Goal: Task Accomplishment & Management: Complete application form

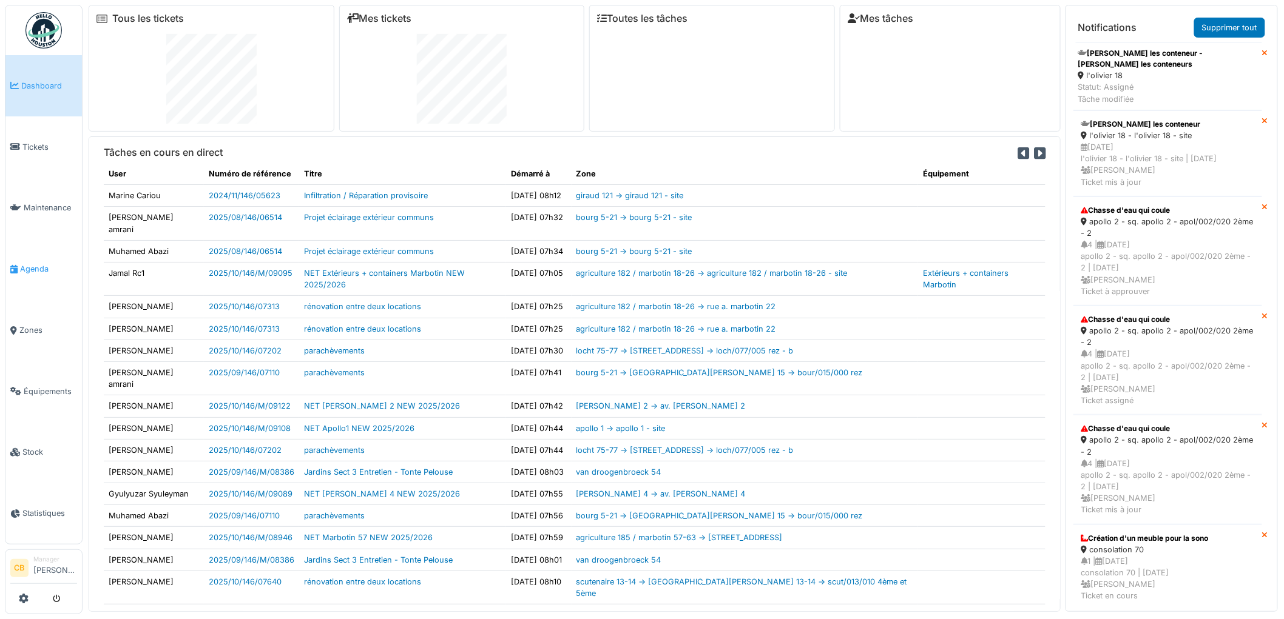
click at [33, 268] on span "Agenda" at bounding box center [48, 269] width 57 height 12
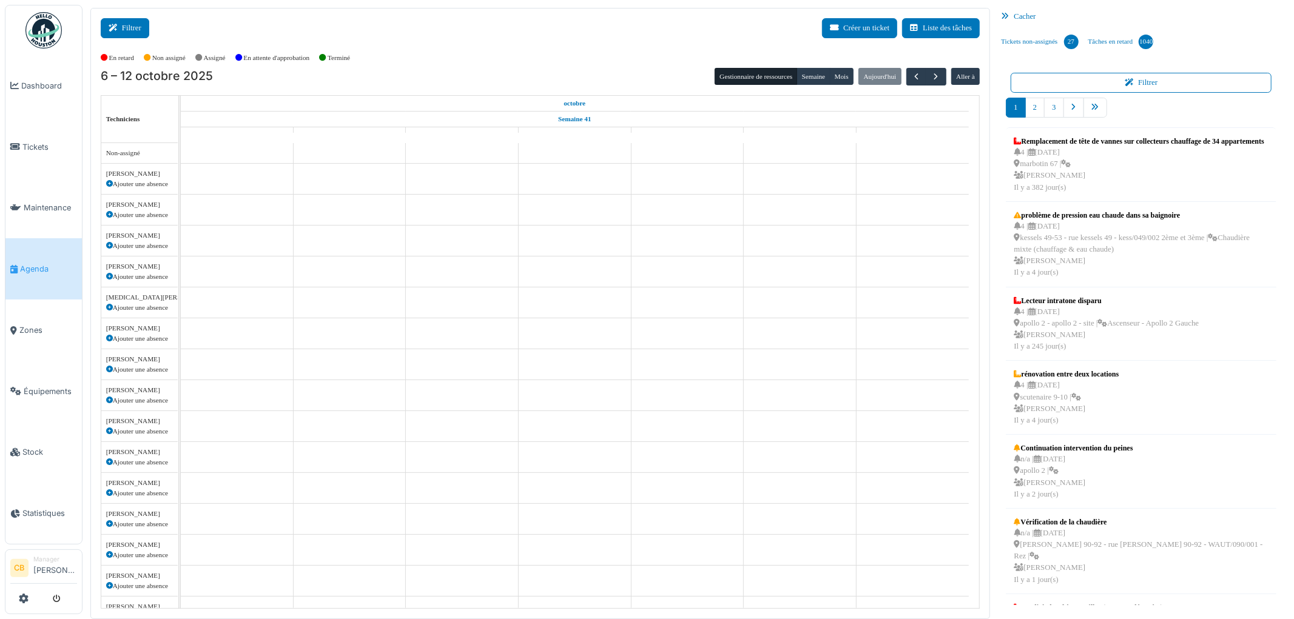
click at [131, 35] on button "Filtrer" at bounding box center [125, 28] width 49 height 20
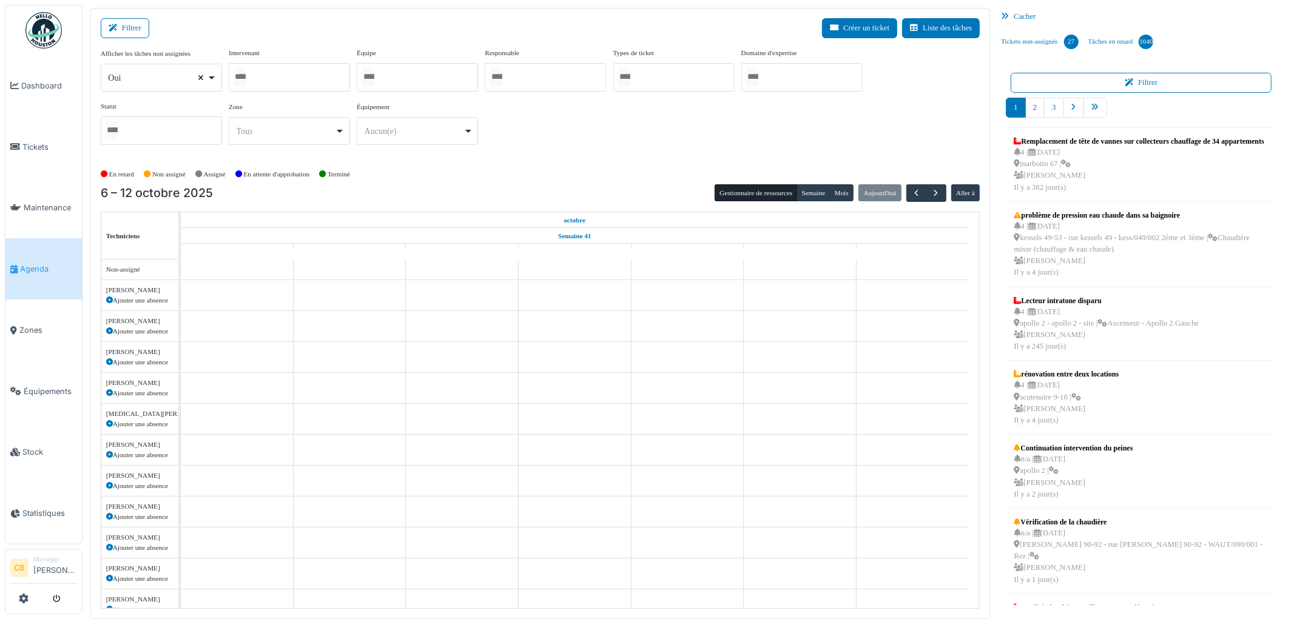
select select
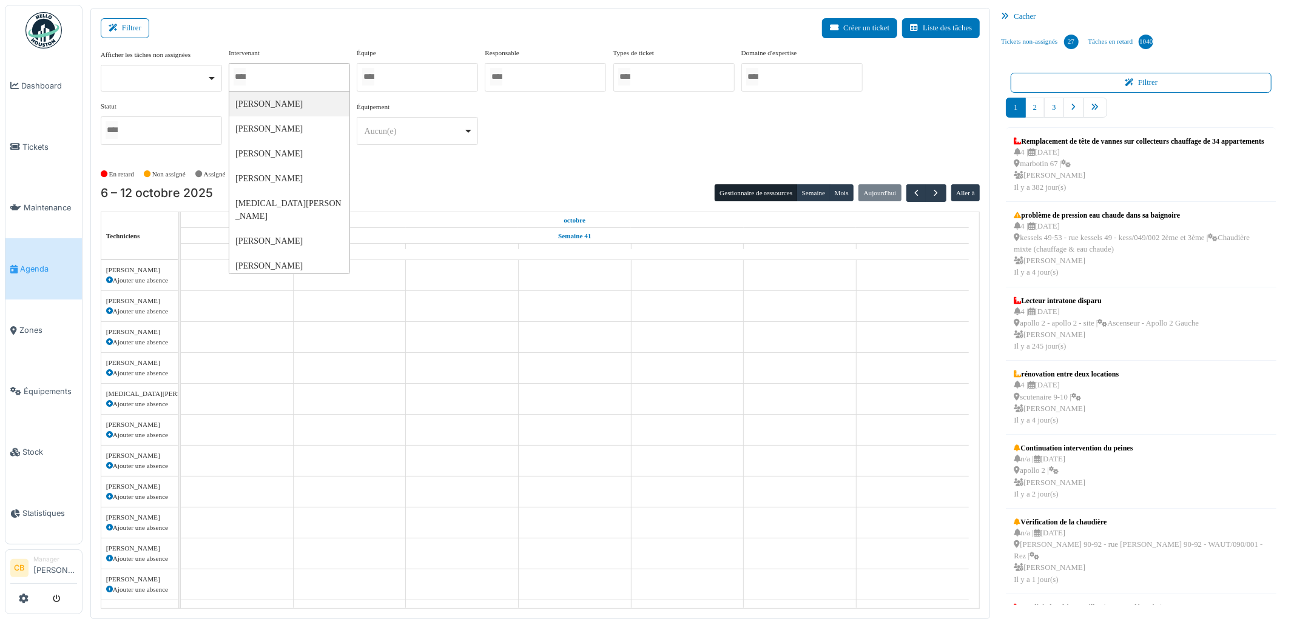
click at [246, 75] on input "Tous" at bounding box center [240, 77] width 12 height 18
type input "*****"
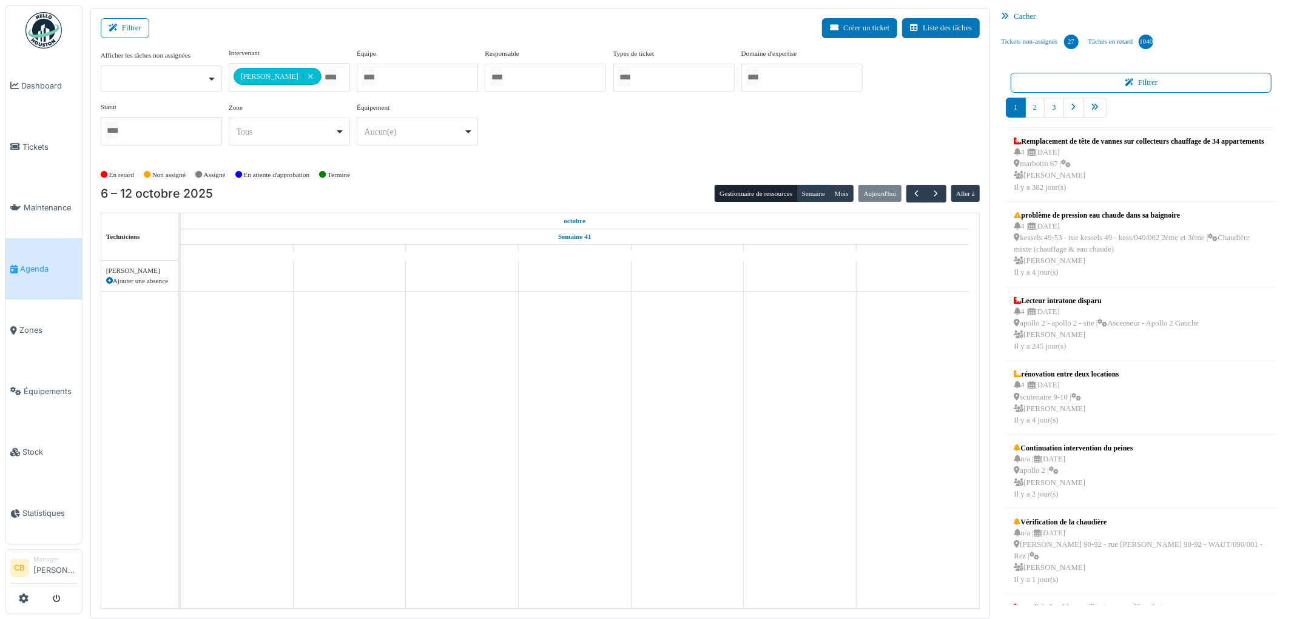
click at [428, 182] on div "En retard Non assigné Assigné En attente d'approbation Terminé" at bounding box center [541, 175] width 880 height 20
click at [856, 27] on button "Créer un ticket" at bounding box center [859, 28] width 75 height 20
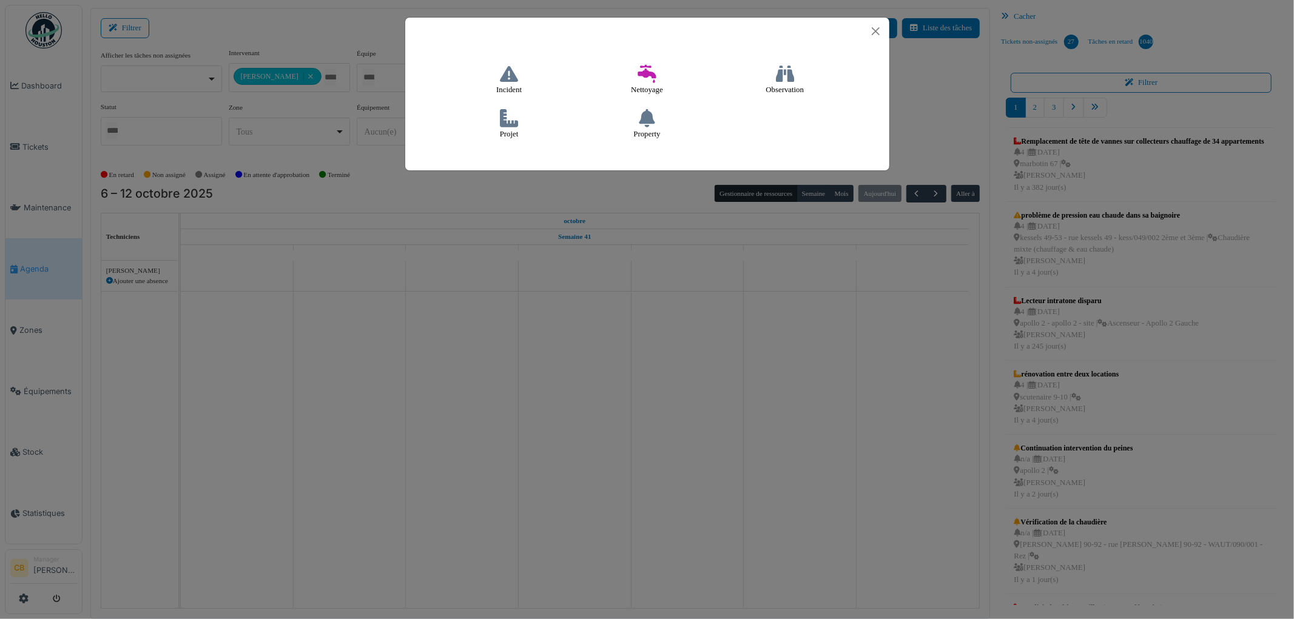
click at [504, 126] on icon at bounding box center [509, 118] width 18 height 18
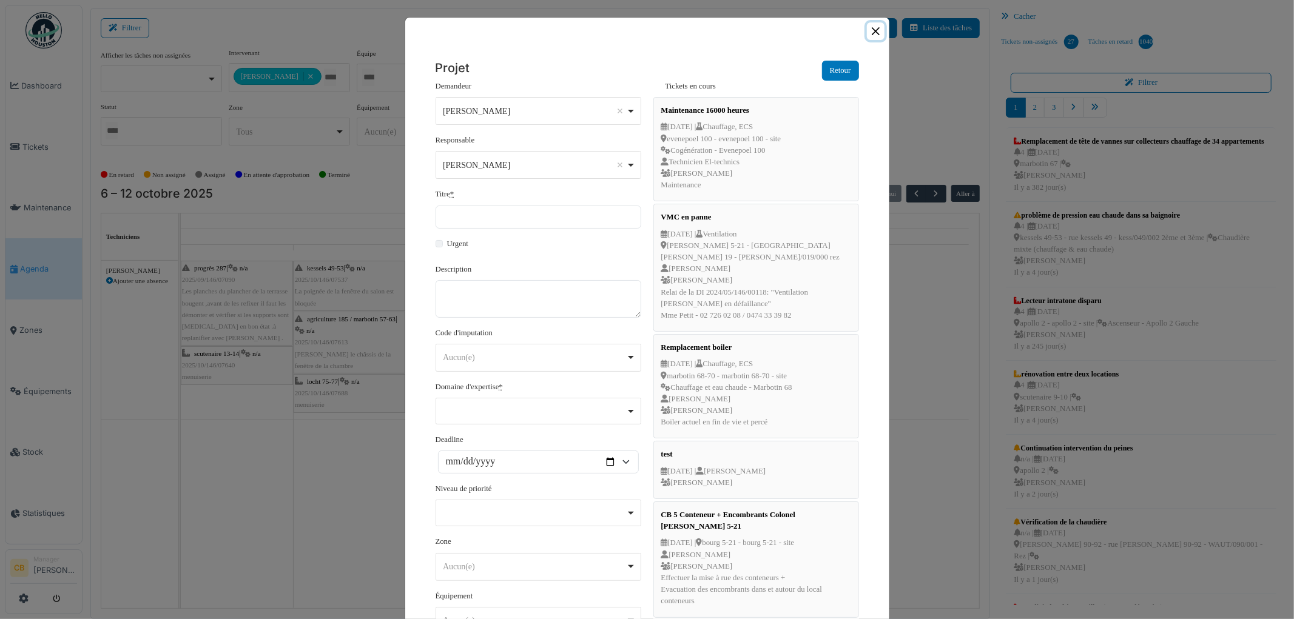
click at [868, 31] on button "Close" at bounding box center [876, 31] width 18 height 18
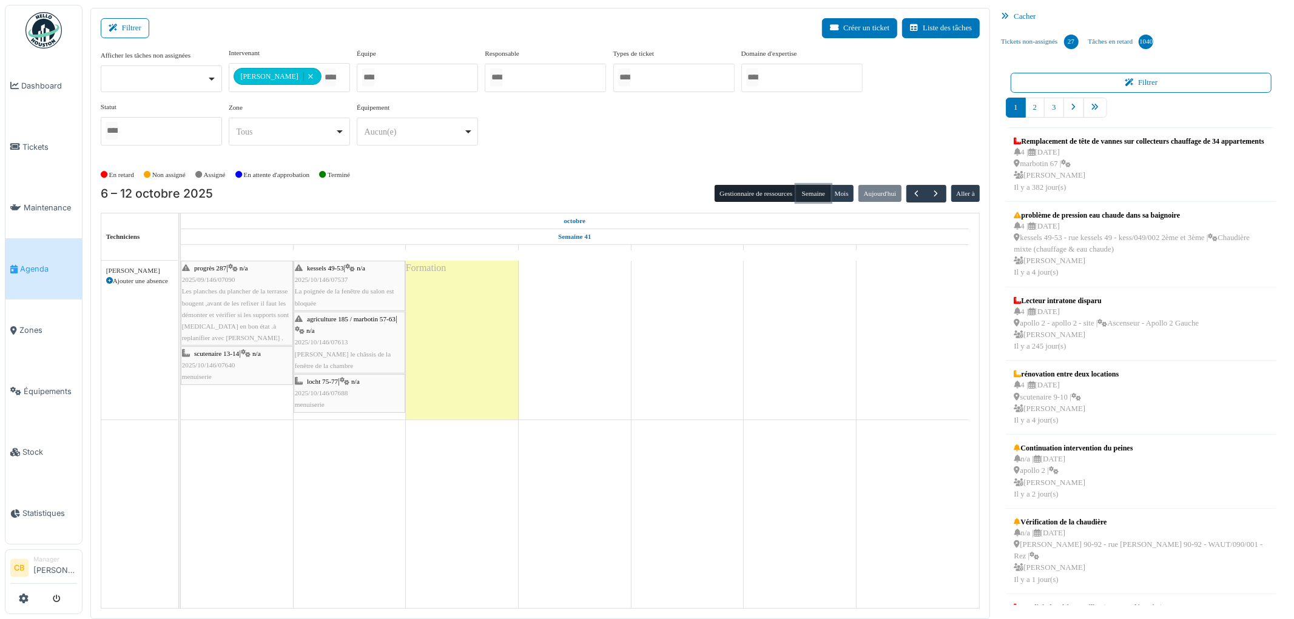
click at [810, 189] on button "Semaine" at bounding box center [813, 193] width 33 height 17
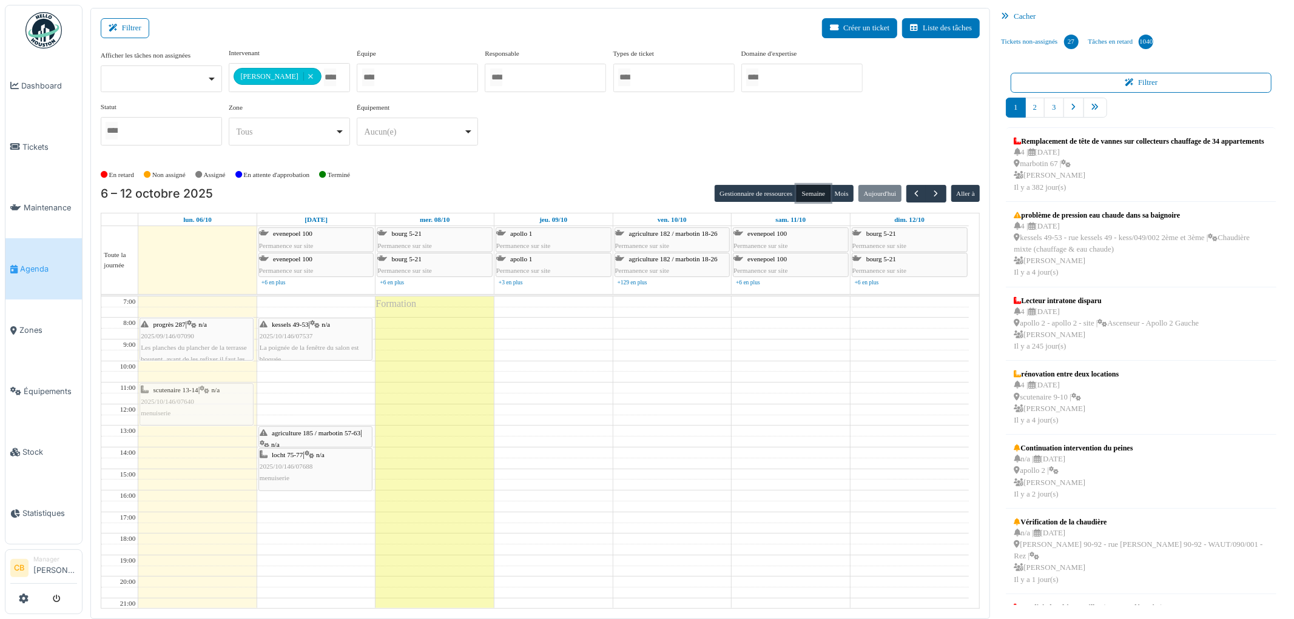
drag, startPoint x: 199, startPoint y: 372, endPoint x: 198, endPoint y: 391, distance: 18.8
click at [198, 391] on div "progrès 287 | n/a 2025/09/146/07090 Les planches du plancher de la terrasse bou…" at bounding box center [197, 480] width 118 height 366
drag, startPoint x: 197, startPoint y: 345, endPoint x: 198, endPoint y: 365, distance: 20.6
click at [198, 365] on div "progrès 287 | n/a 2025/09/146/07090 Les planches du plancher de la terrasse bou…" at bounding box center [197, 480] width 118 height 366
click at [860, 29] on button "Créer un ticket" at bounding box center [859, 28] width 75 height 20
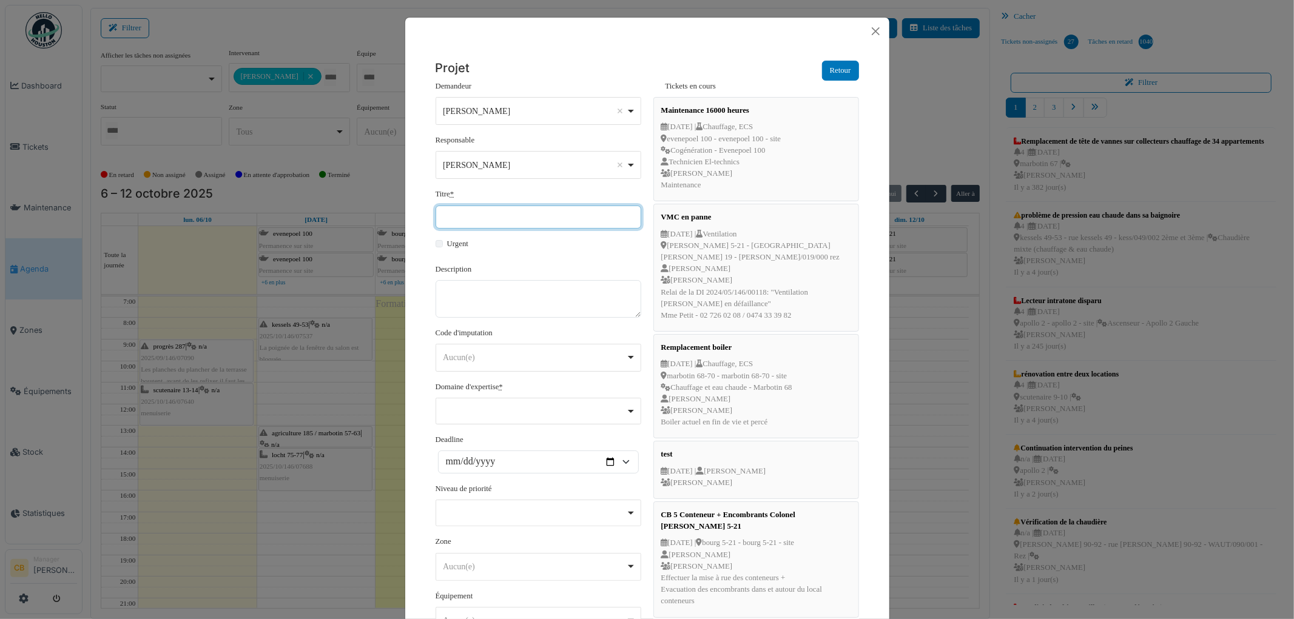
click at [451, 213] on input "Titre *" at bounding box center [539, 217] width 206 height 23
drag, startPoint x: 530, startPoint y: 210, endPoint x: 375, endPoint y: 226, distance: 156.2
click at [375, 226] on div "**********" at bounding box center [647, 309] width 1294 height 619
type input "**********"
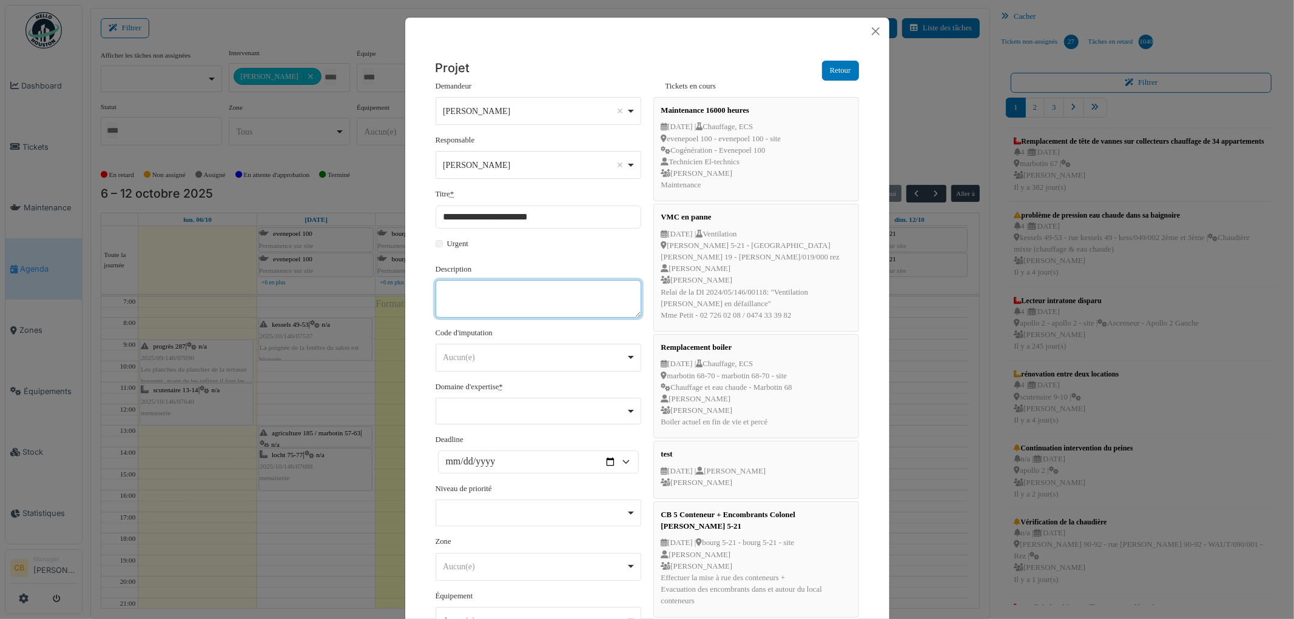
click at [488, 297] on textarea "Description" at bounding box center [539, 299] width 206 height 38
paste textarea "**********"
click at [474, 357] on div "Aucun(e) Remove item" at bounding box center [534, 357] width 183 height 13
type textarea "**********"
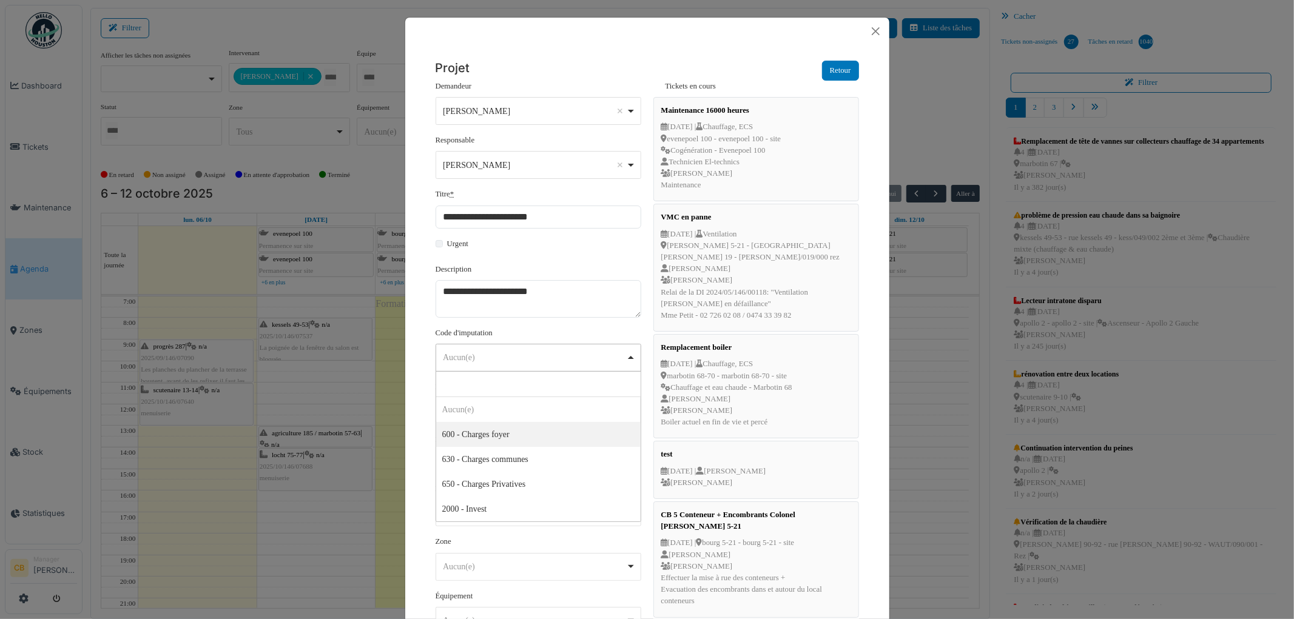
select select "***"
click at [480, 411] on div "Remove item" at bounding box center [537, 410] width 195 height 5
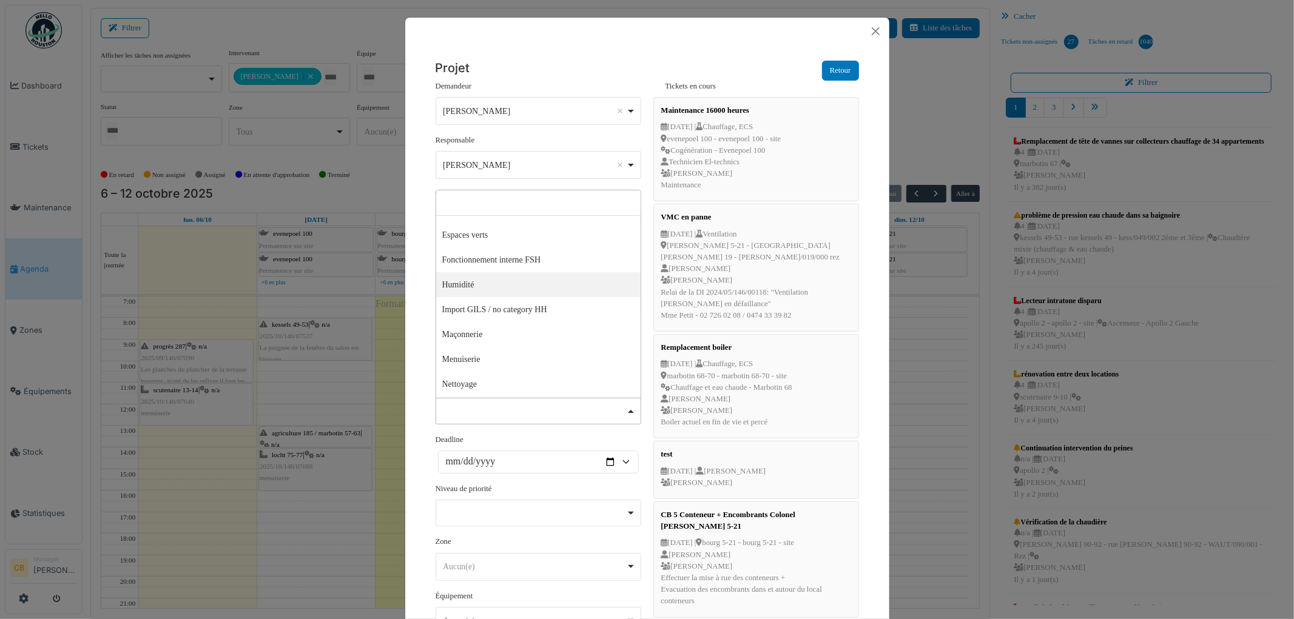
scroll to position [202, 0]
select select "***"
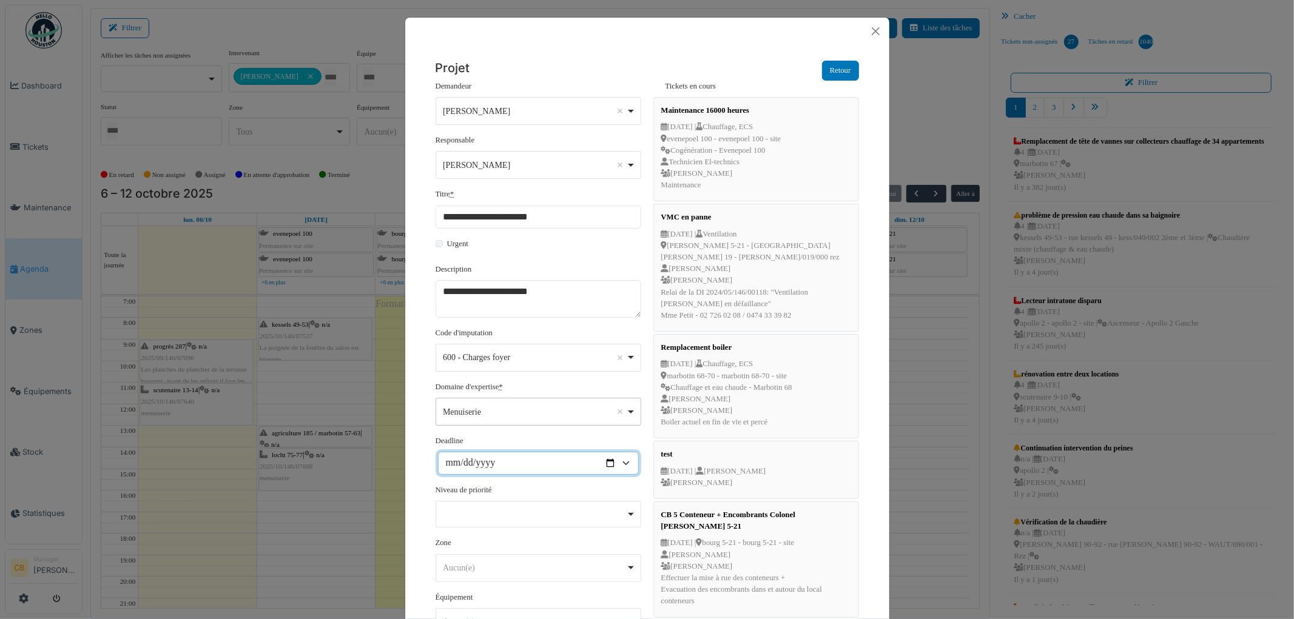
click at [568, 459] on input "Deadline" at bounding box center [538, 463] width 201 height 23
click at [604, 463] on input "Deadline" at bounding box center [538, 463] width 201 height 23
type input "**********"
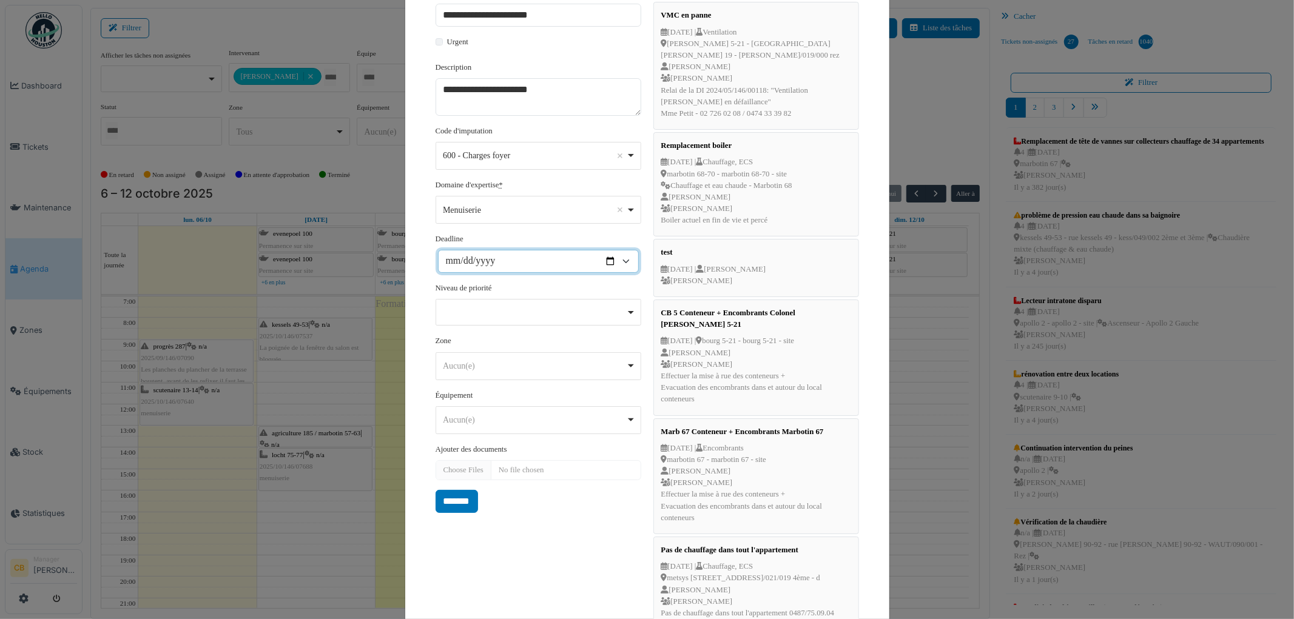
click at [468, 311] on div "Remove item" at bounding box center [537, 311] width 195 height 5
select select "***"
click at [454, 369] on div "Aucun(e) Remove item" at bounding box center [534, 367] width 183 height 13
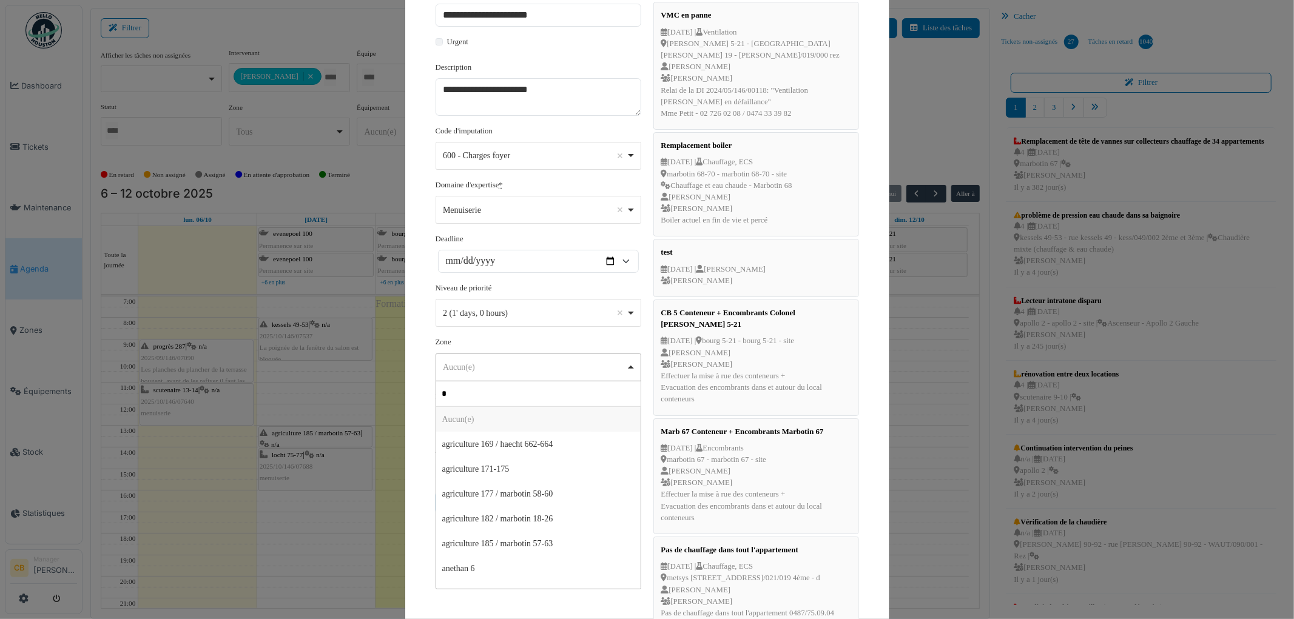
type input "**"
select select "****"
click at [476, 422] on div "Aucun(e) Remove item" at bounding box center [534, 421] width 183 height 13
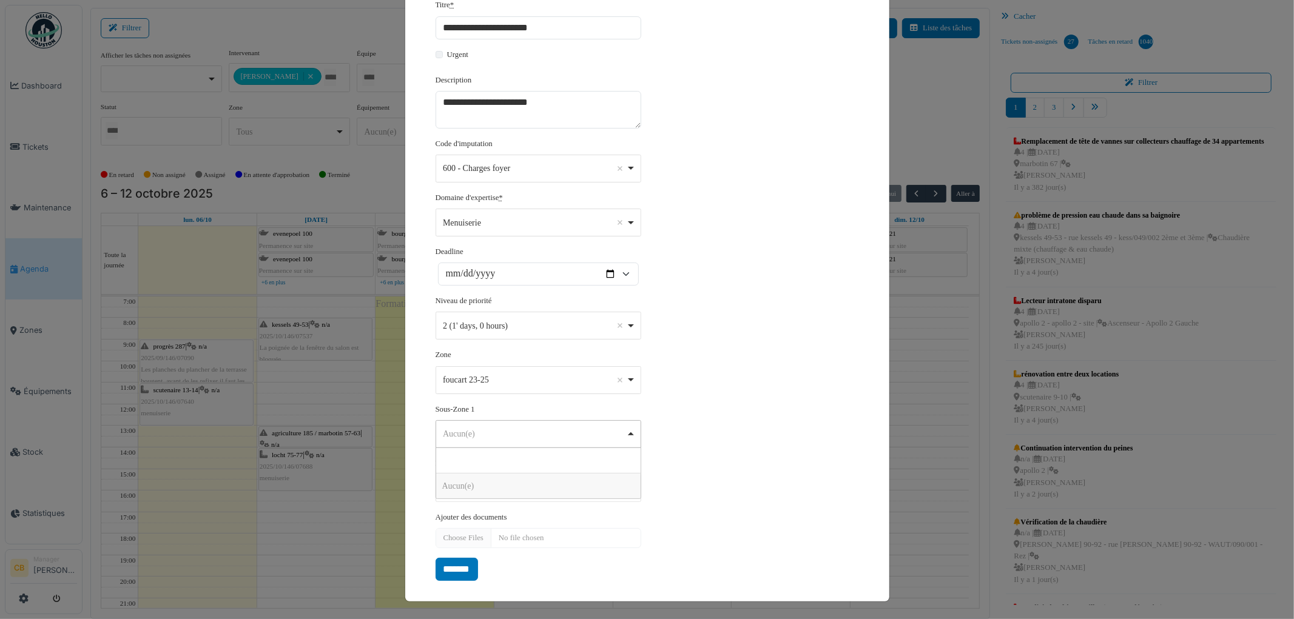
click at [479, 425] on div "Aucun(e) Remove item" at bounding box center [537, 434] width 195 height 18
click at [480, 425] on div "Aucun(e) Remove item" at bounding box center [537, 434] width 195 height 18
click at [488, 384] on div "foucart 23-25 Remove item" at bounding box center [534, 380] width 183 height 13
click at [667, 446] on div "**********" at bounding box center [648, 236] width 436 height 690
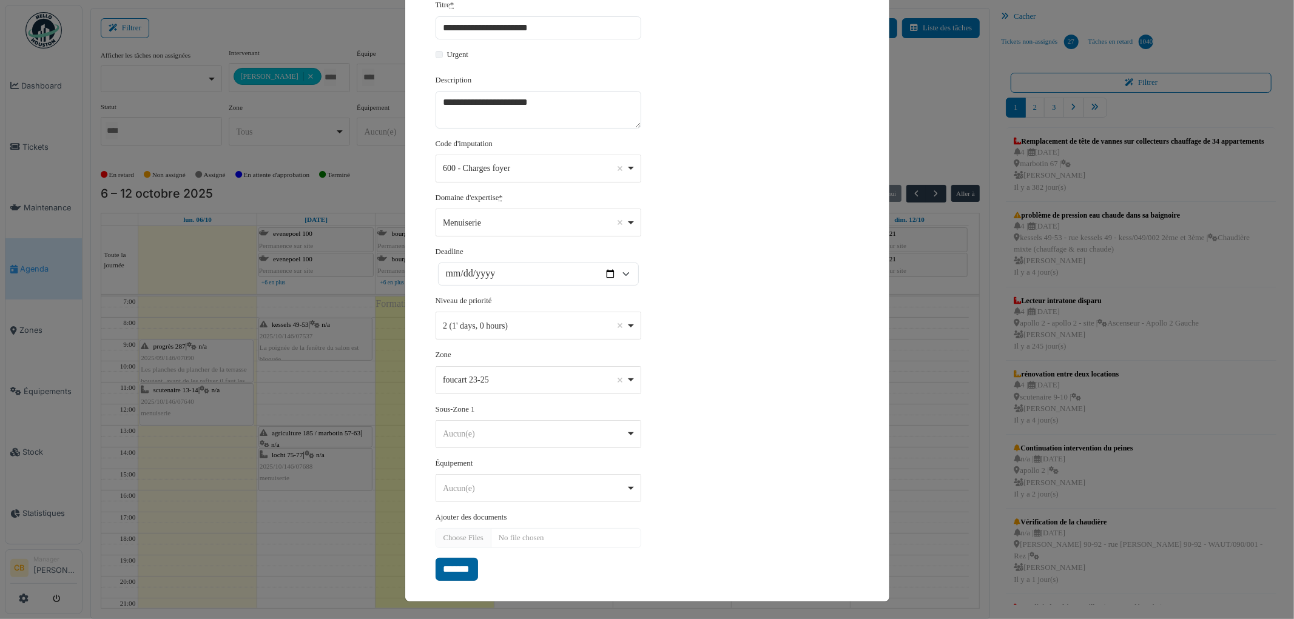
click at [458, 573] on input "*******" at bounding box center [457, 569] width 42 height 23
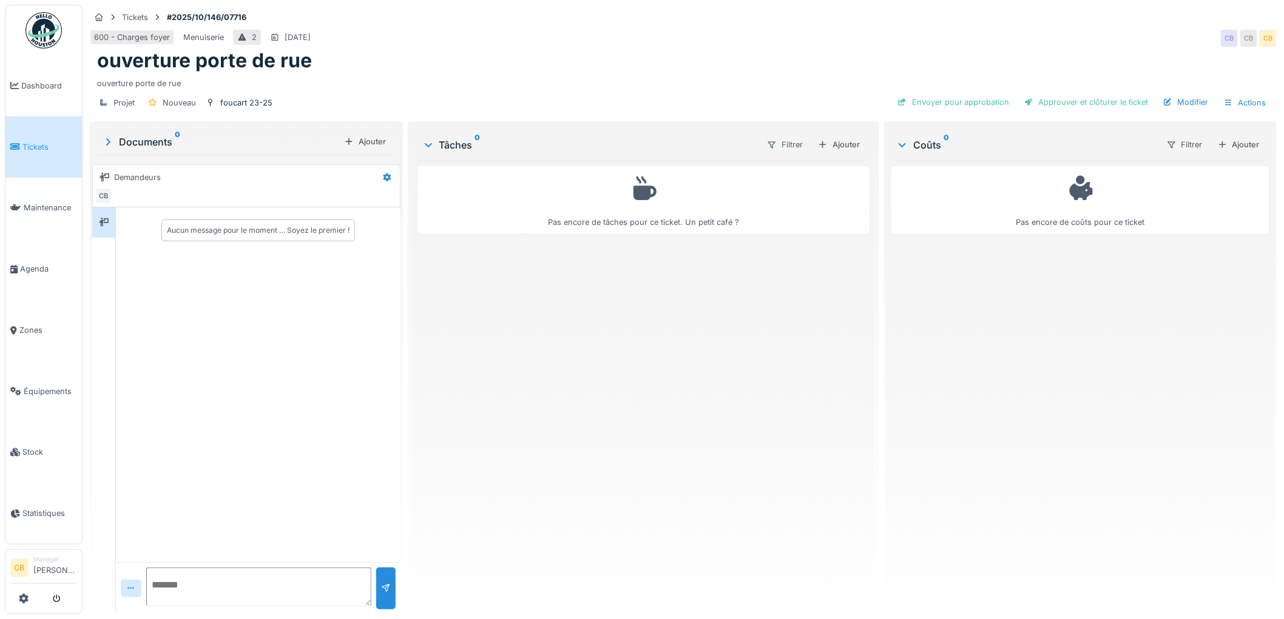
drag, startPoint x: 831, startPoint y: 143, endPoint x: 821, endPoint y: 147, distance: 11.4
click at [832, 143] on div "Ajouter" at bounding box center [839, 145] width 52 height 16
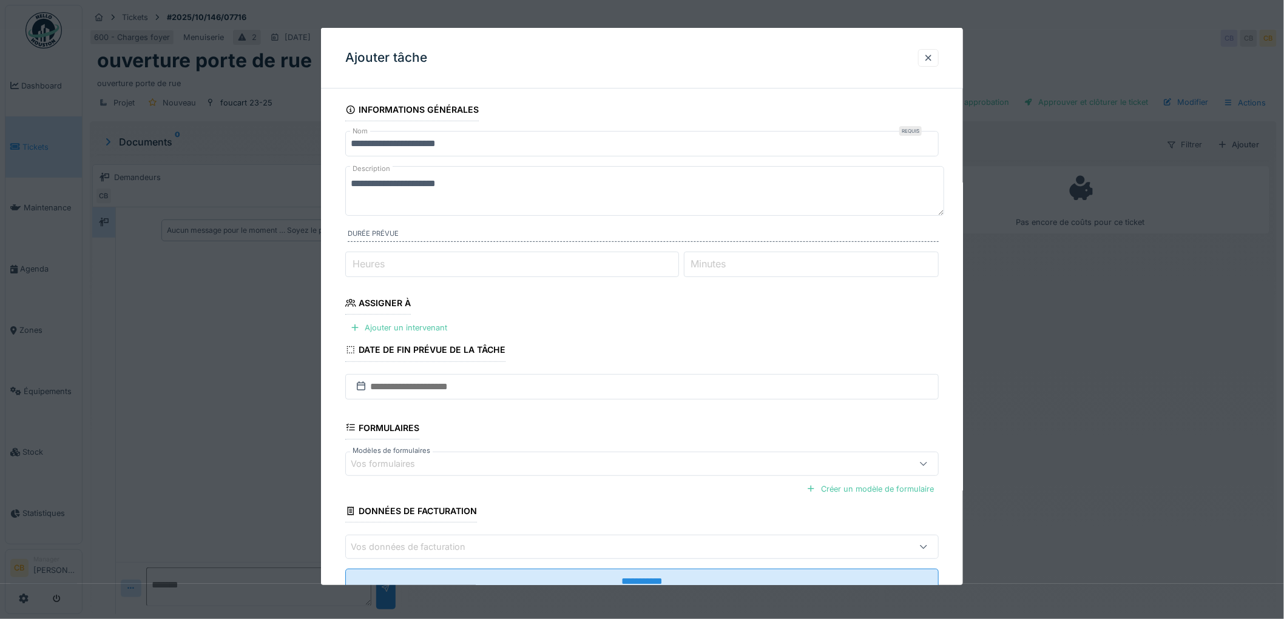
click at [485, 269] on input "Heures" at bounding box center [512, 264] width 334 height 25
type input "*"
click at [741, 267] on input "Minutes" at bounding box center [811, 264] width 255 height 25
type input "**"
click at [458, 261] on input "Heures" at bounding box center [512, 264] width 334 height 25
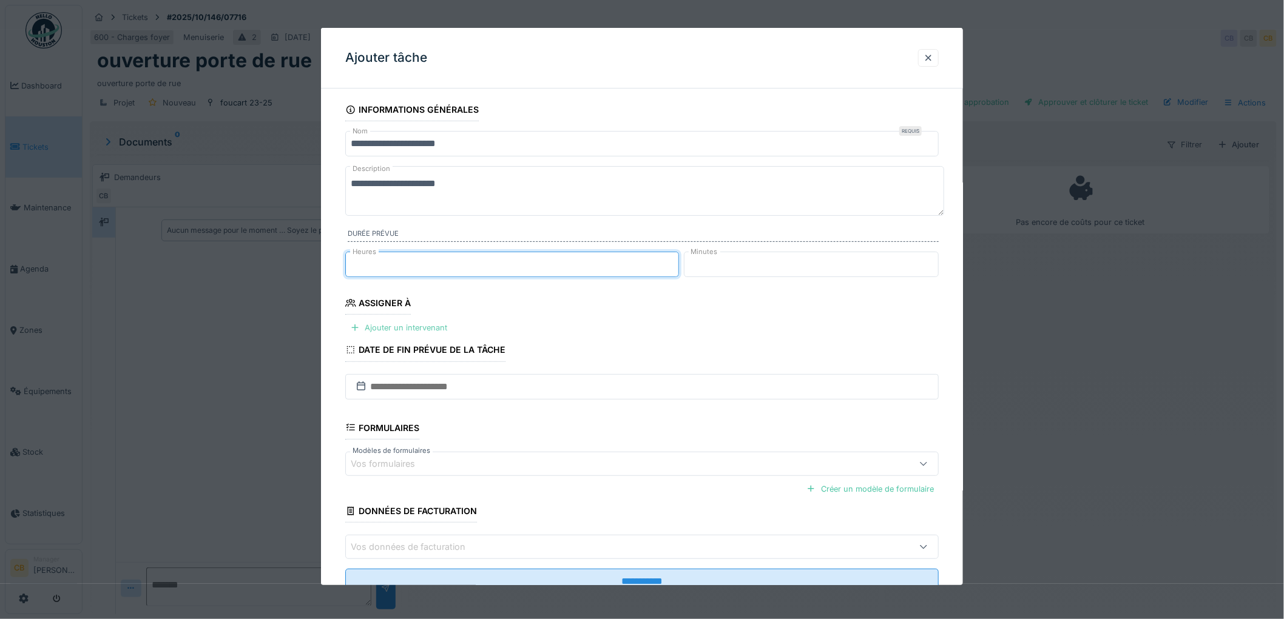
type input "*"
click at [422, 329] on div "Ajouter un intervenant" at bounding box center [398, 328] width 107 height 16
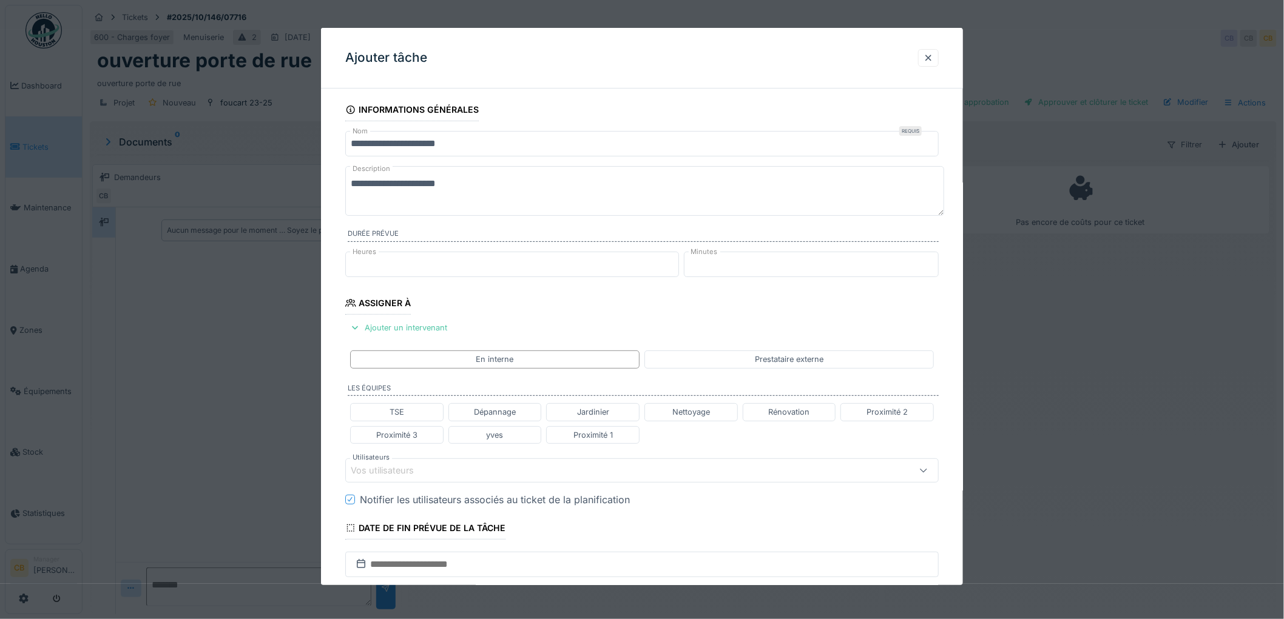
click at [387, 468] on div "Vos utilisateurs" at bounding box center [391, 470] width 80 height 13
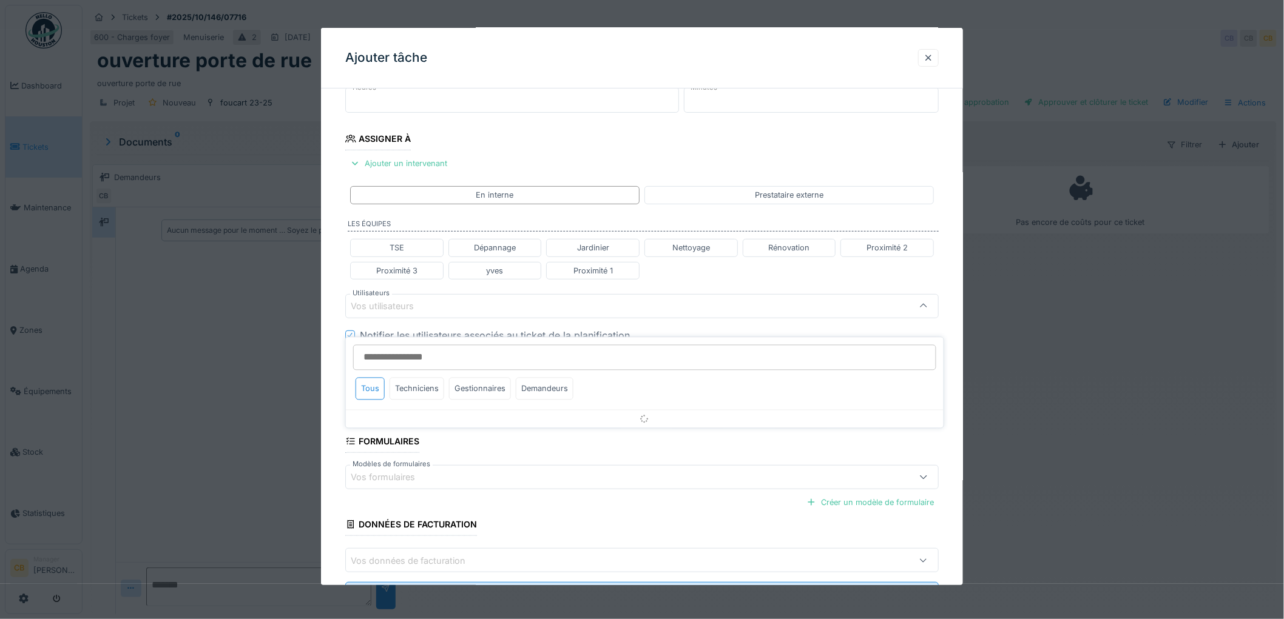
scroll to position [165, 0]
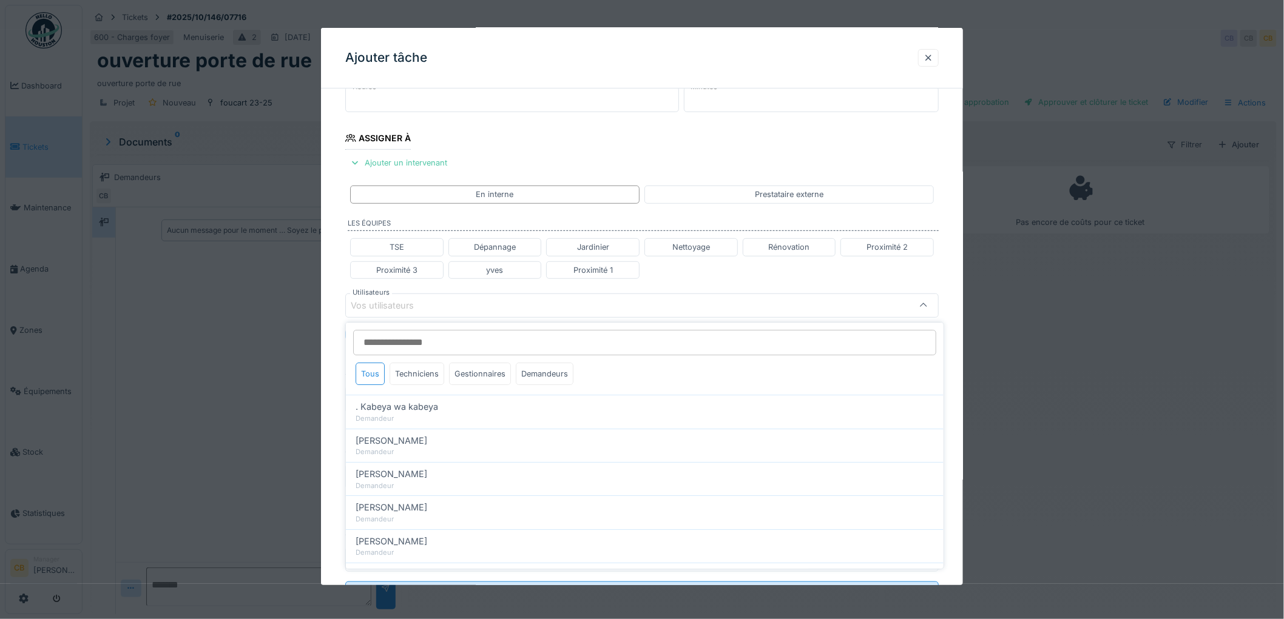
click at [375, 344] on input "Utilisateurs" at bounding box center [644, 342] width 583 height 25
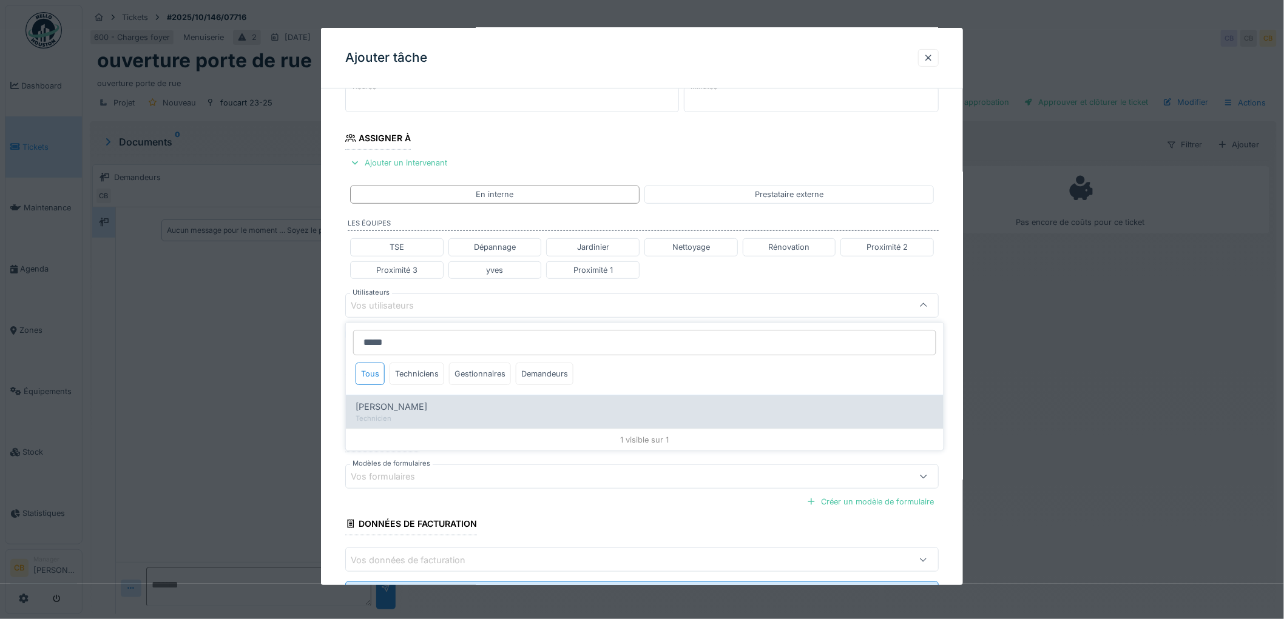
type input "*****"
click at [372, 403] on span "Paul Baton" at bounding box center [392, 406] width 72 height 13
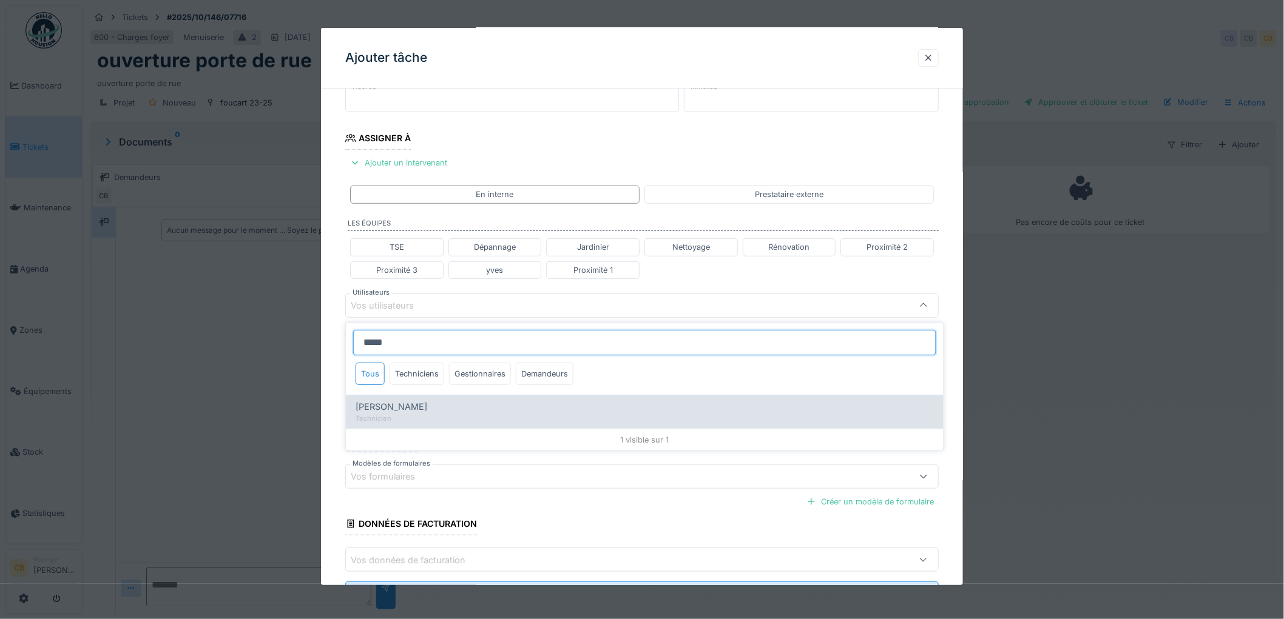
type input "****"
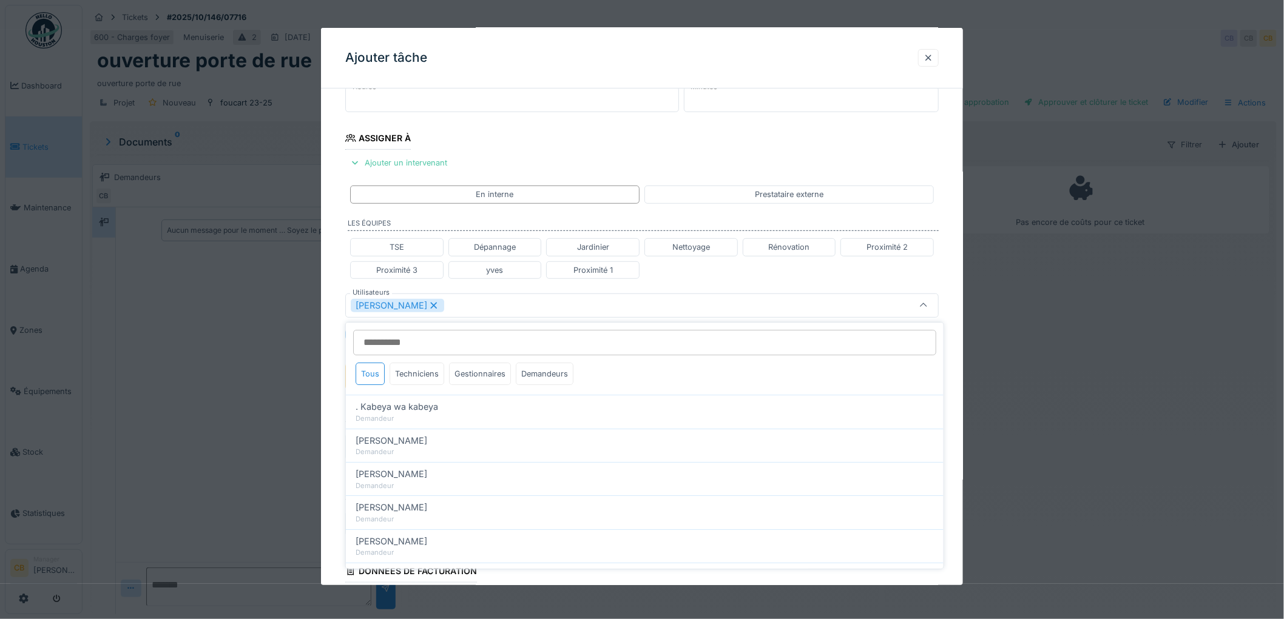
click at [334, 431] on div "**********" at bounding box center [642, 310] width 642 height 755
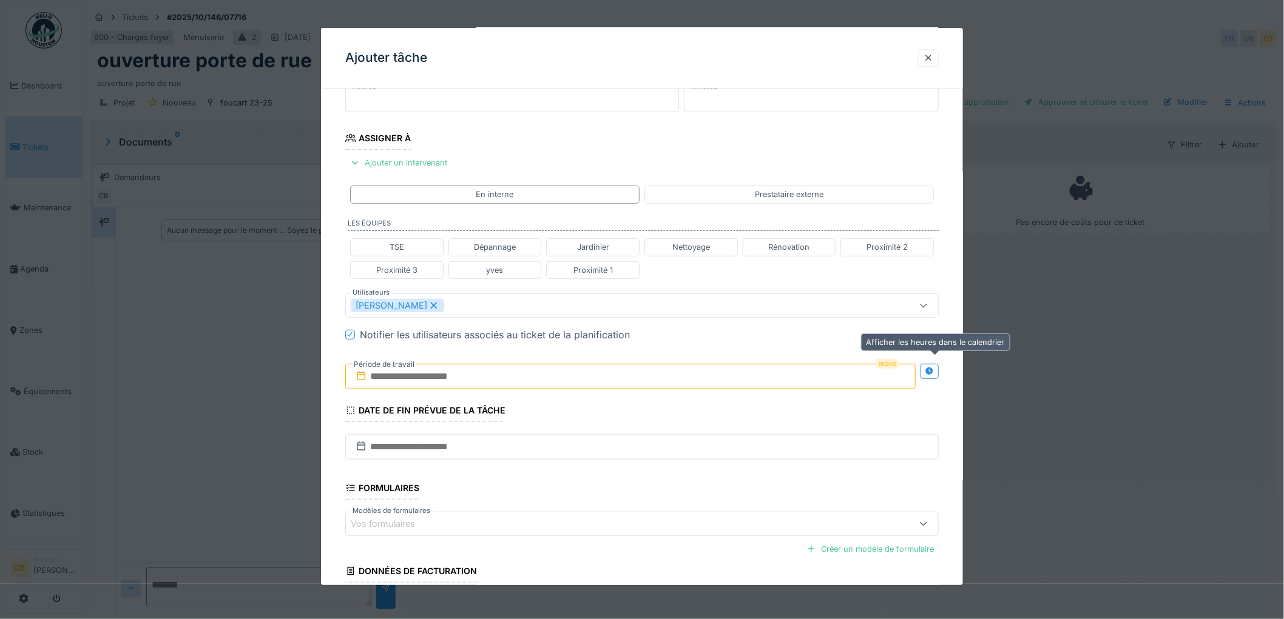
click at [931, 372] on icon at bounding box center [930, 372] width 8 height 8
click at [410, 374] on input "text" at bounding box center [483, 376] width 277 height 25
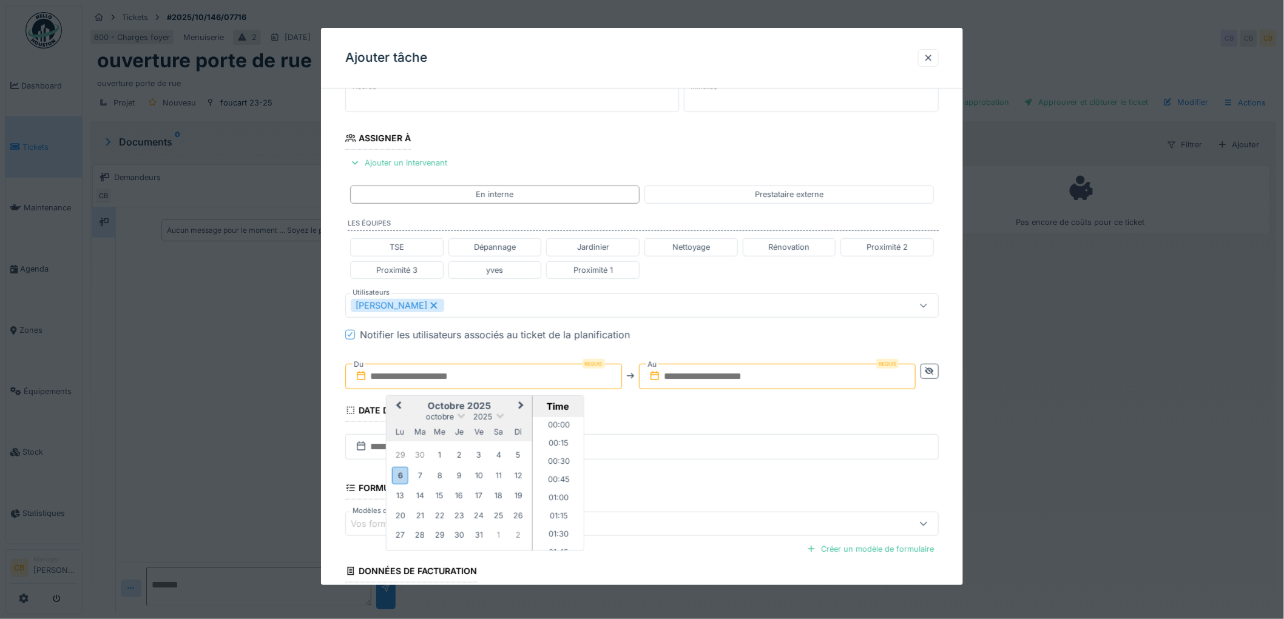
scroll to position [543, 0]
click at [402, 471] on div "6" at bounding box center [400, 476] width 16 height 18
click at [565, 459] on li "08:00" at bounding box center [559, 466] width 52 height 18
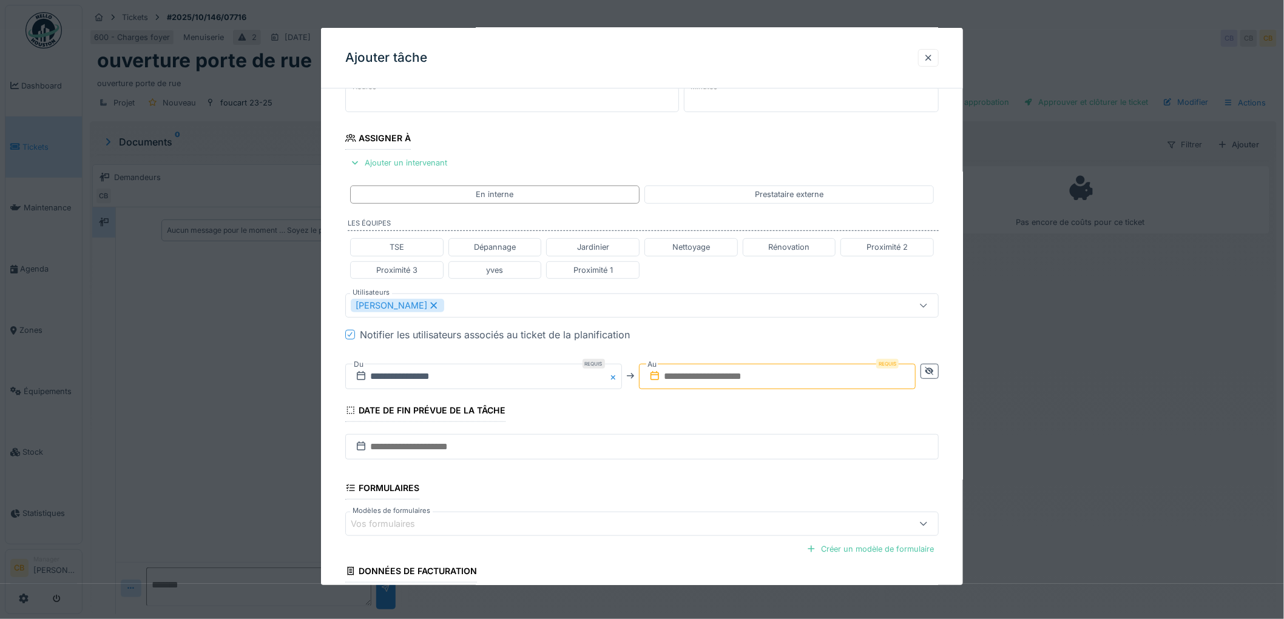
click at [727, 375] on input "text" at bounding box center [777, 376] width 277 height 25
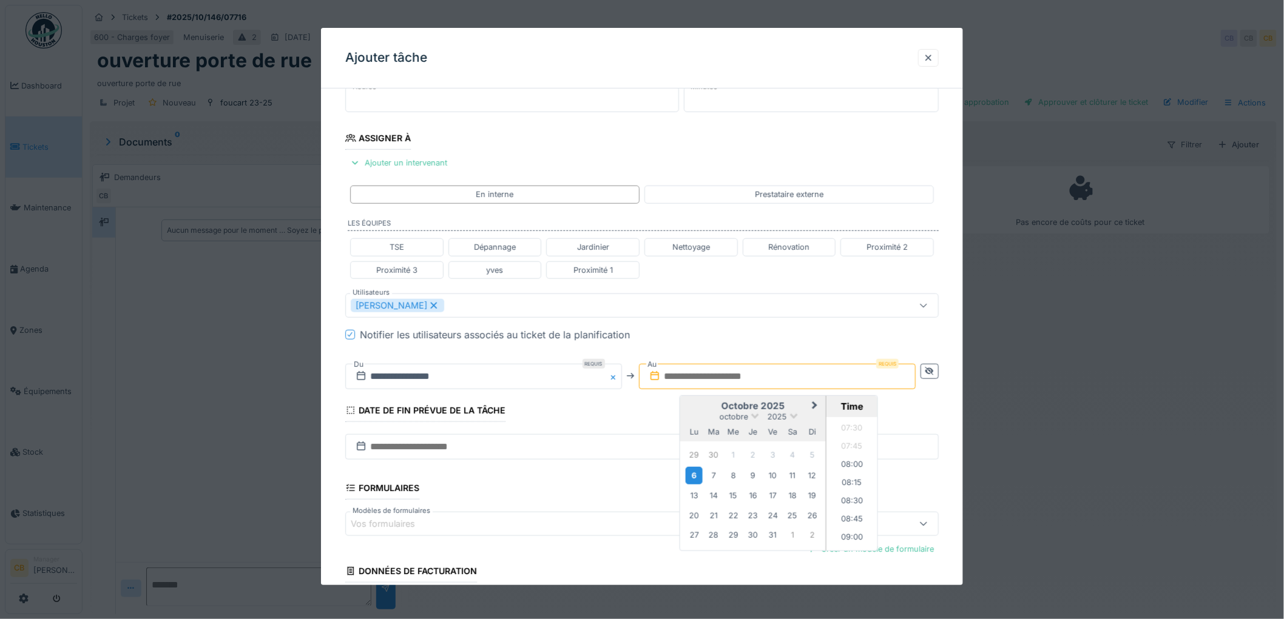
click at [698, 480] on div "6" at bounding box center [694, 476] width 16 height 18
click at [855, 498] on li "08:30" at bounding box center [852, 502] width 52 height 18
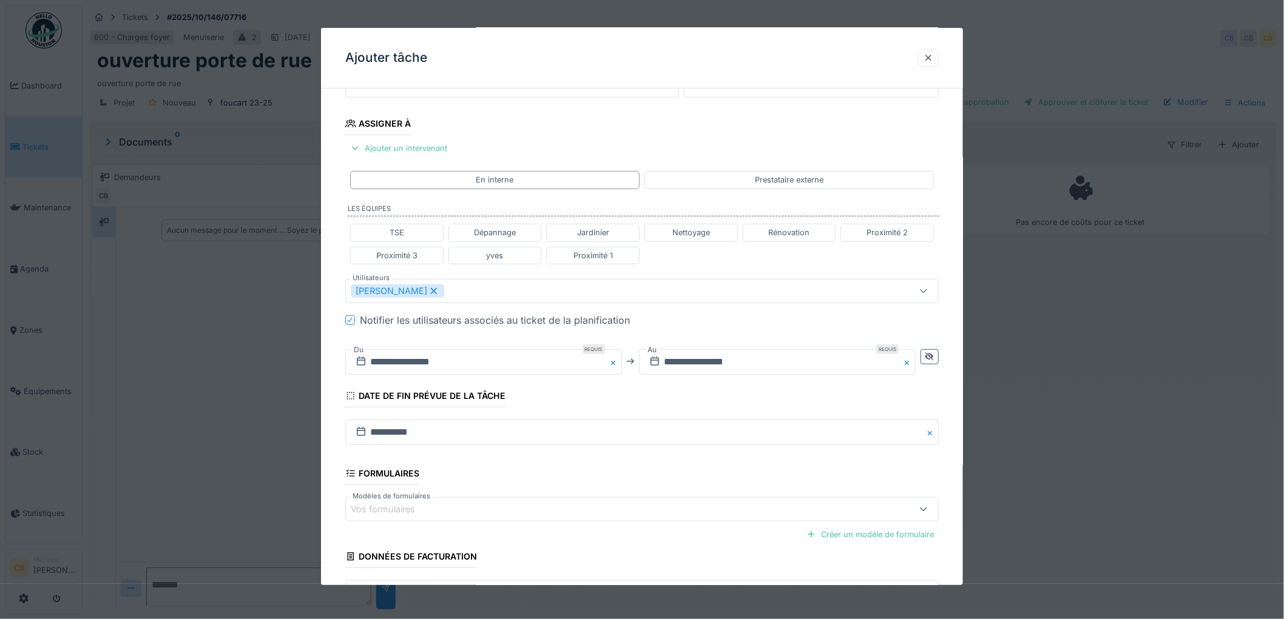
scroll to position [269, 0]
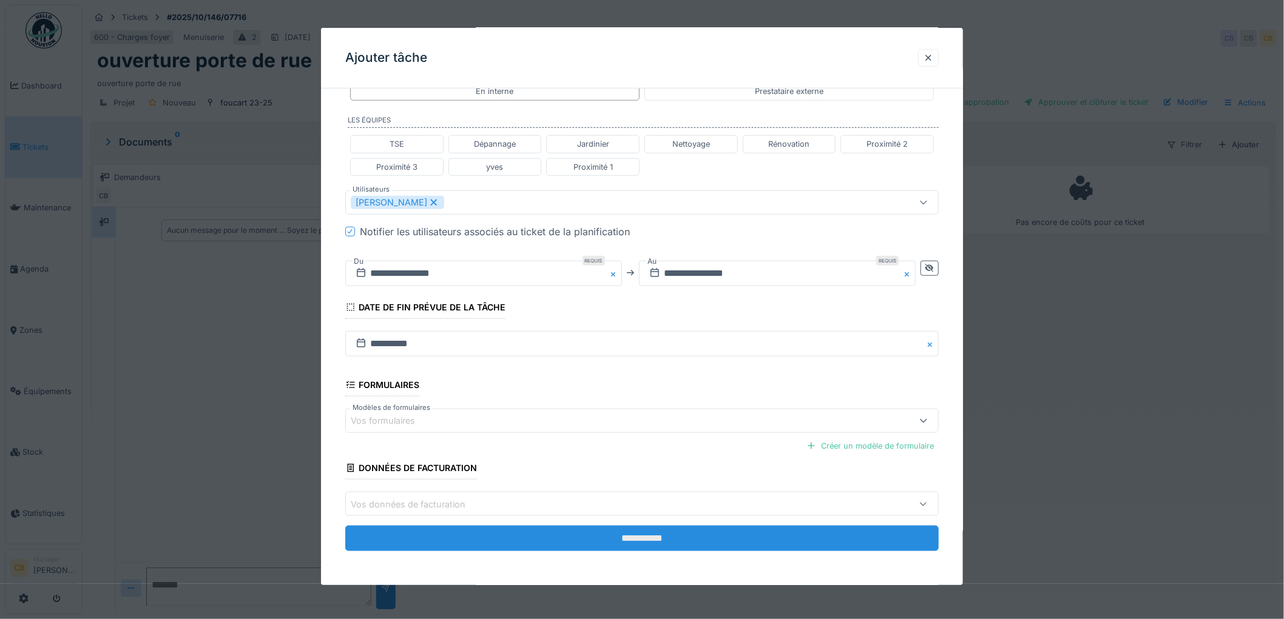
click at [632, 534] on input "**********" at bounding box center [641, 538] width 593 height 25
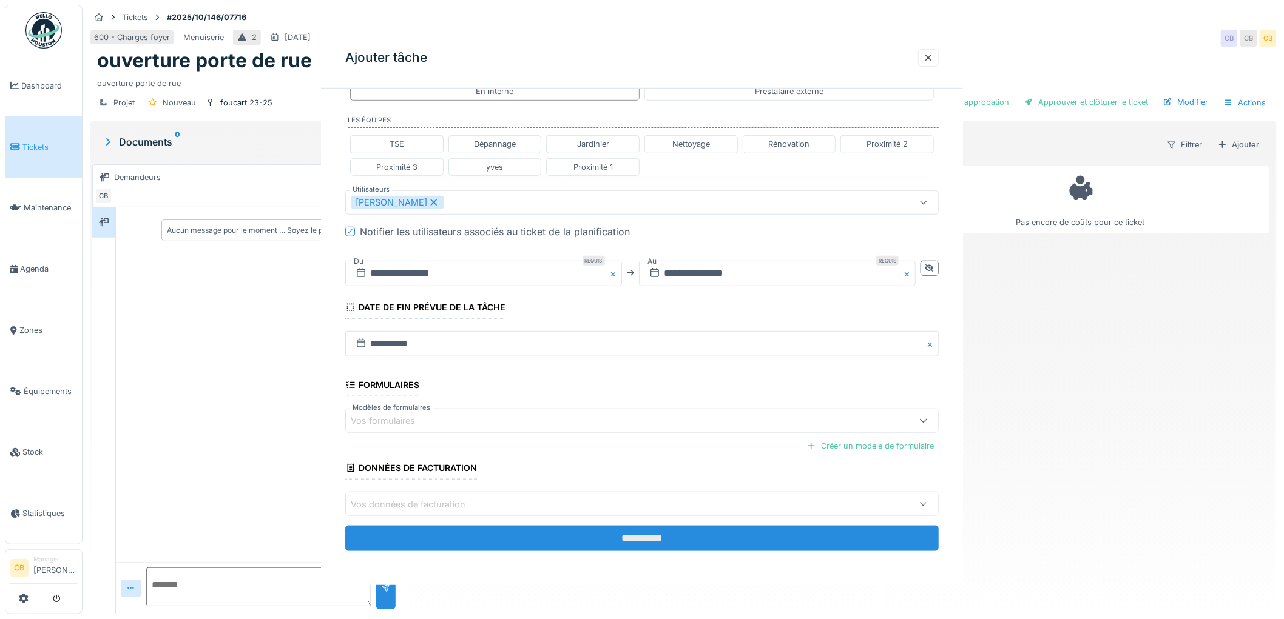
scroll to position [0, 0]
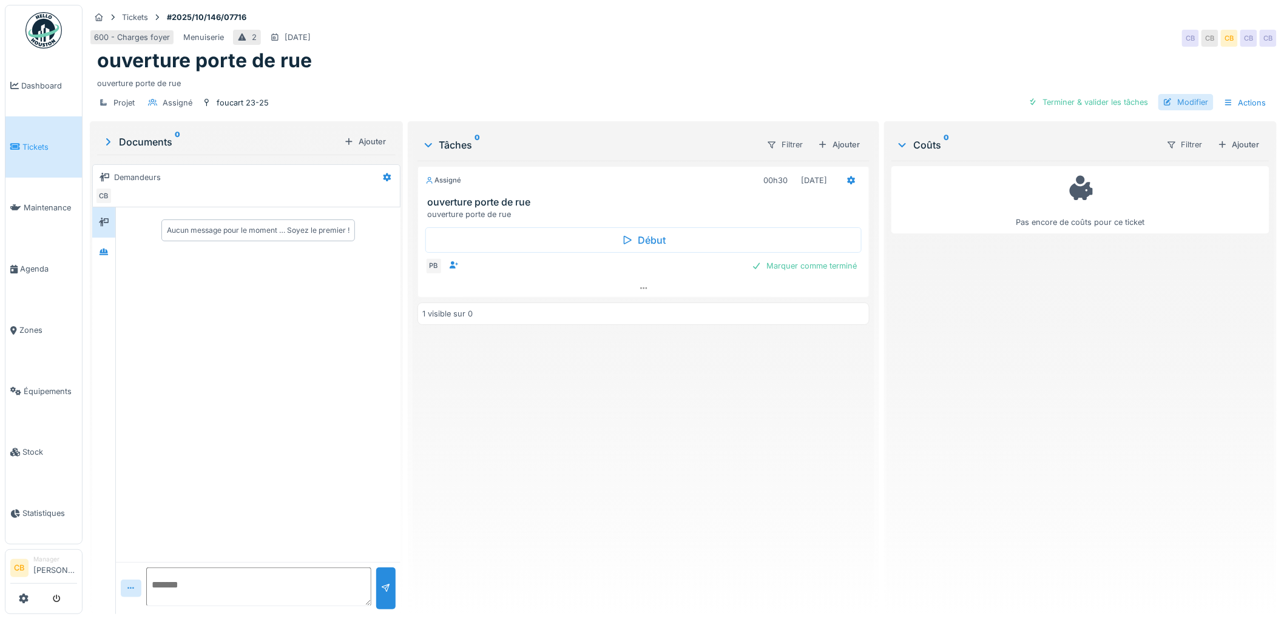
click at [1163, 98] on div at bounding box center [1168, 102] width 10 height 12
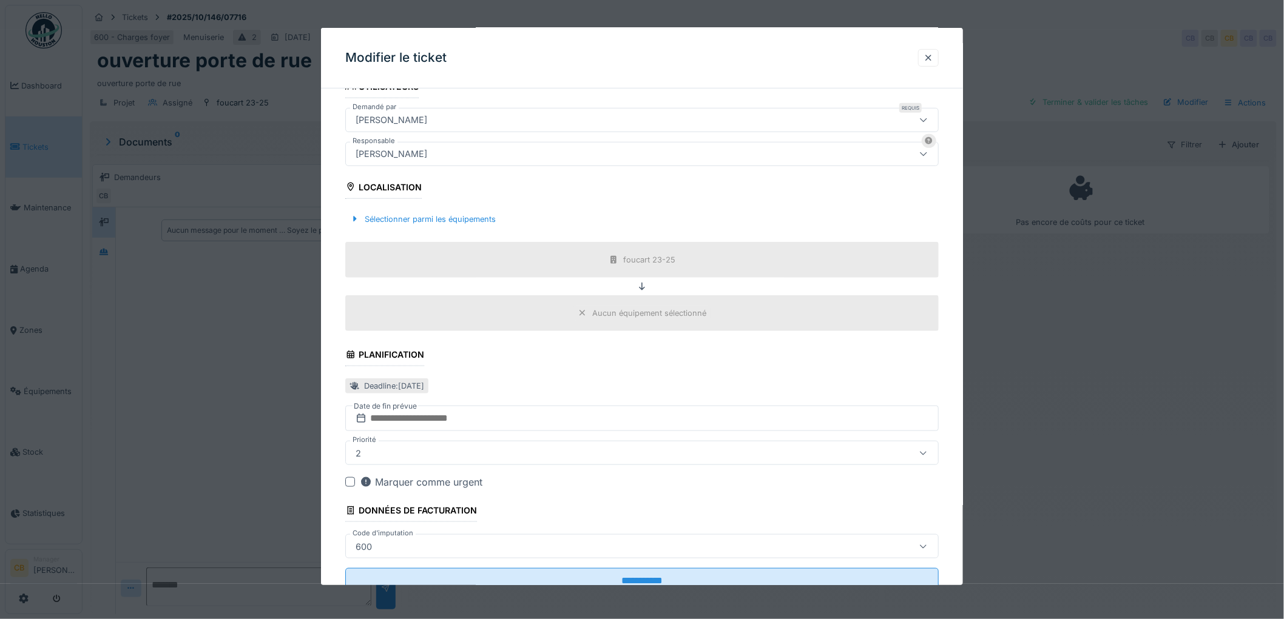
scroll to position [269, 0]
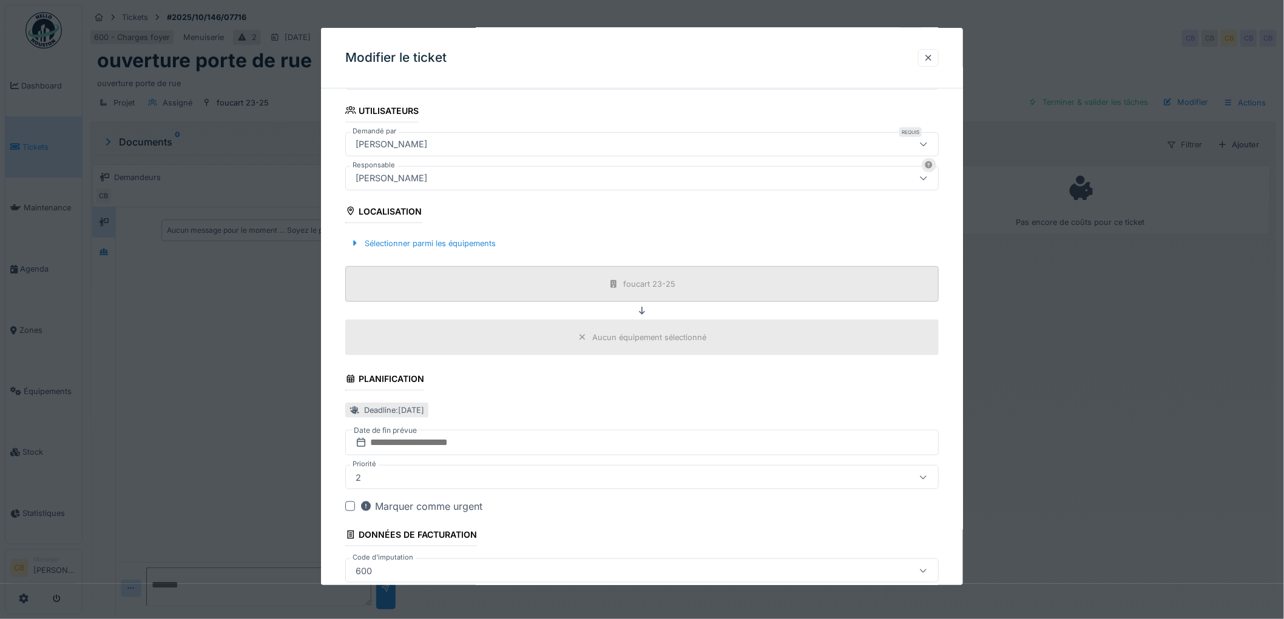
click at [640, 292] on div "foucart 23-25" at bounding box center [641, 284] width 75 height 15
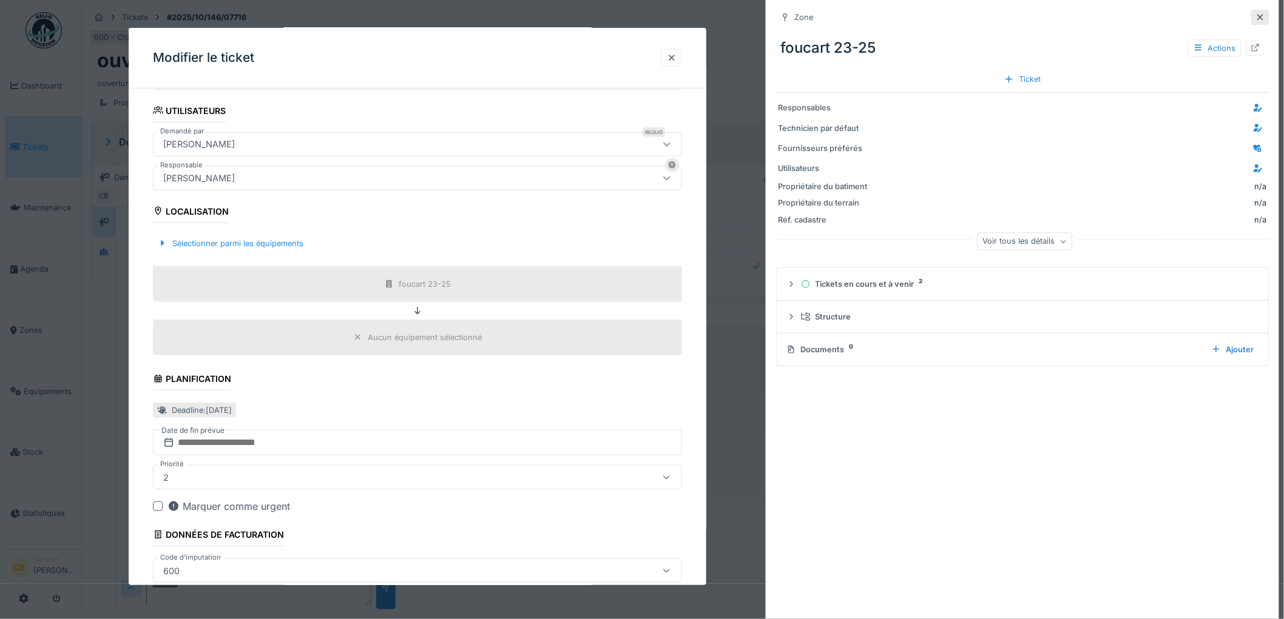
click at [1257, 15] on icon at bounding box center [1260, 17] width 6 height 6
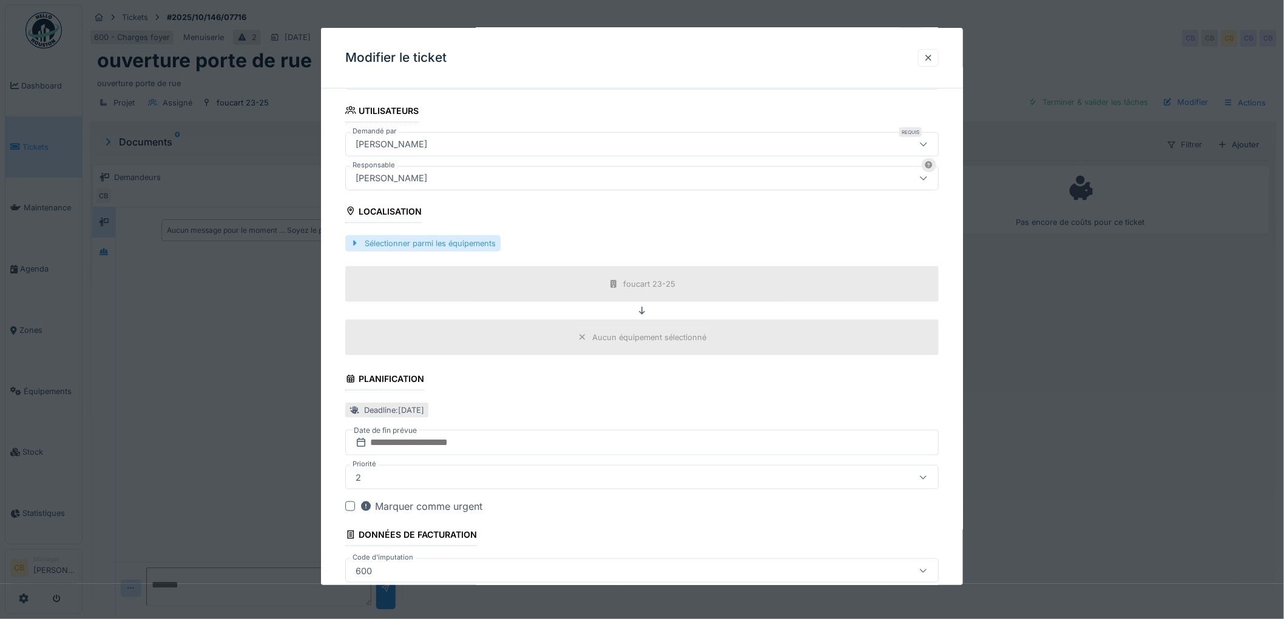
click at [434, 244] on div "Sélectionner parmi les équipements" at bounding box center [422, 243] width 155 height 16
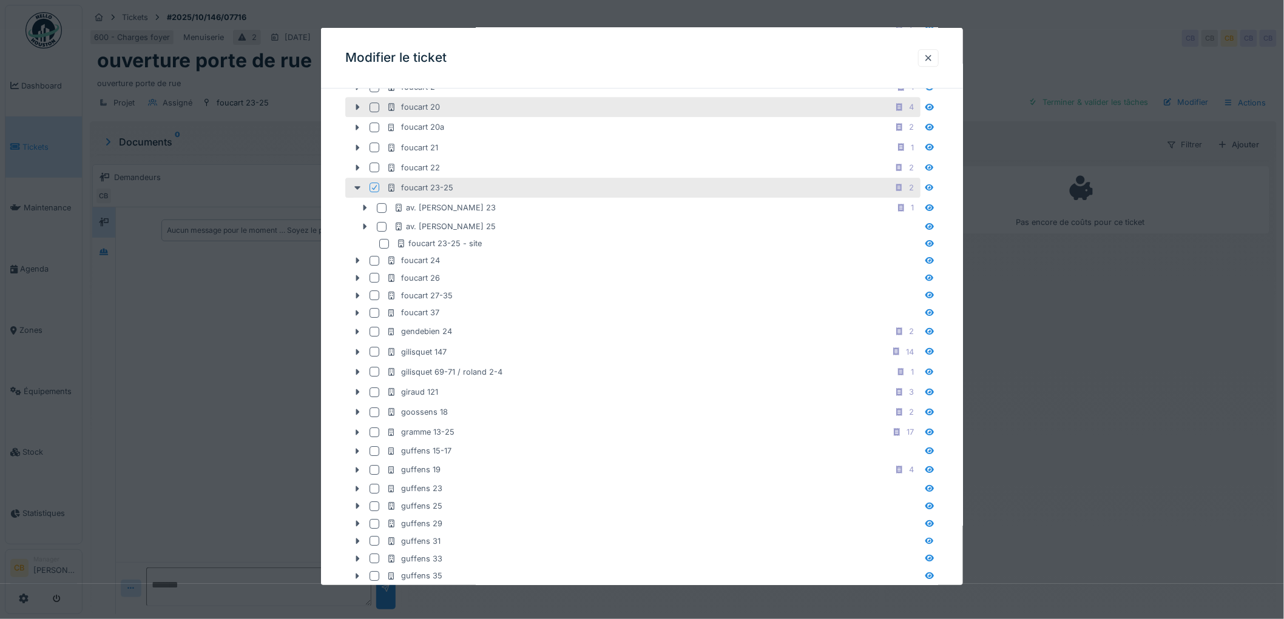
scroll to position [1483, 0]
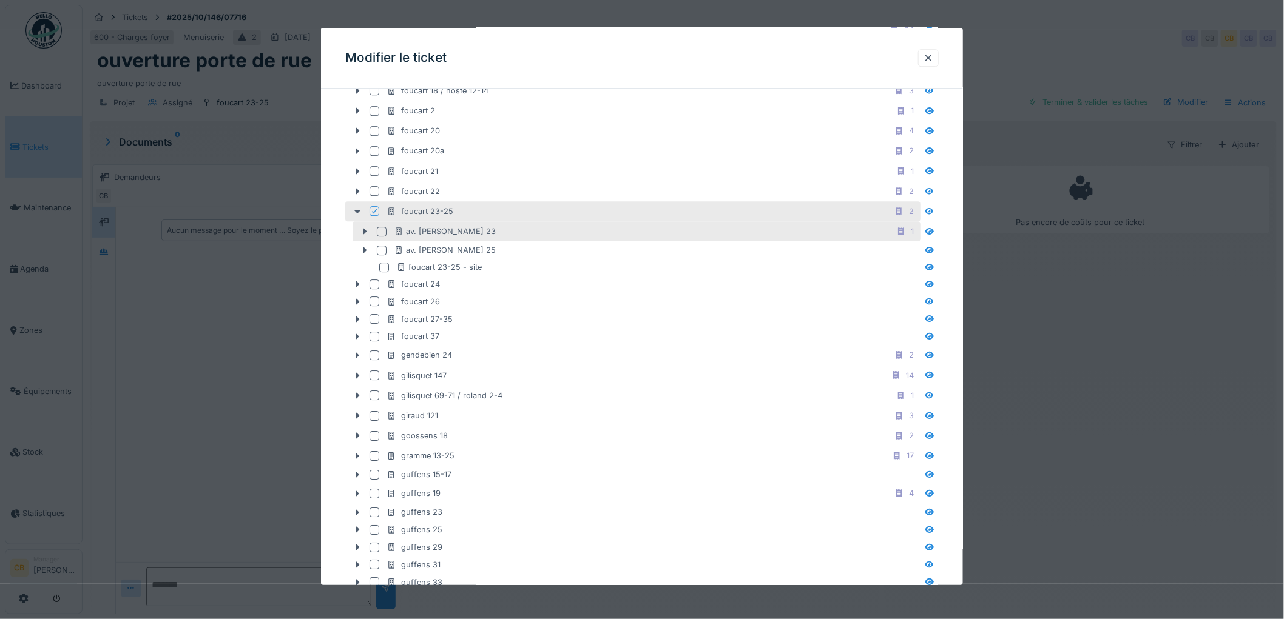
click at [383, 235] on div at bounding box center [382, 232] width 10 height 10
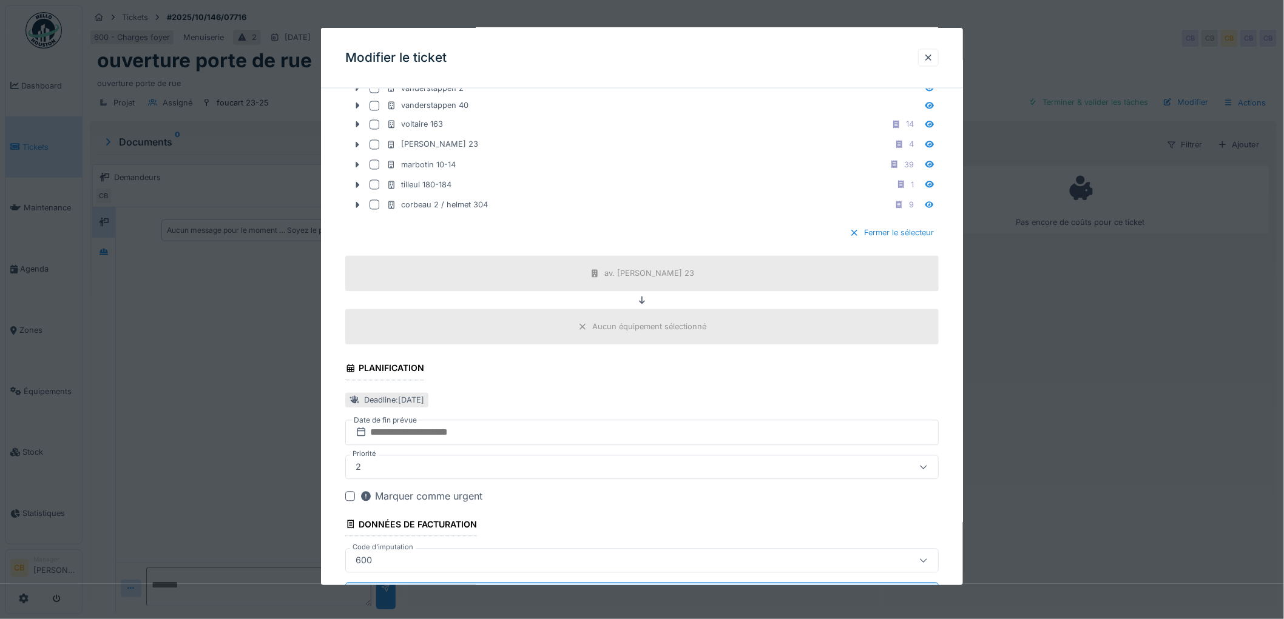
scroll to position [4823, 0]
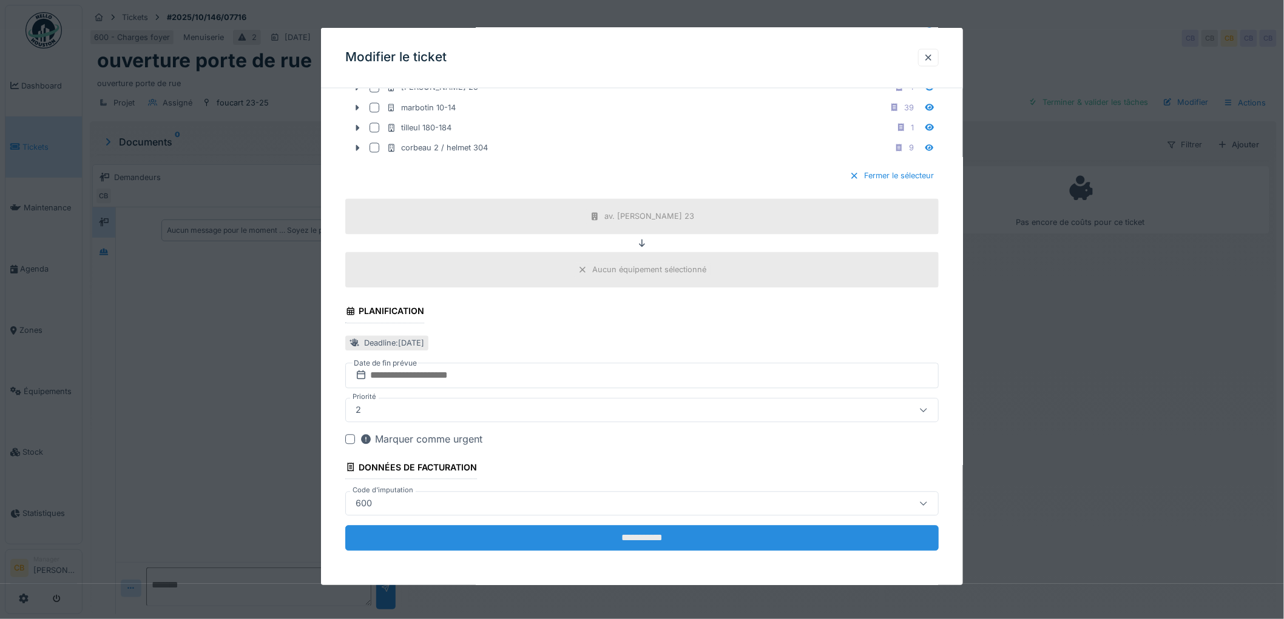
click at [664, 534] on input "**********" at bounding box center [641, 538] width 593 height 25
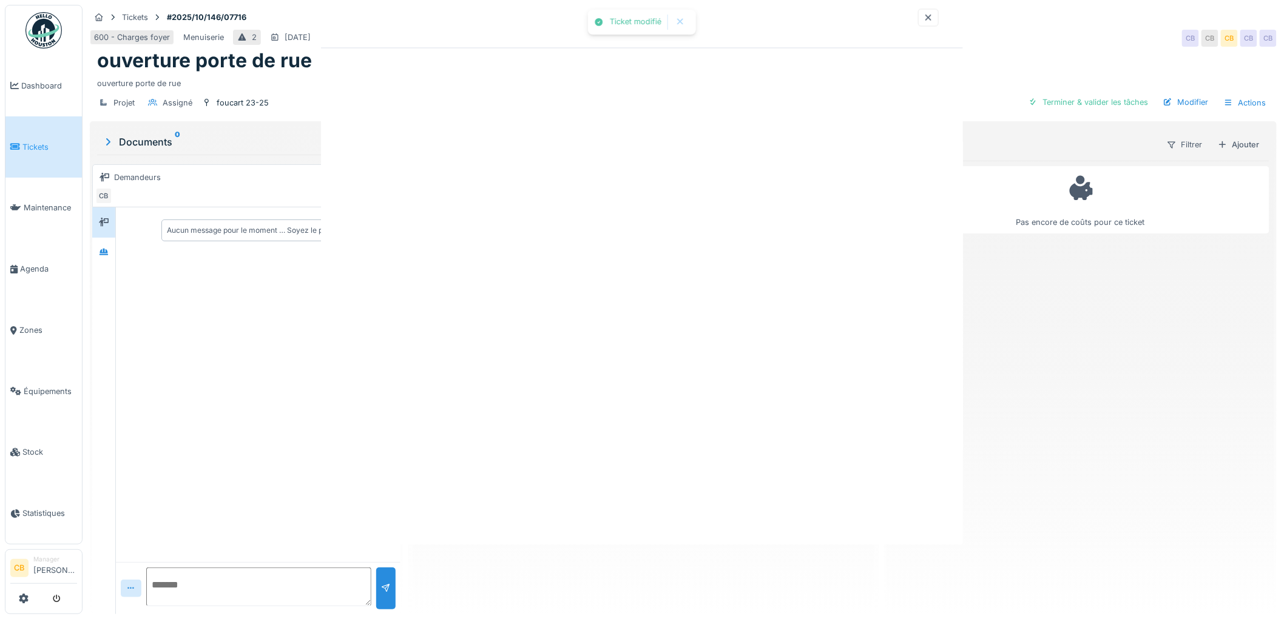
scroll to position [0, 0]
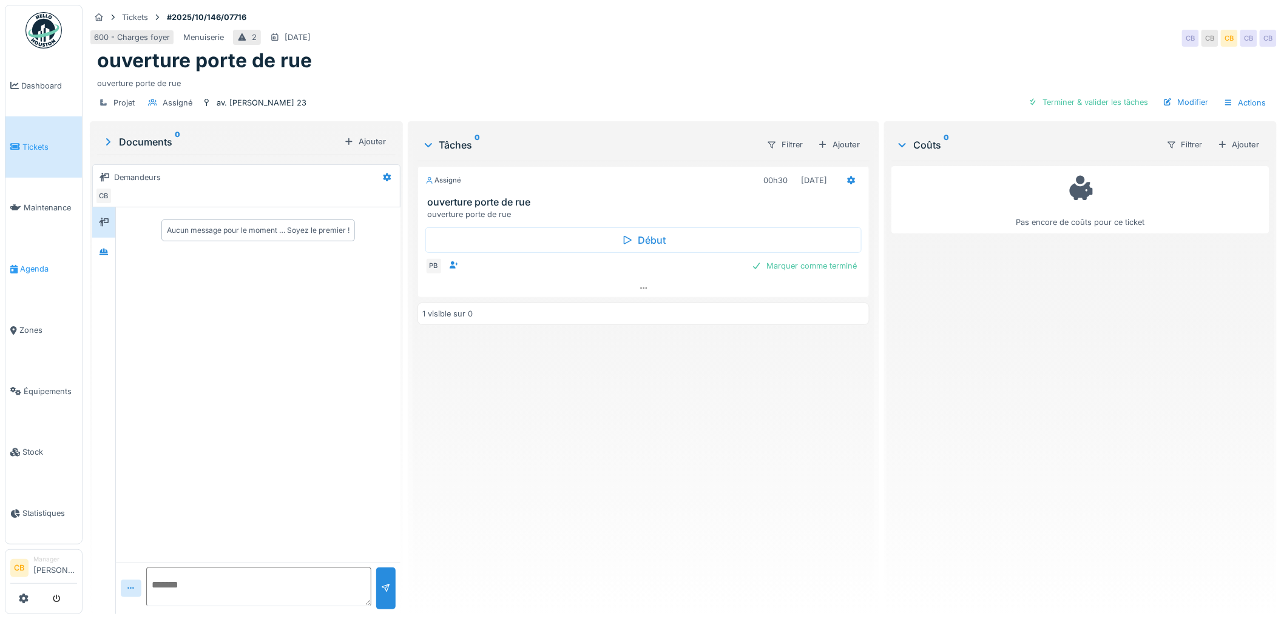
click at [43, 265] on span "Agenda" at bounding box center [48, 269] width 57 height 12
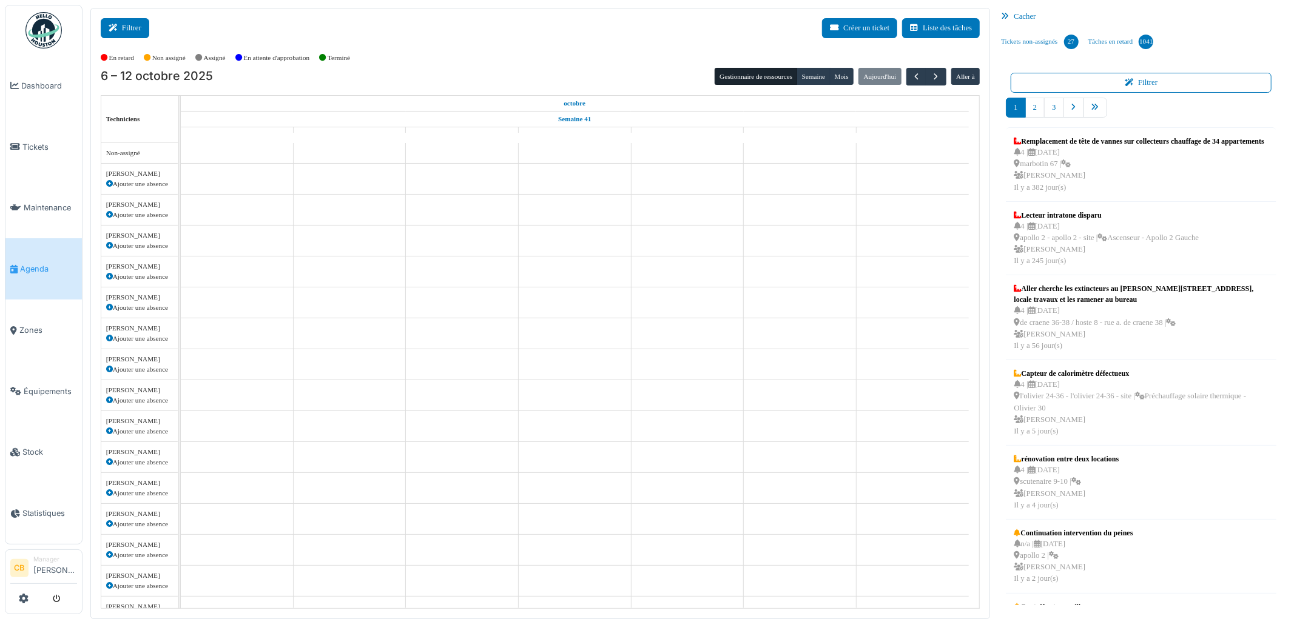
click at [133, 27] on button "Filtrer" at bounding box center [125, 28] width 49 height 20
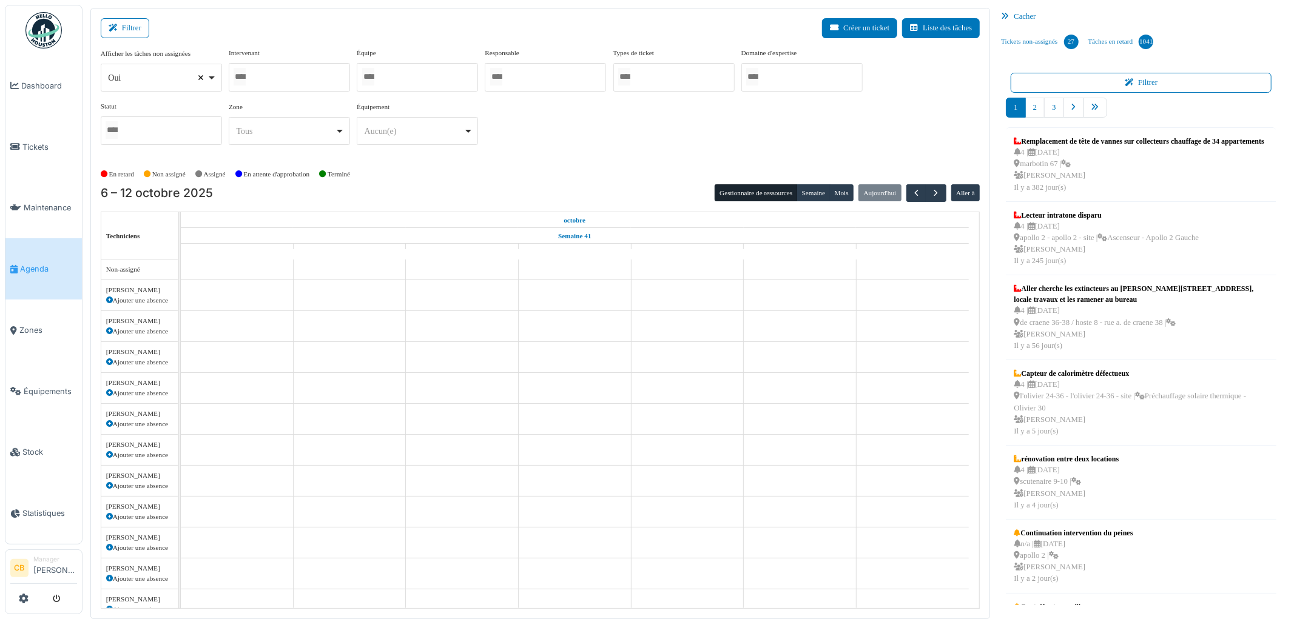
select select
click at [237, 76] on input "Tous" at bounding box center [240, 77] width 12 height 18
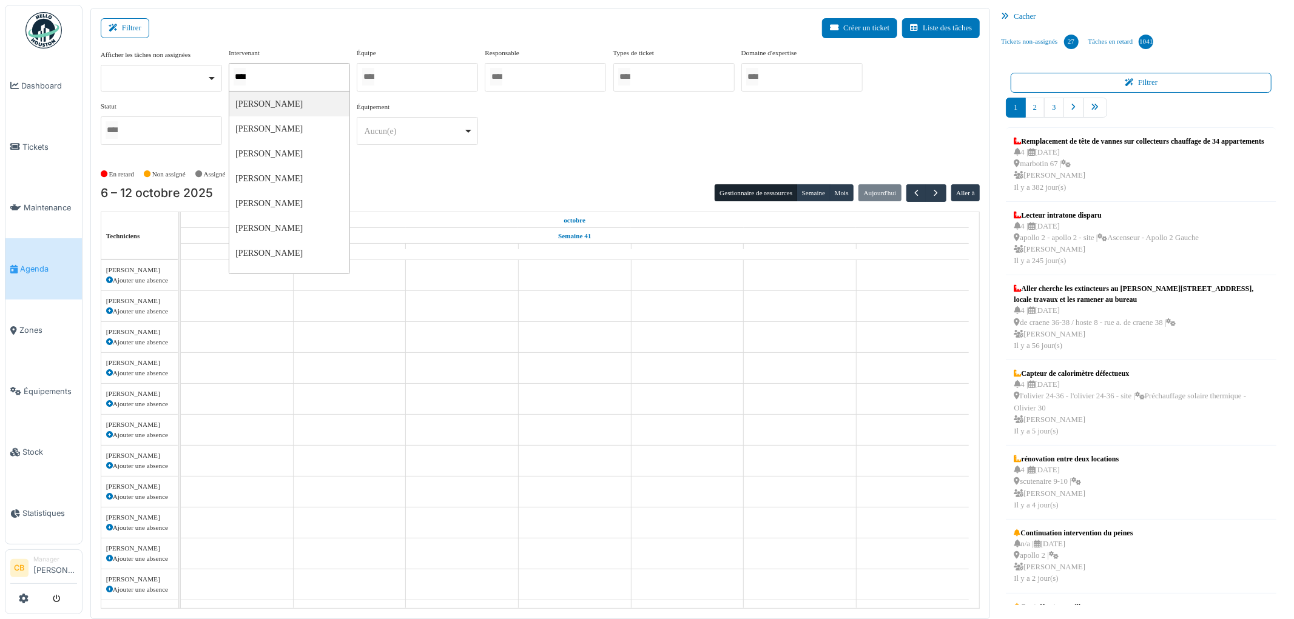
type input "*****"
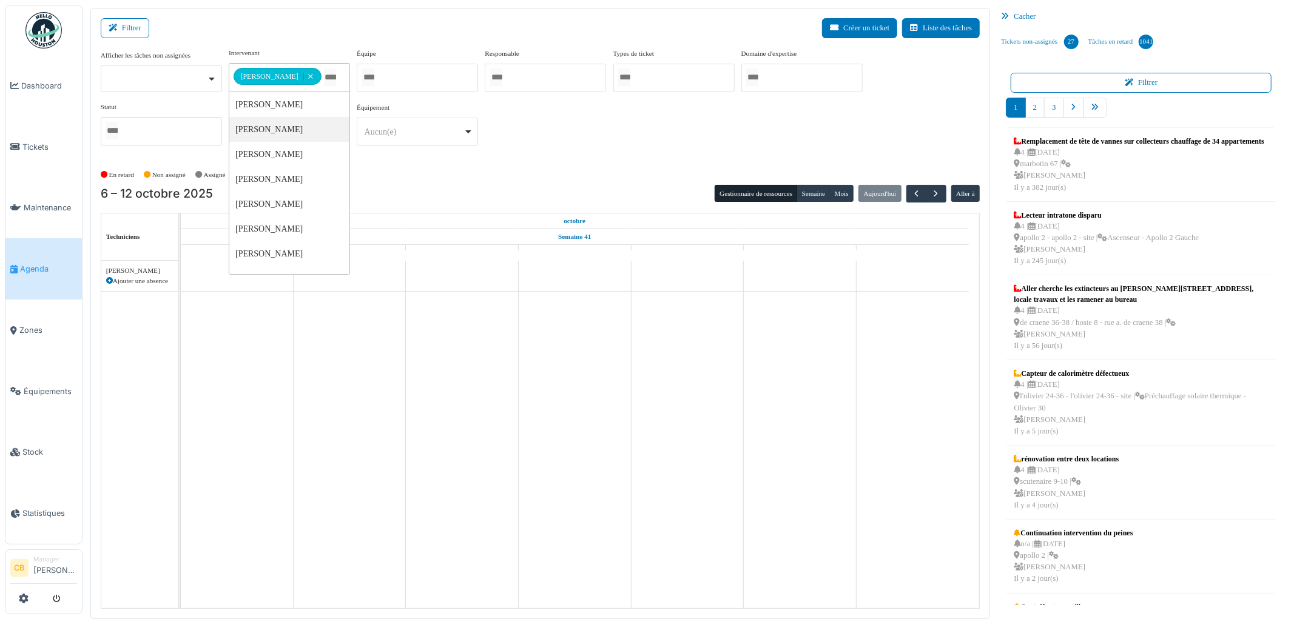
click at [385, 173] on div "En retard Non assigné Assigné En attente d'approbation Terminé" at bounding box center [541, 175] width 880 height 20
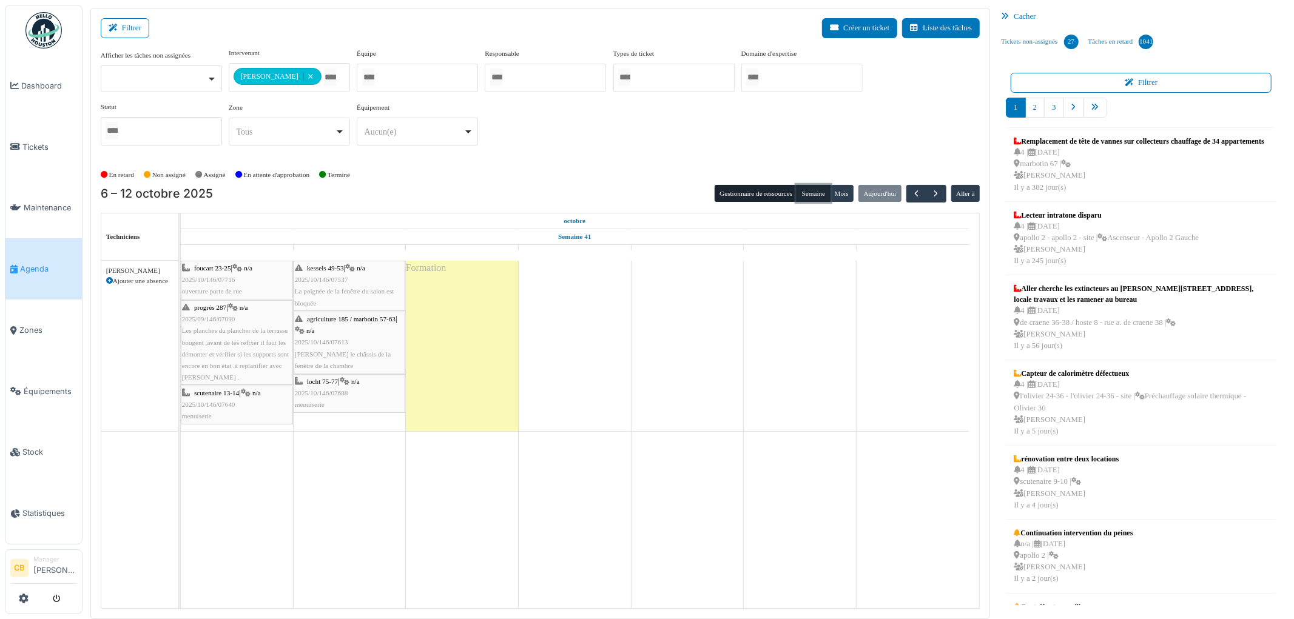
click at [811, 195] on button "Semaine" at bounding box center [813, 193] width 33 height 17
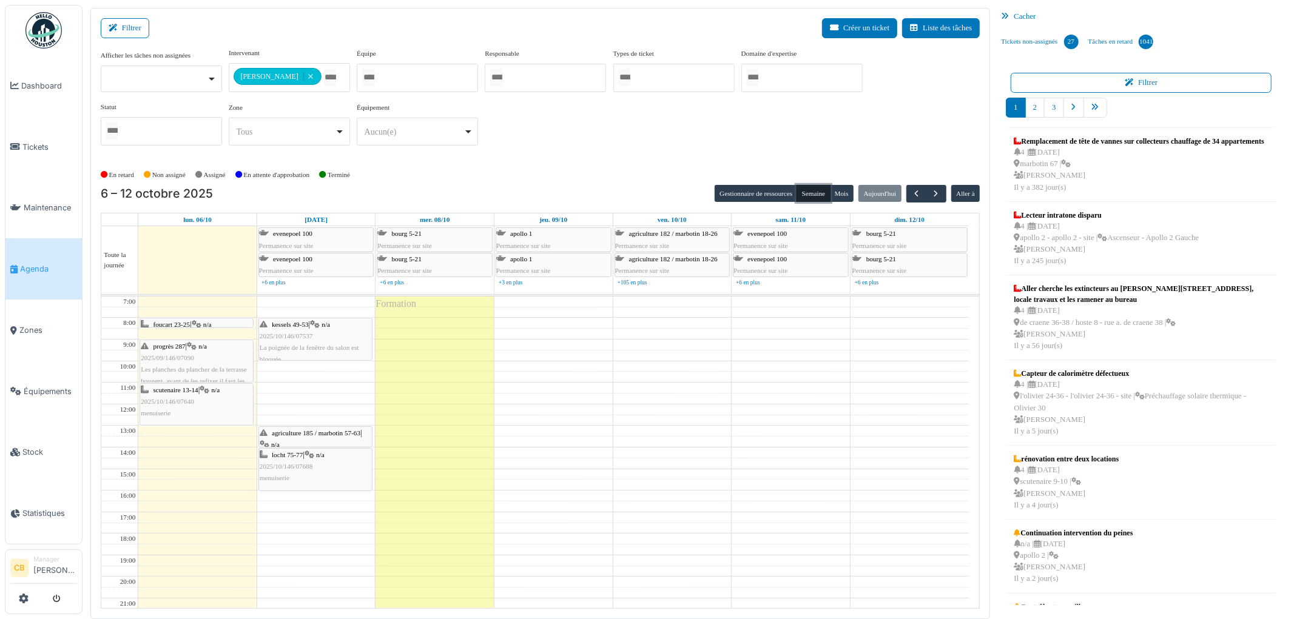
click at [200, 325] on icon at bounding box center [197, 325] width 10 height 8
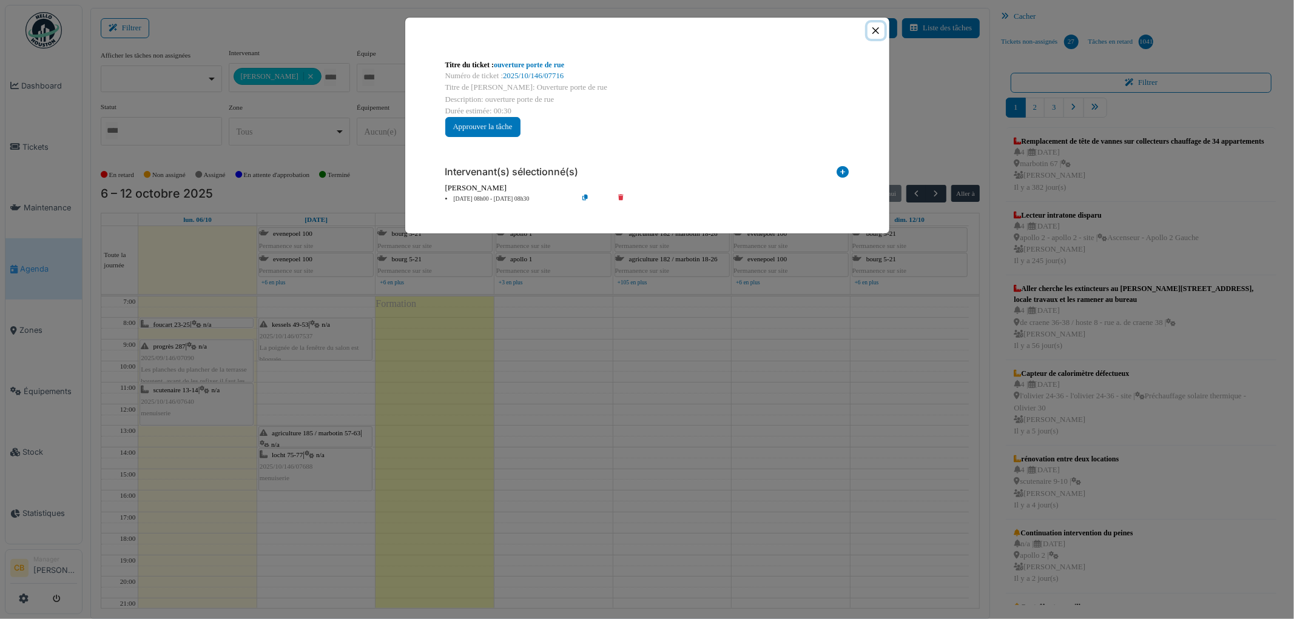
click at [872, 32] on button "Close" at bounding box center [876, 30] width 16 height 16
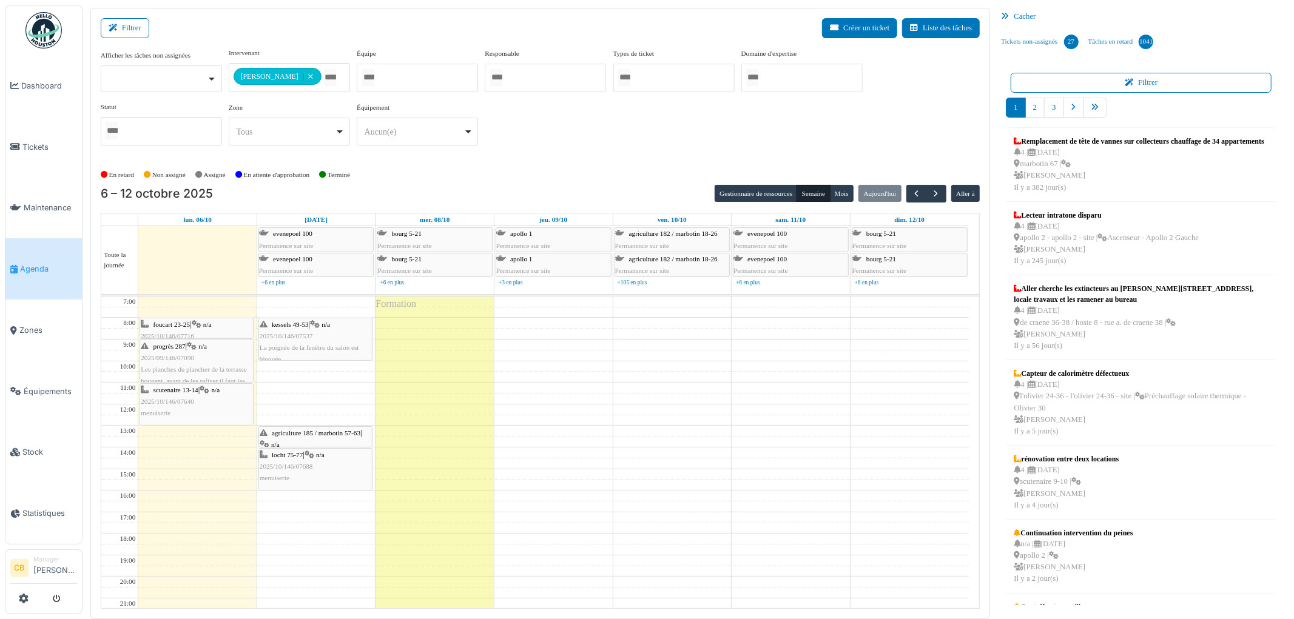
click at [166, 332] on div "foucart 23-25 | n/a 2025/10/146/07716 ouverture porte de rue progrès 287 | n/a …" at bounding box center [197, 480] width 118 height 366
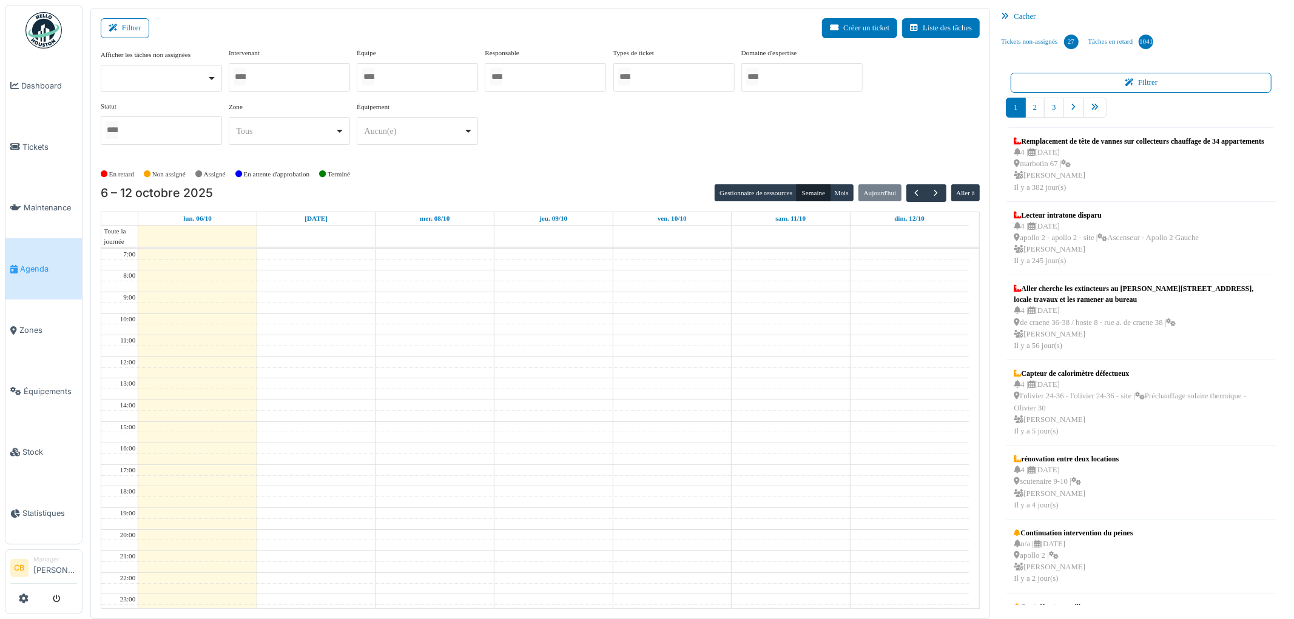
click at [286, 76] on div at bounding box center [289, 77] width 121 height 29
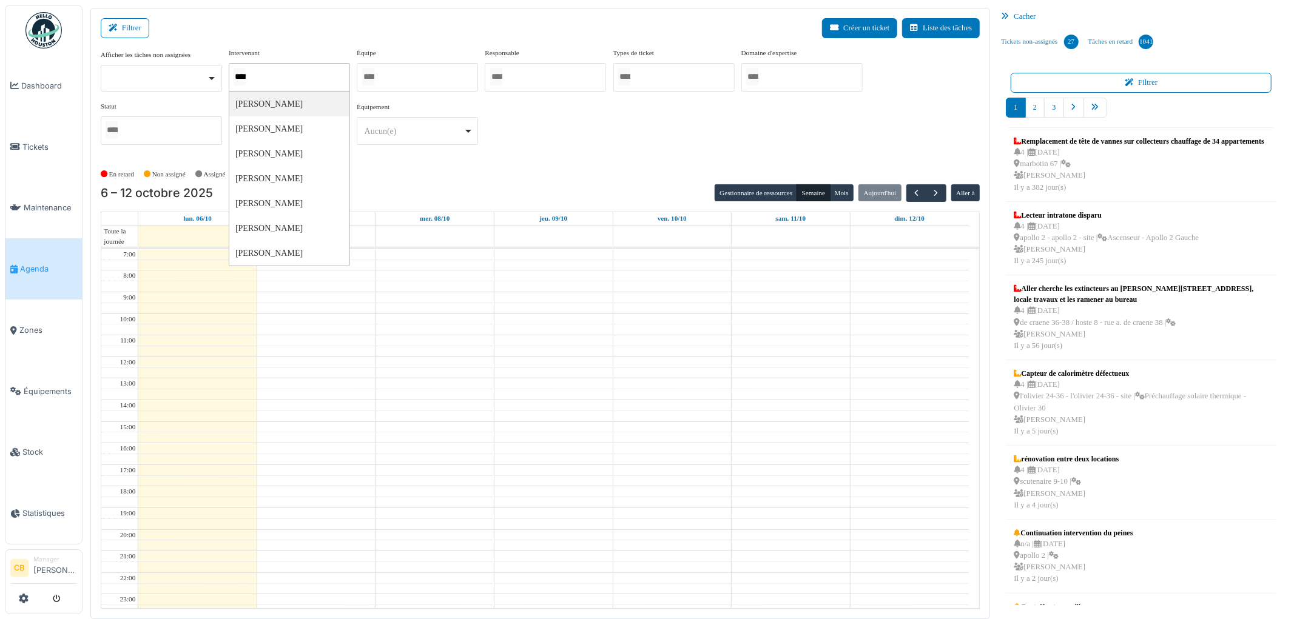
type input "*****"
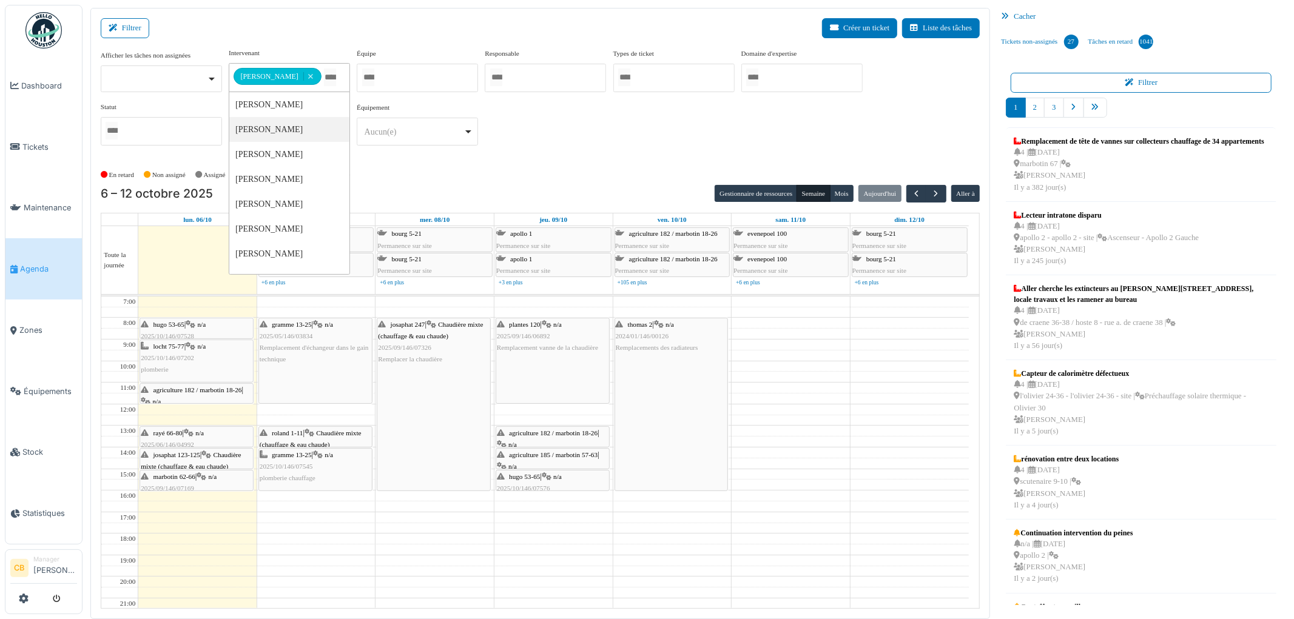
click at [554, 143] on div "**********" at bounding box center [541, 101] width 880 height 107
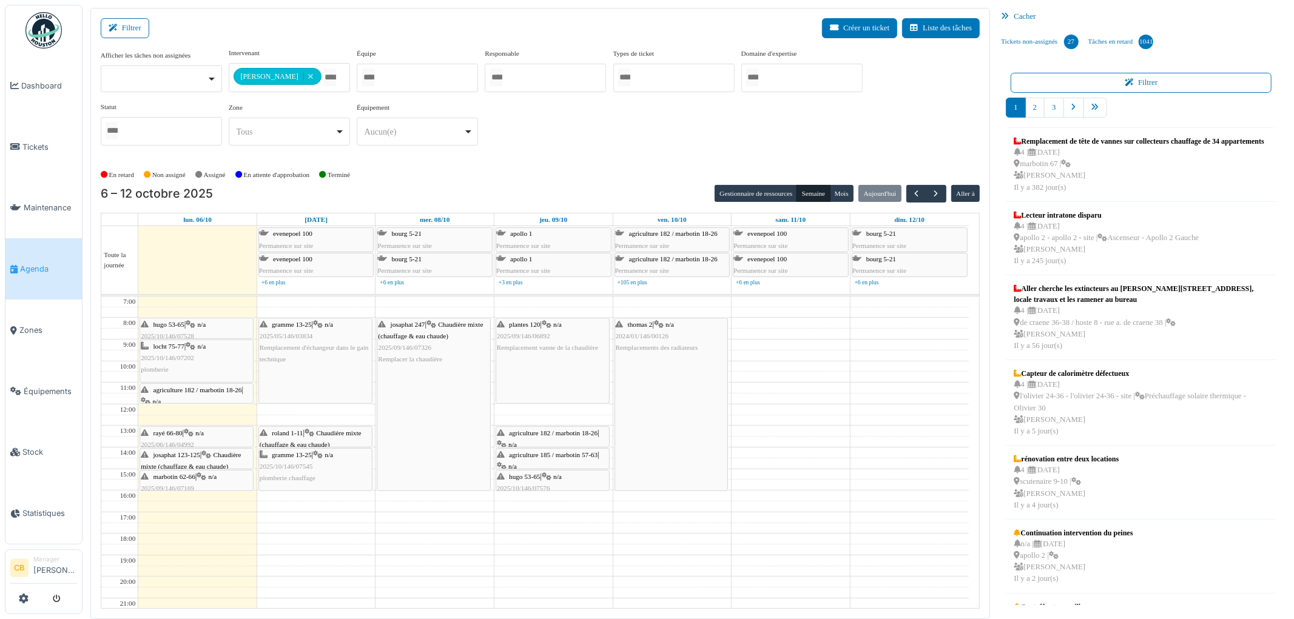
click at [221, 331] on div "hugo 53-65 | n/a 2025/10/146/07528 Étanchéité cabine de douche à vérifier" at bounding box center [197, 336] width 112 height 35
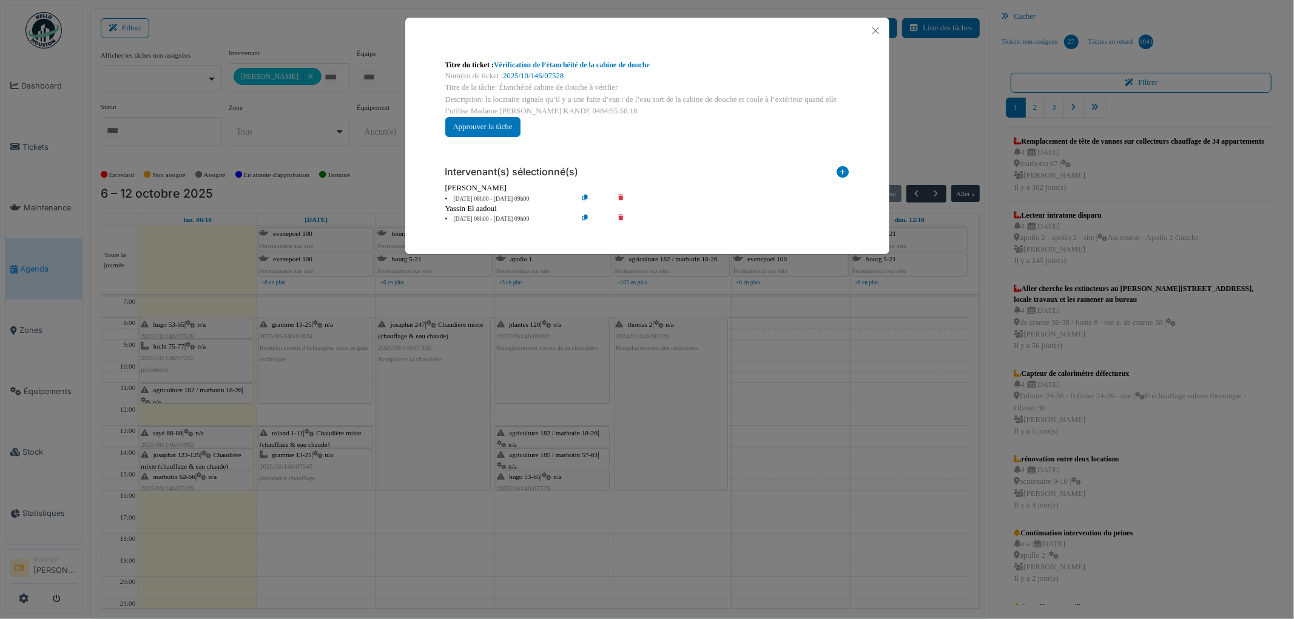
click at [221, 331] on div "Titre du ticket : Vérification de l’étanchéité de la cabine de douche Numéro de…" at bounding box center [647, 309] width 1294 height 619
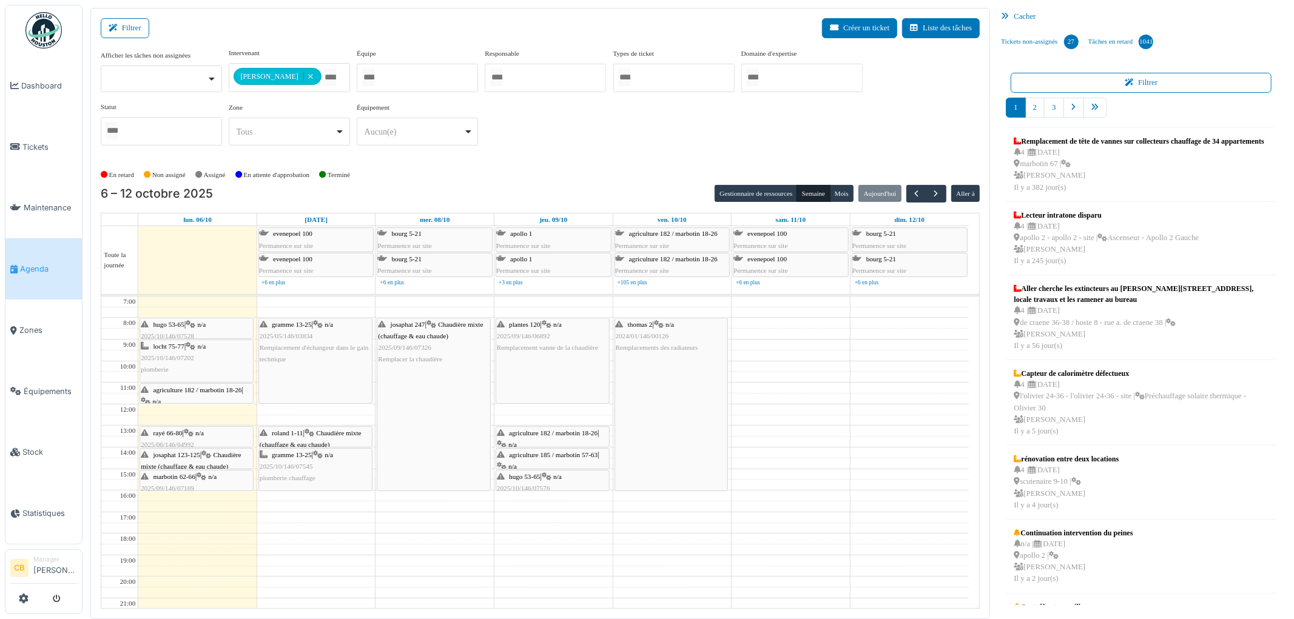
click at [218, 360] on div "locht 75-77 | n/a 2025/10/146/07202 plomberie" at bounding box center [197, 358] width 112 height 35
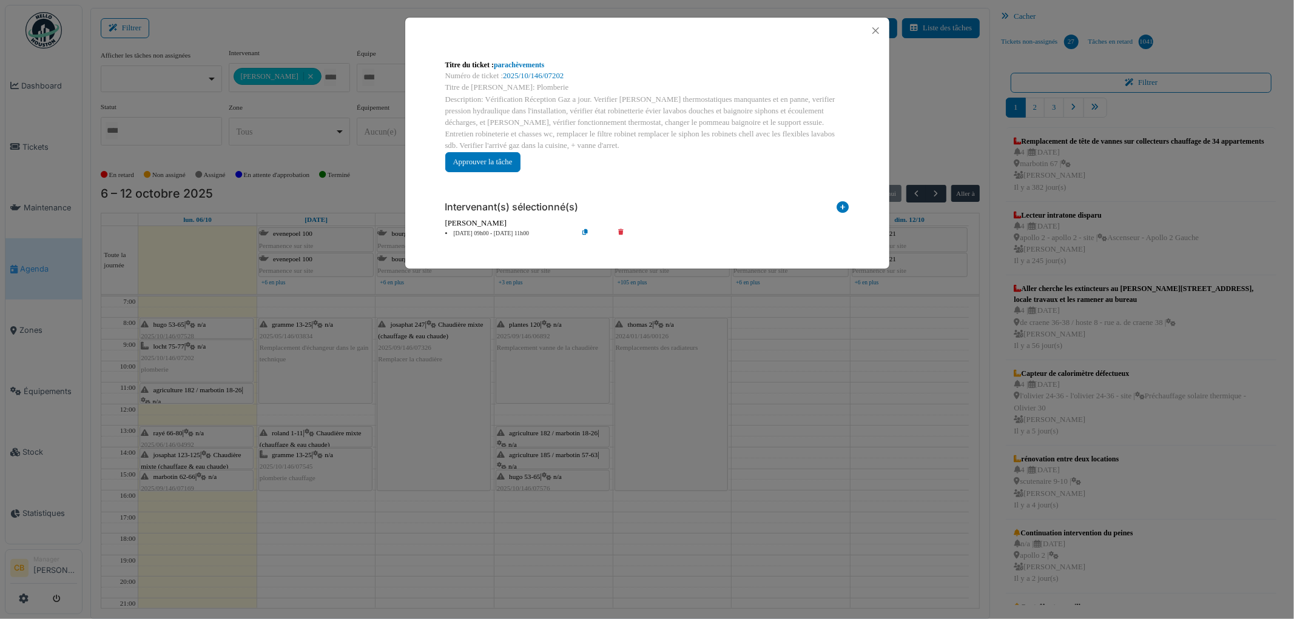
click at [217, 360] on div "Titre du ticket : parachèvements Numéro de ticket : 2025/10/146/07202 Titre de …" at bounding box center [647, 309] width 1294 height 619
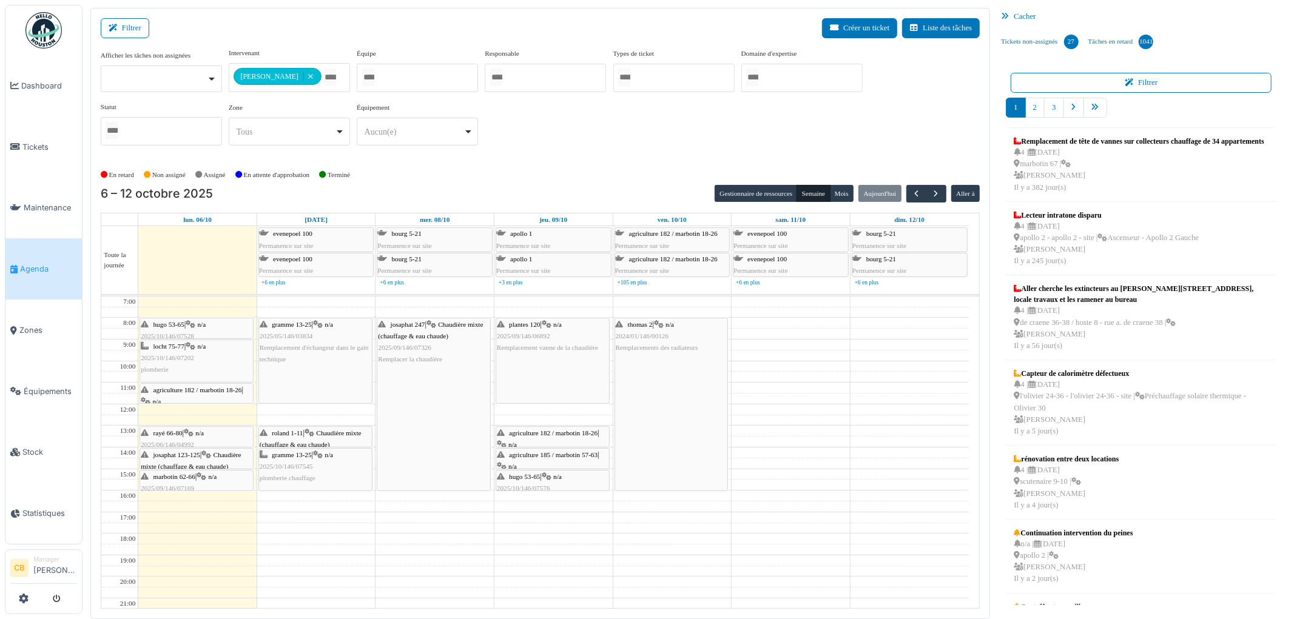
click at [209, 391] on span "agriculture 182 / marbotin 18-26" at bounding box center [197, 389] width 89 height 7
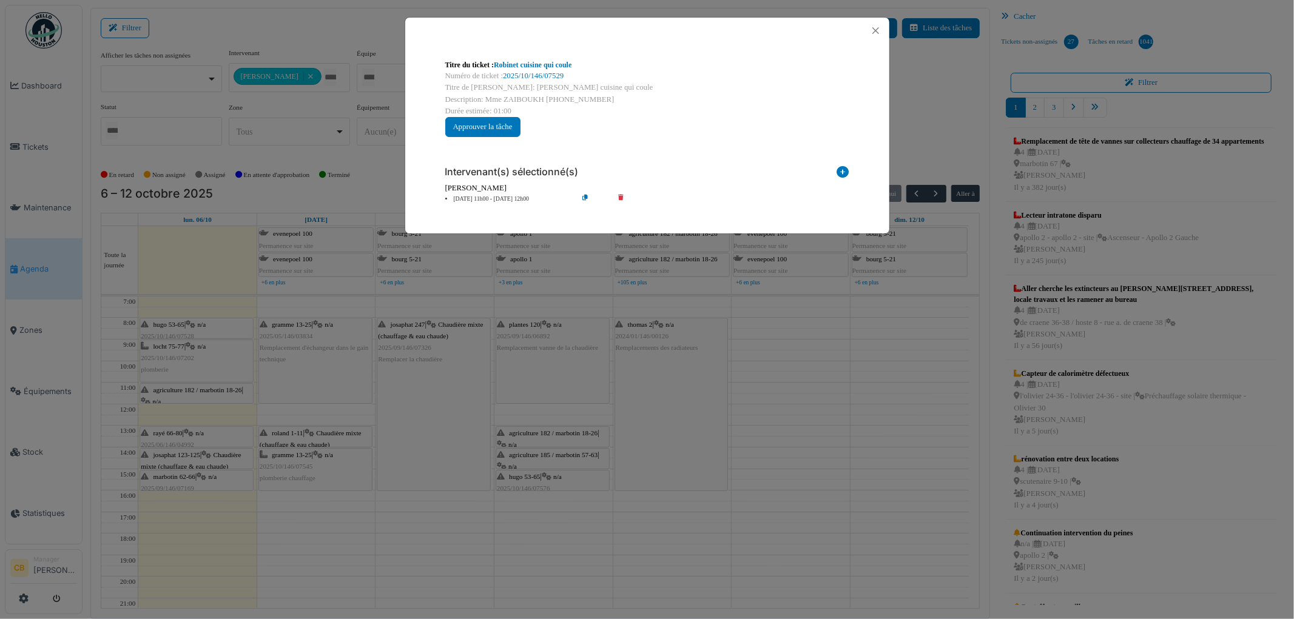
click at [585, 195] on icon at bounding box center [595, 199] width 35 height 9
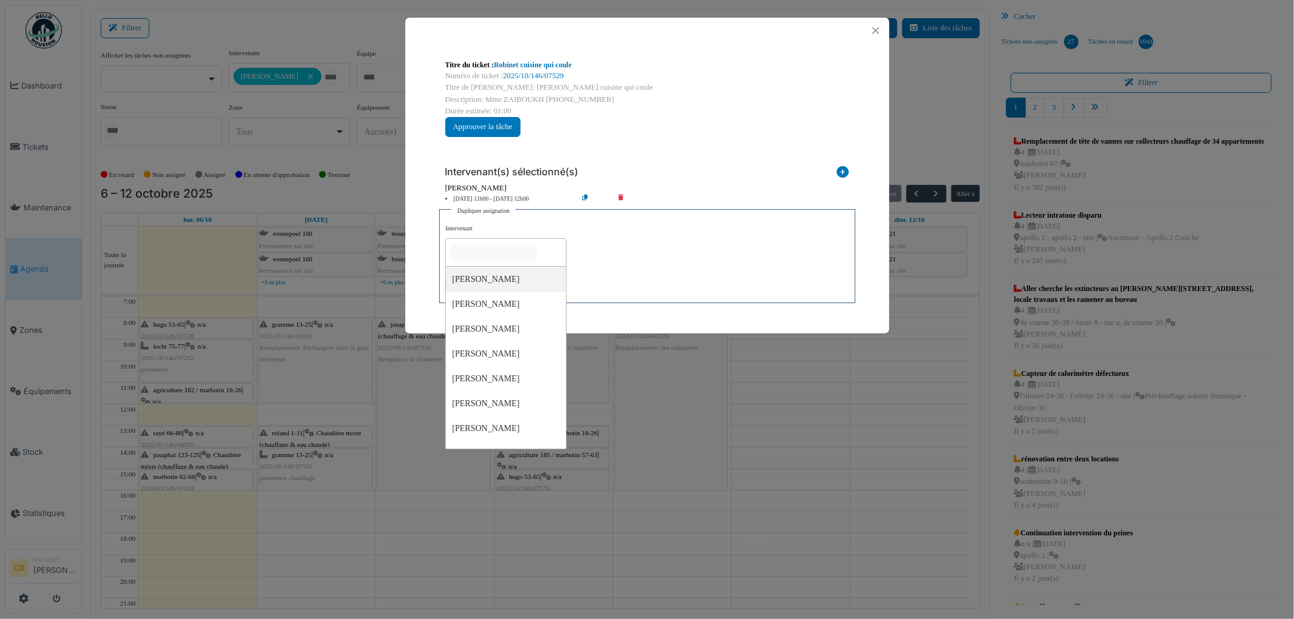
click at [495, 252] on input "null" at bounding box center [494, 253] width 86 height 18
type input "***"
click at [602, 254] on div "**********" at bounding box center [646, 260] width 403 height 73
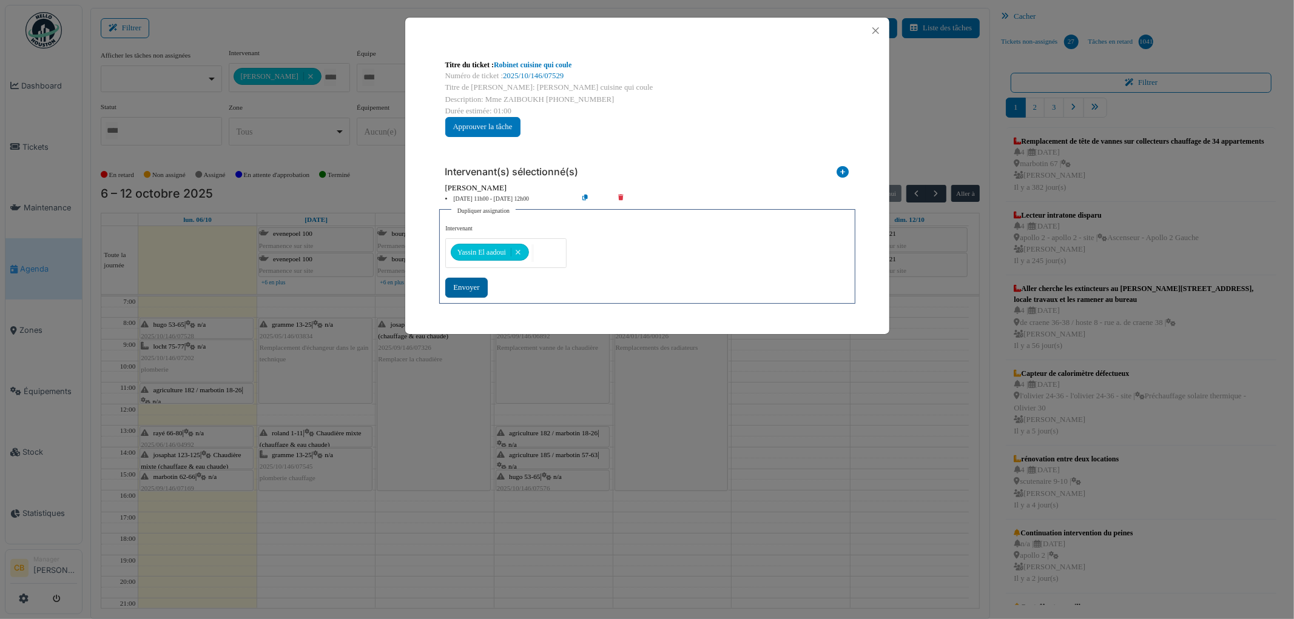
click at [469, 286] on div "Envoyer" at bounding box center [466, 288] width 42 height 20
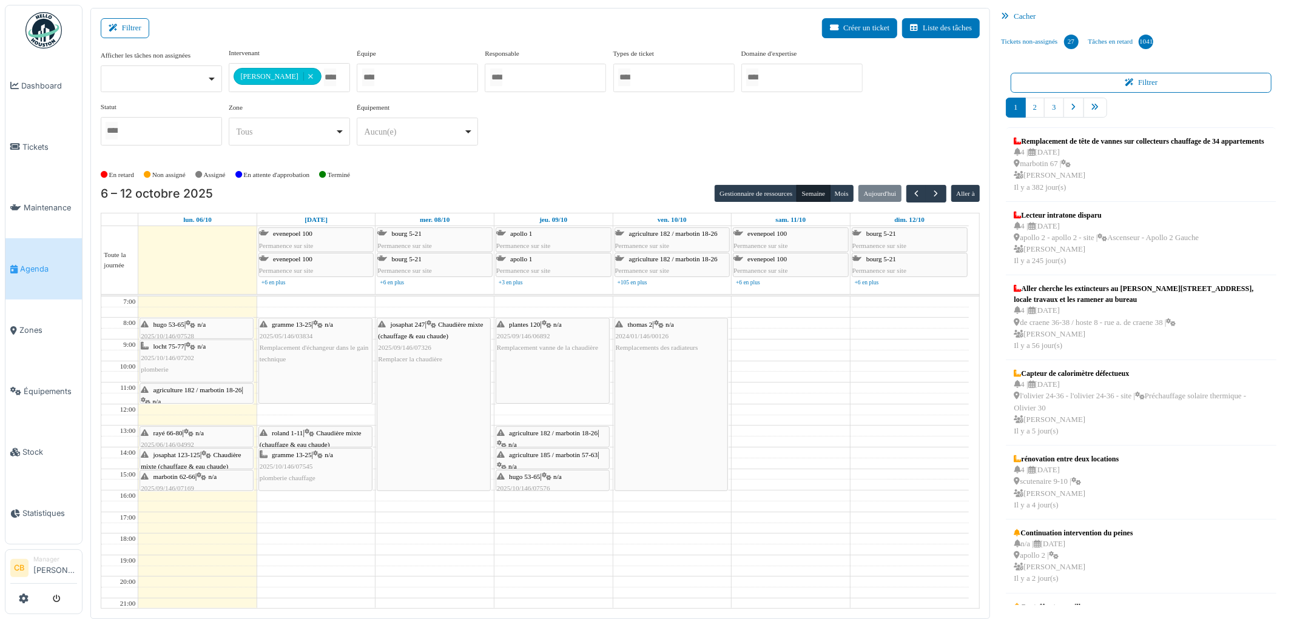
click at [231, 436] on div "rayé 66-80 | n/a 2025/06/146/04992 Finalisation de l'intervention connecter le …" at bounding box center [197, 451] width 112 height 47
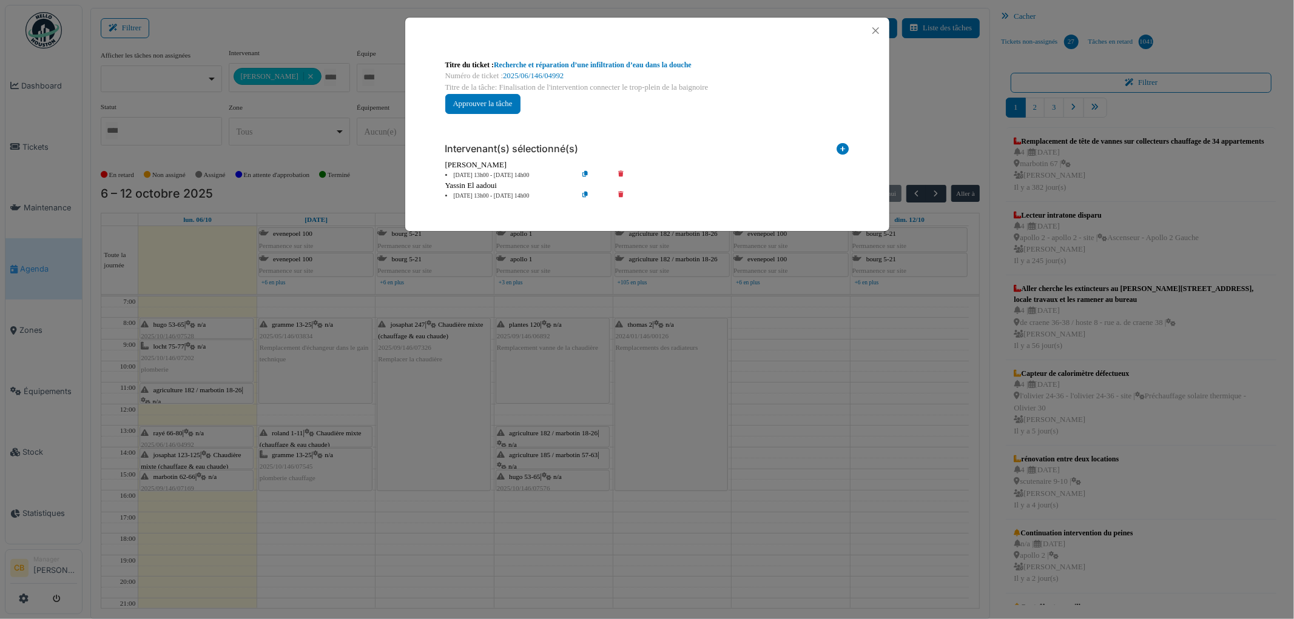
click at [229, 436] on div "Titre du ticket : Recherche et réparation d’une infiltration d’eau dans la douc…" at bounding box center [647, 309] width 1294 height 619
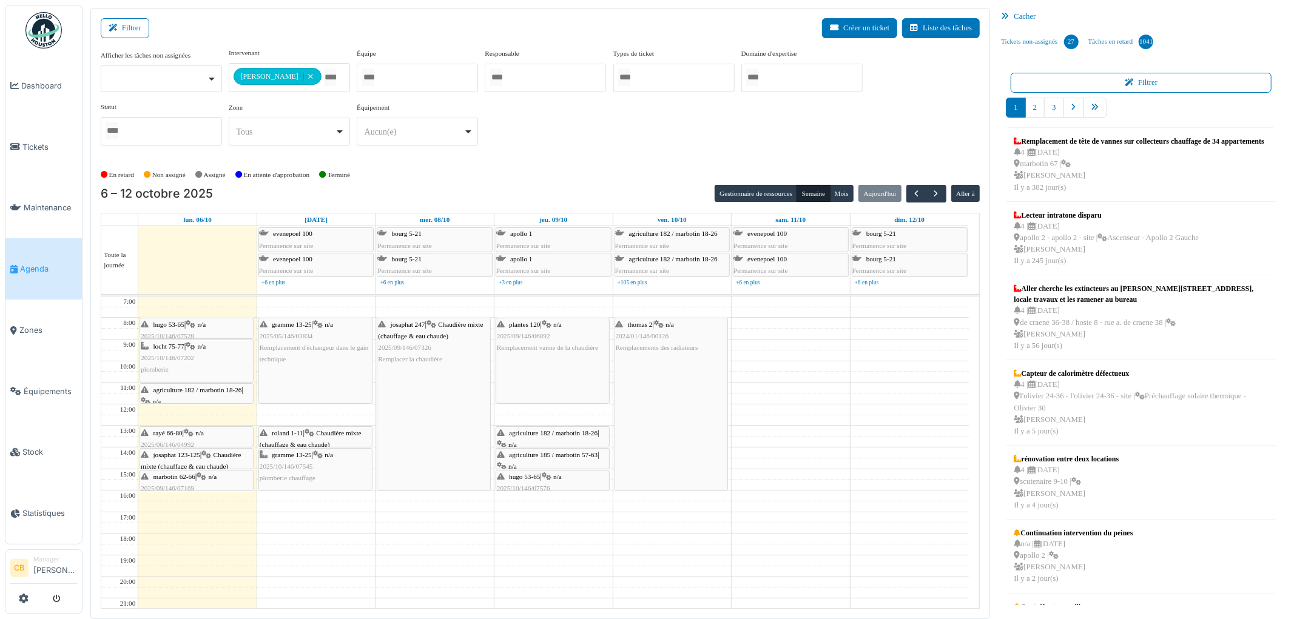
click at [223, 460] on div "josaphat 123-125 | Chaudière mixte (chauffage & eau chaude) 2025/10/146/07536 L…" at bounding box center [197, 473] width 112 height 47
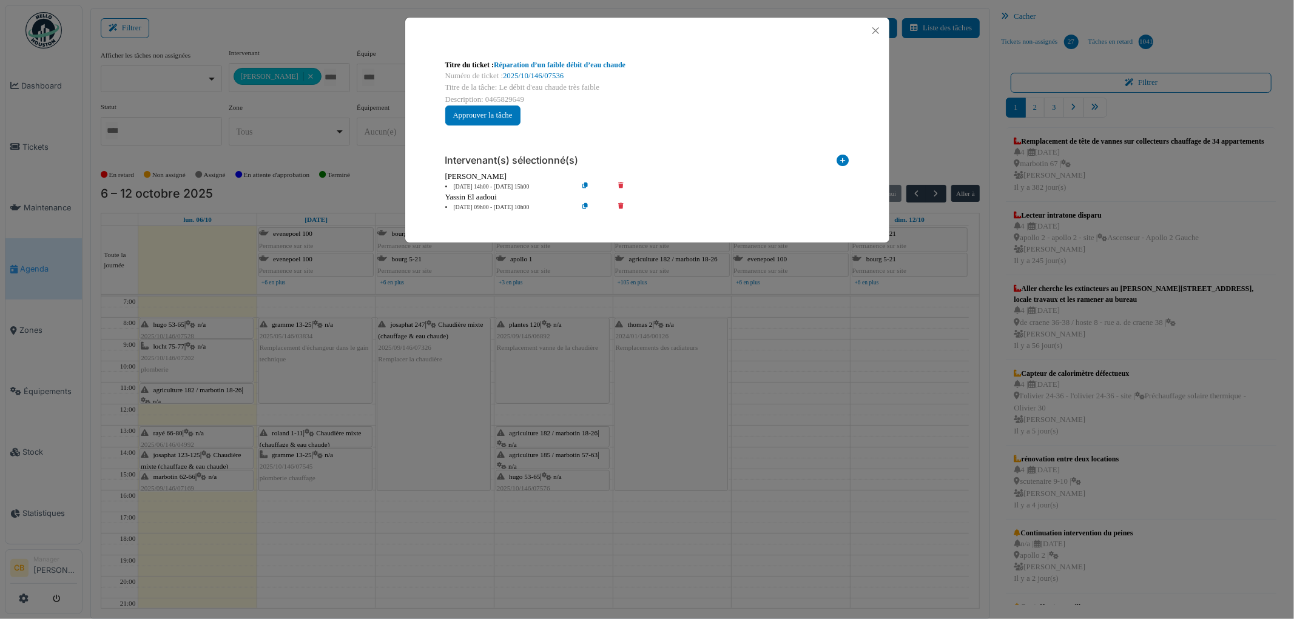
click at [223, 460] on div "Titre du ticket : Réparation d’un faible débit d’eau chaude Numéro de ticket : …" at bounding box center [647, 309] width 1294 height 619
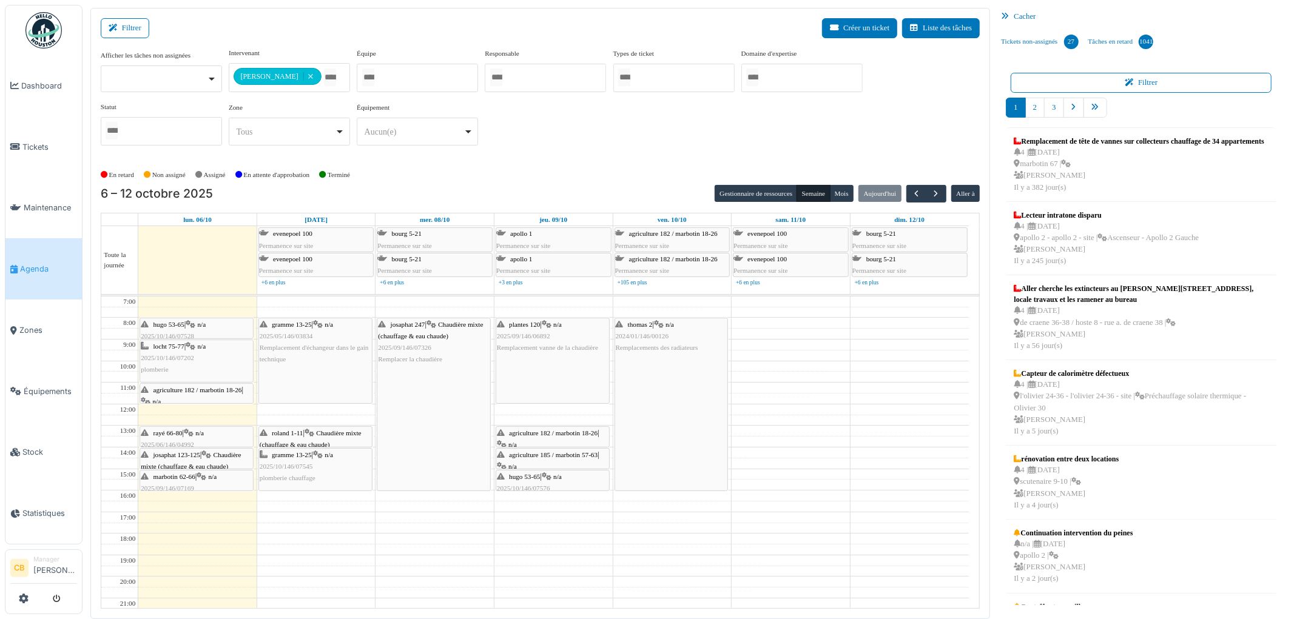
click at [223, 476] on div "marbotin 62-66 | n/a 2025/09/146/07169 Vérifcation robinet WC car facture très …" at bounding box center [197, 494] width 112 height 47
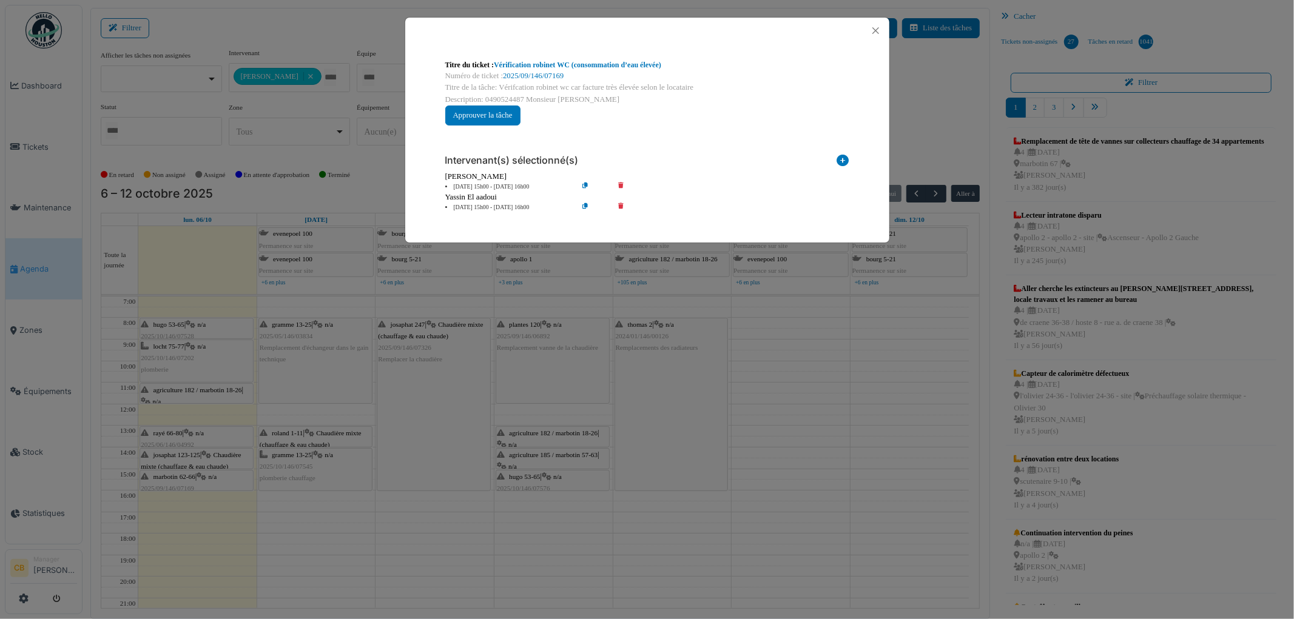
click at [223, 476] on div "Titre du ticket : Vérification robinet WC (consommation d’eau élevée) Numéro de…" at bounding box center [647, 309] width 1294 height 619
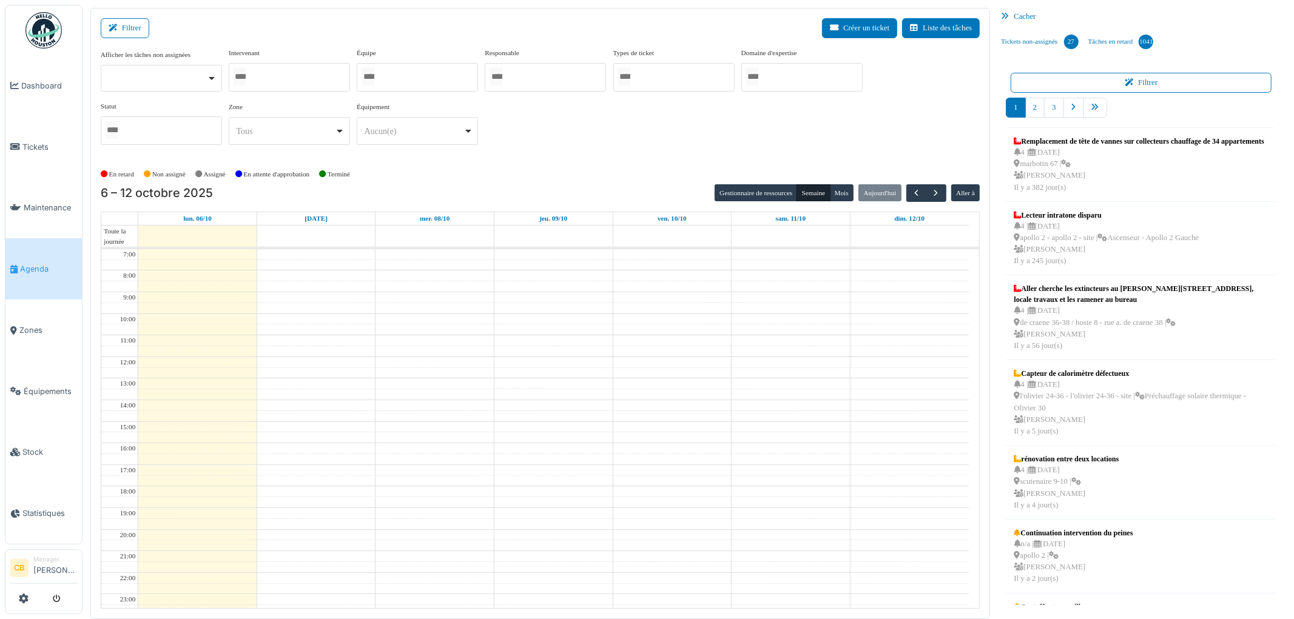
click at [308, 76] on div at bounding box center [289, 77] width 121 height 29
type input "******"
click at [414, 175] on div "En retard Non assigné Assigné En attente d'approbation Terminé" at bounding box center [541, 175] width 880 height 20
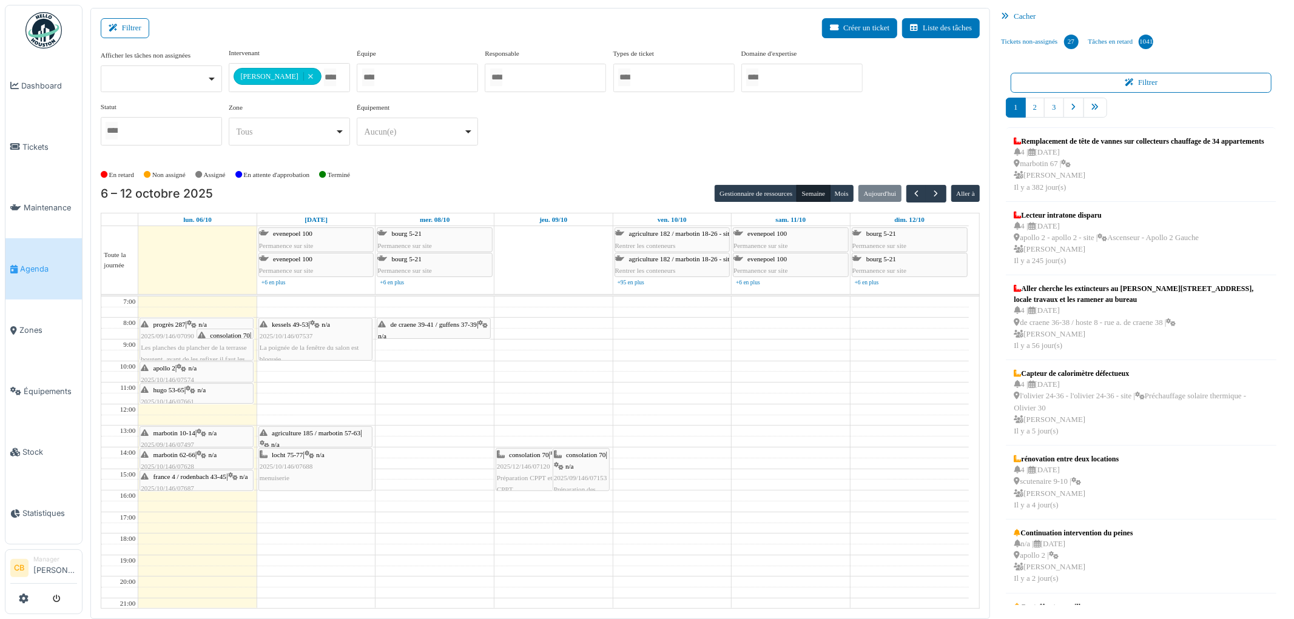
click at [527, 466] on span "2025/12/146/07120" at bounding box center [523, 466] width 53 height 7
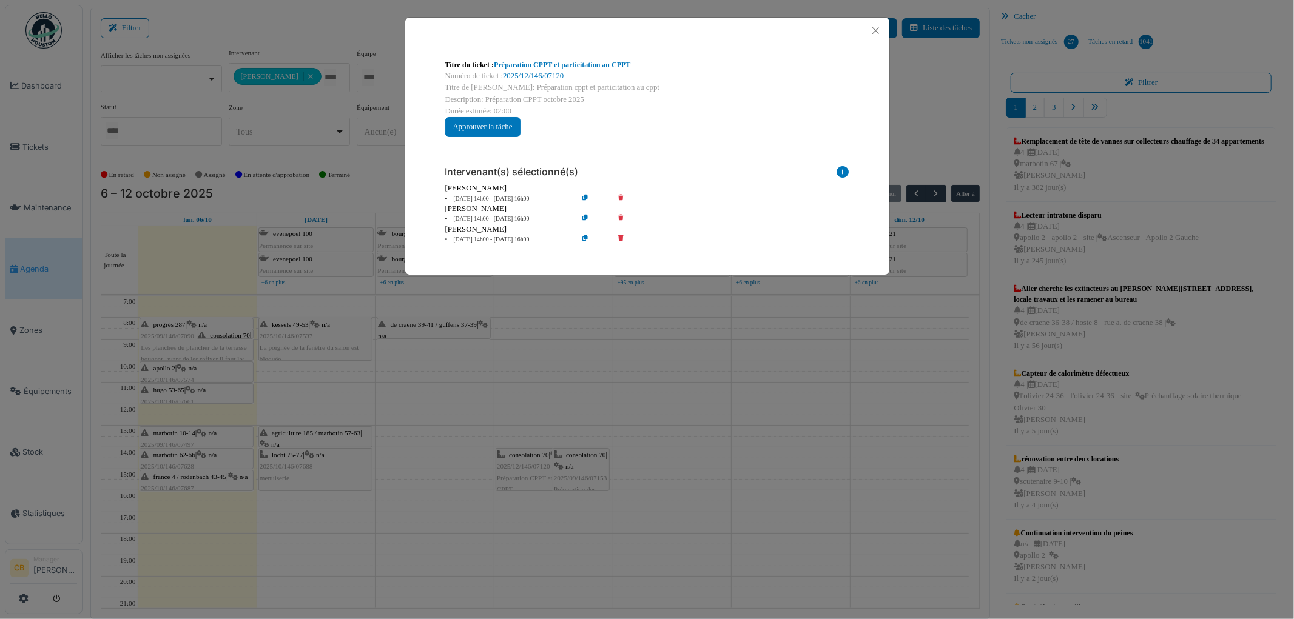
click at [527, 466] on div "Titre du ticket : Préparation CPPT et particitation au CPPT Numéro de ticket : …" at bounding box center [647, 309] width 1294 height 619
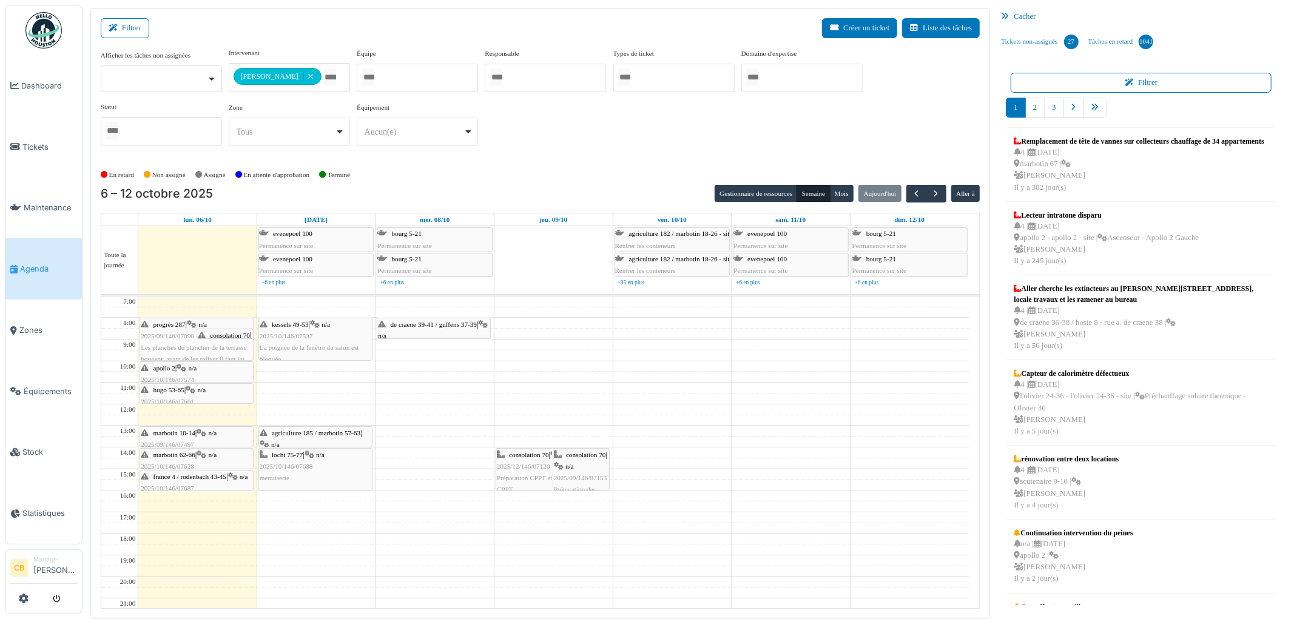
click at [559, 468] on icon at bounding box center [559, 467] width 10 height 8
click at [582, 468] on div "consolation 70 | n/a 2025/09/146/07153 Préparation des réunions CPPT tous les 2…" at bounding box center [581, 496] width 55 height 93
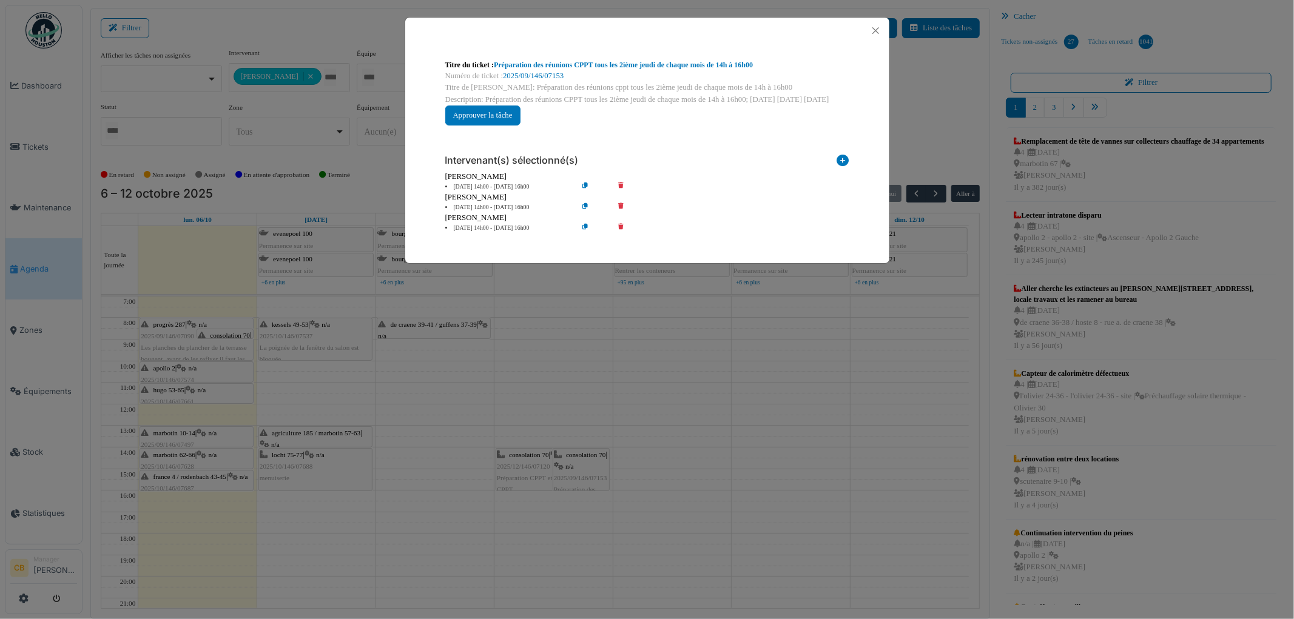
click at [654, 456] on div "Titre du ticket : Préparation des réunions CPPT tous les 2ième jeudi de chaque …" at bounding box center [647, 309] width 1294 height 619
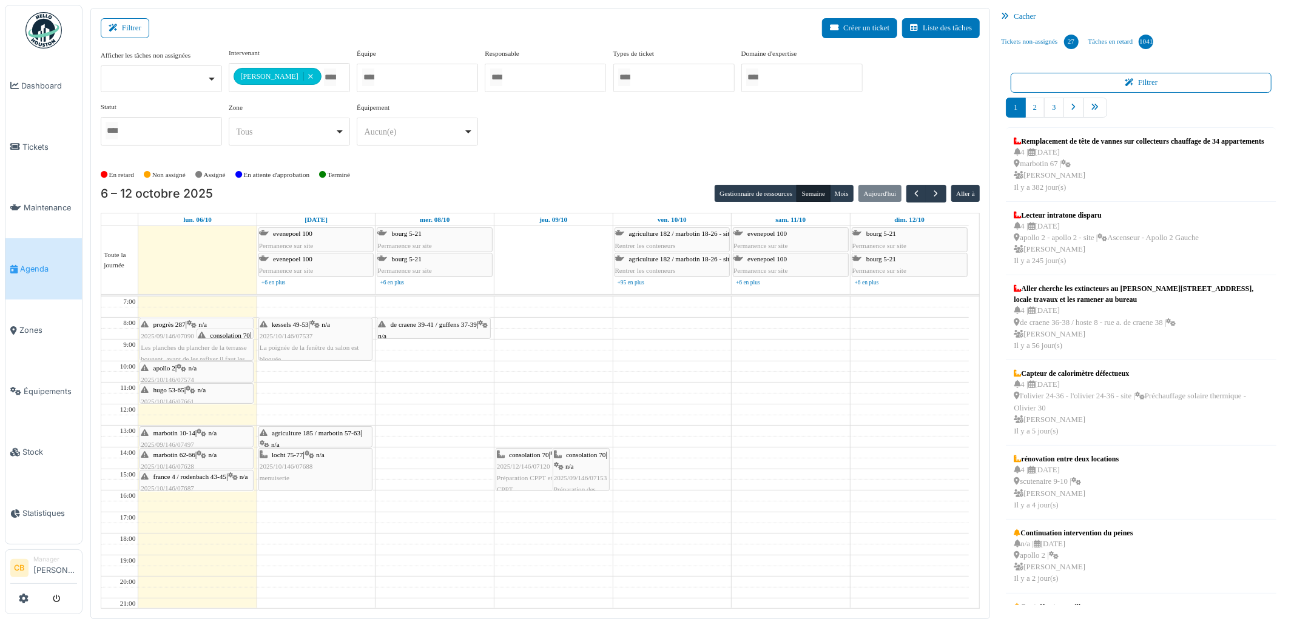
click at [523, 470] on span "2025/12/146/07120" at bounding box center [523, 466] width 53 height 7
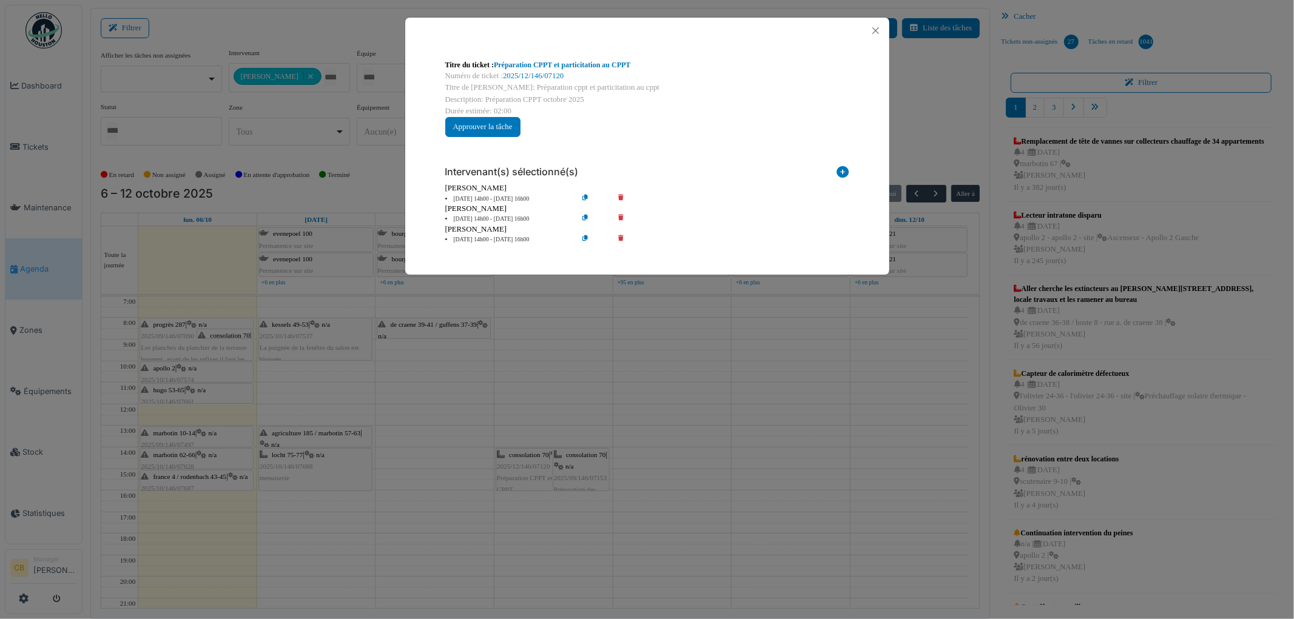
click at [523, 471] on div "Titre du ticket : Préparation CPPT et particitation au CPPT Numéro de ticket : …" at bounding box center [647, 309] width 1294 height 619
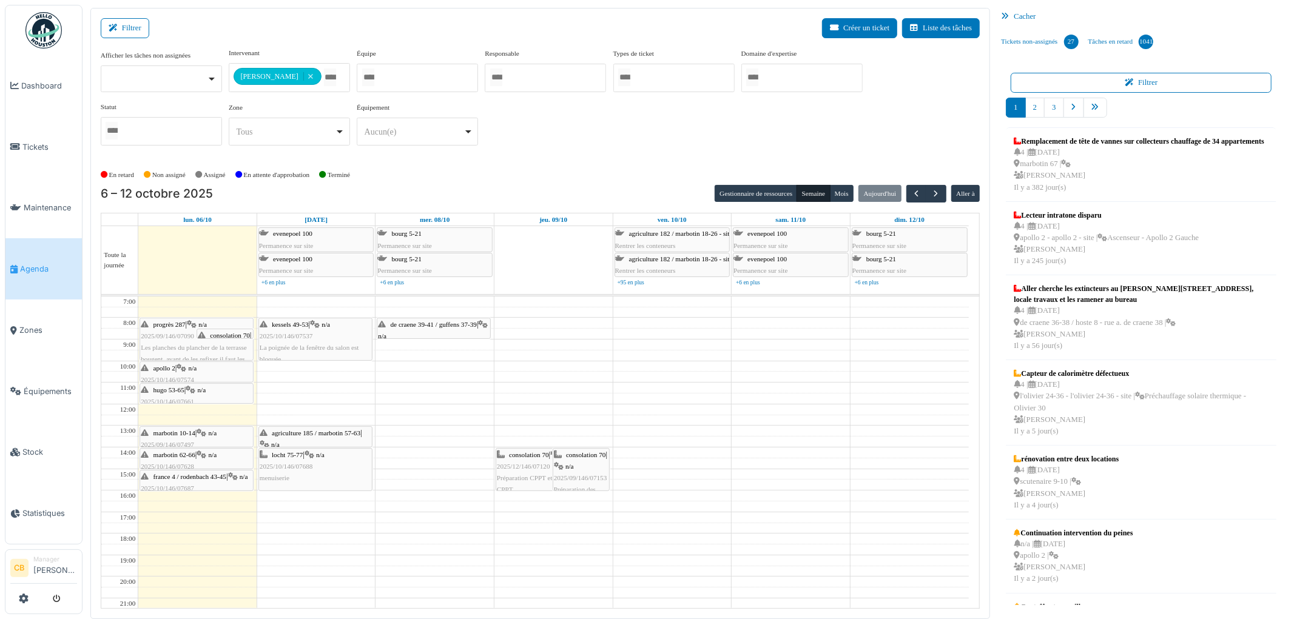
click at [587, 471] on div "consolation 70 | n/a 2025/09/146/07153 Préparation des réunions CPPT tous les 2…" at bounding box center [581, 496] width 55 height 93
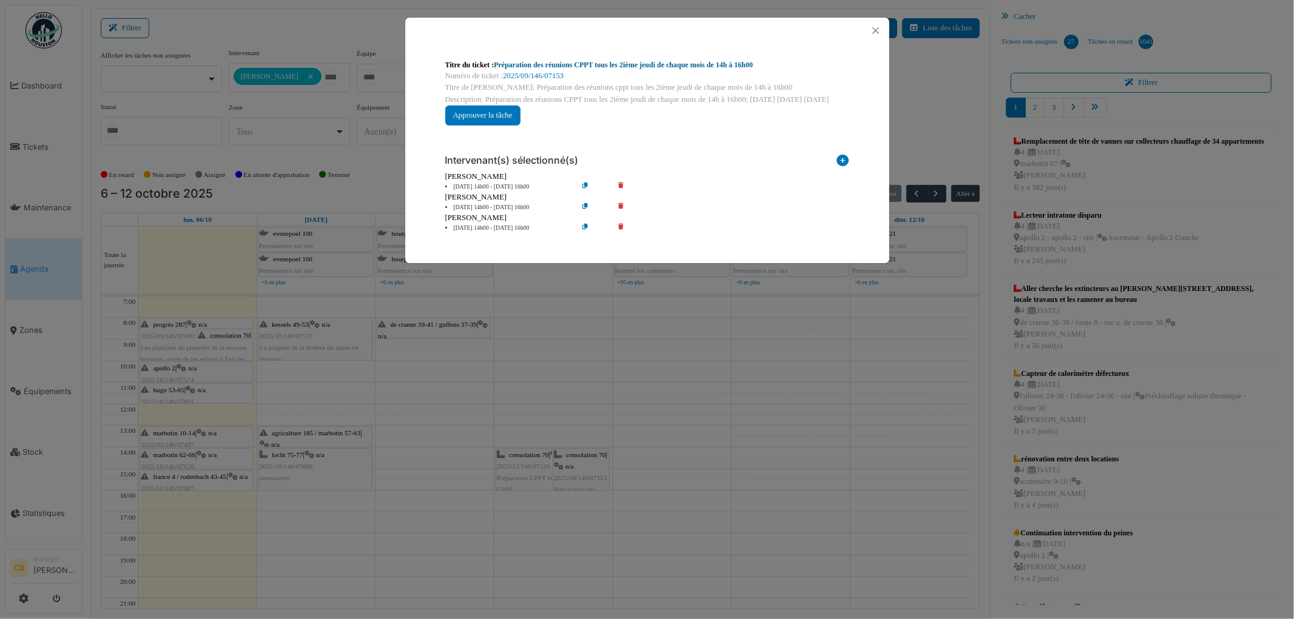
click at [603, 64] on link "Préparation des réunions CPPT tous les 2ième jeudi de chaque mois de 14h à 16h00" at bounding box center [623, 65] width 259 height 8
click at [875, 30] on button "Close" at bounding box center [876, 30] width 16 height 16
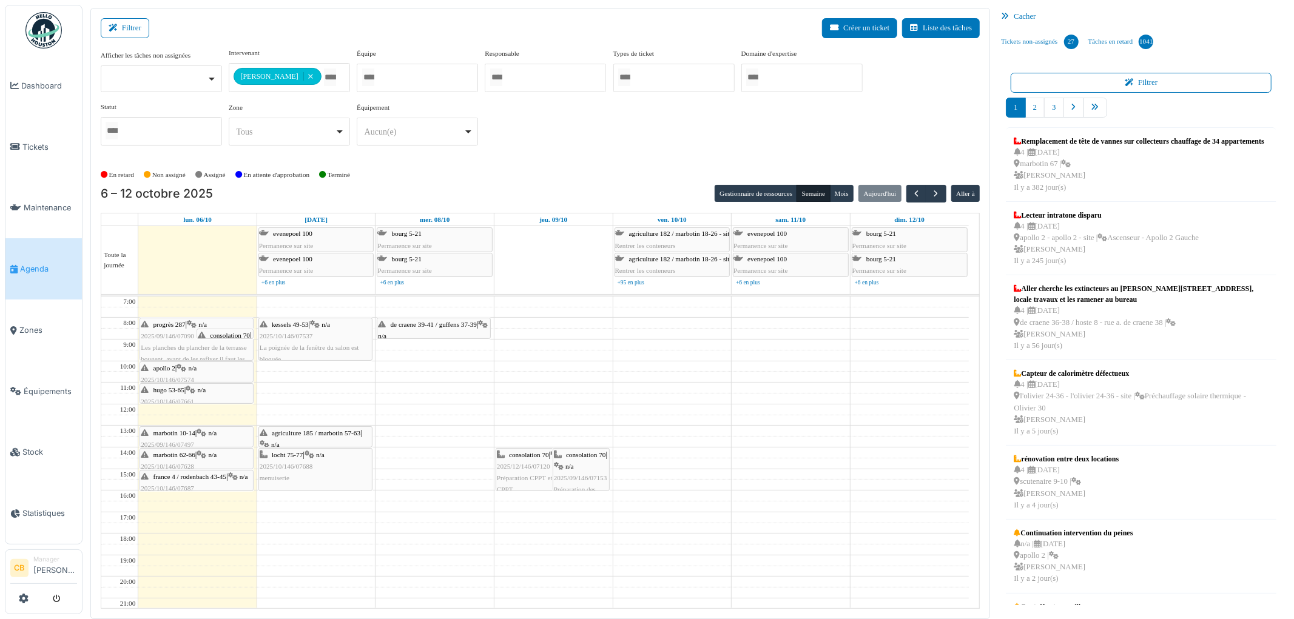
click at [516, 480] on span "Préparation CPPT et particitation au CPPT" at bounding box center [546, 483] width 98 height 19
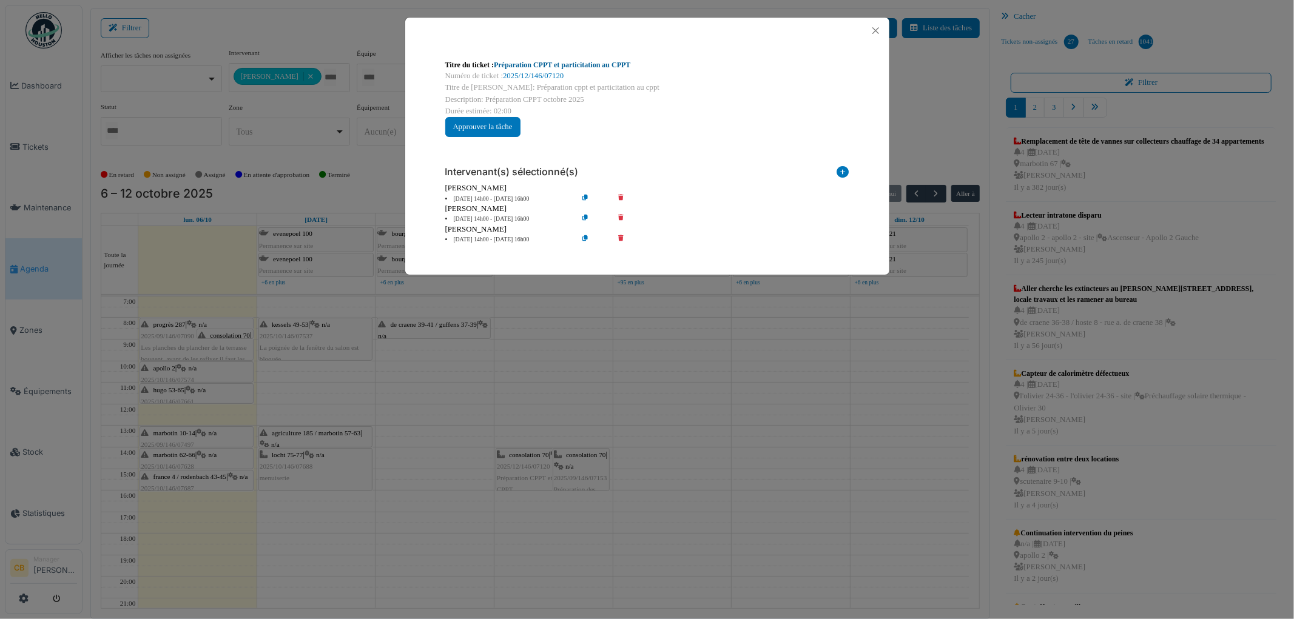
click at [546, 67] on link "Préparation CPPT et particitation au CPPT" at bounding box center [562, 65] width 137 height 8
click at [874, 32] on button "Close" at bounding box center [876, 30] width 16 height 16
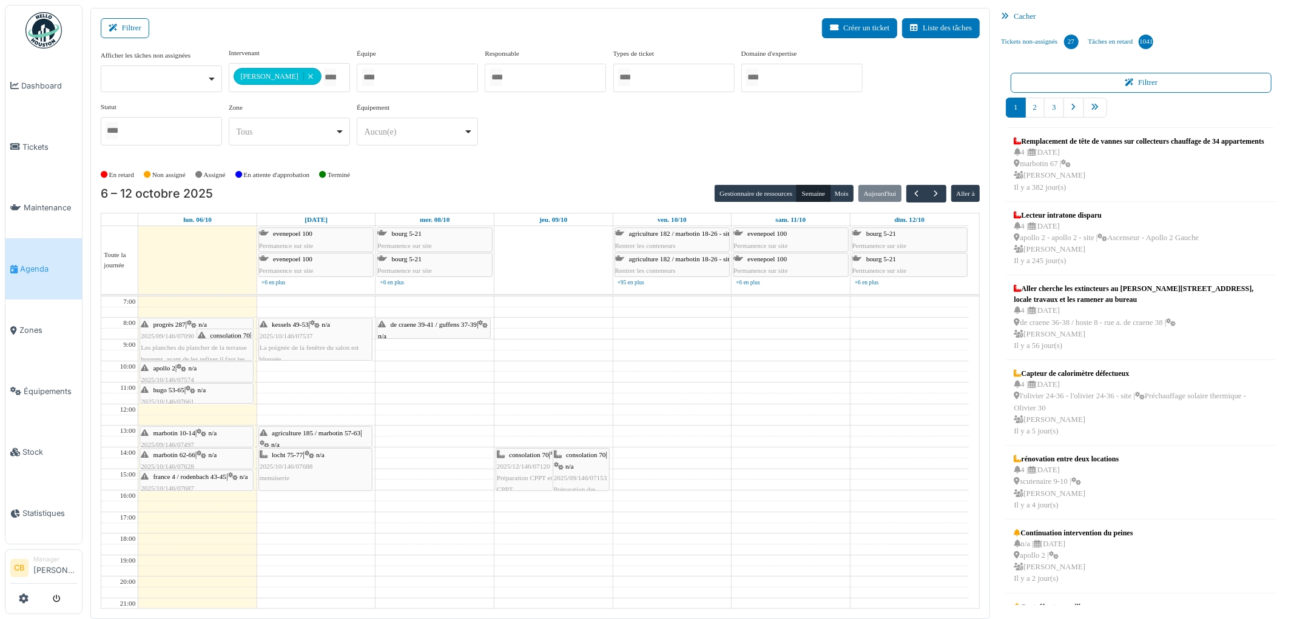
click at [574, 467] on span "n/a" at bounding box center [569, 466] width 8 height 7
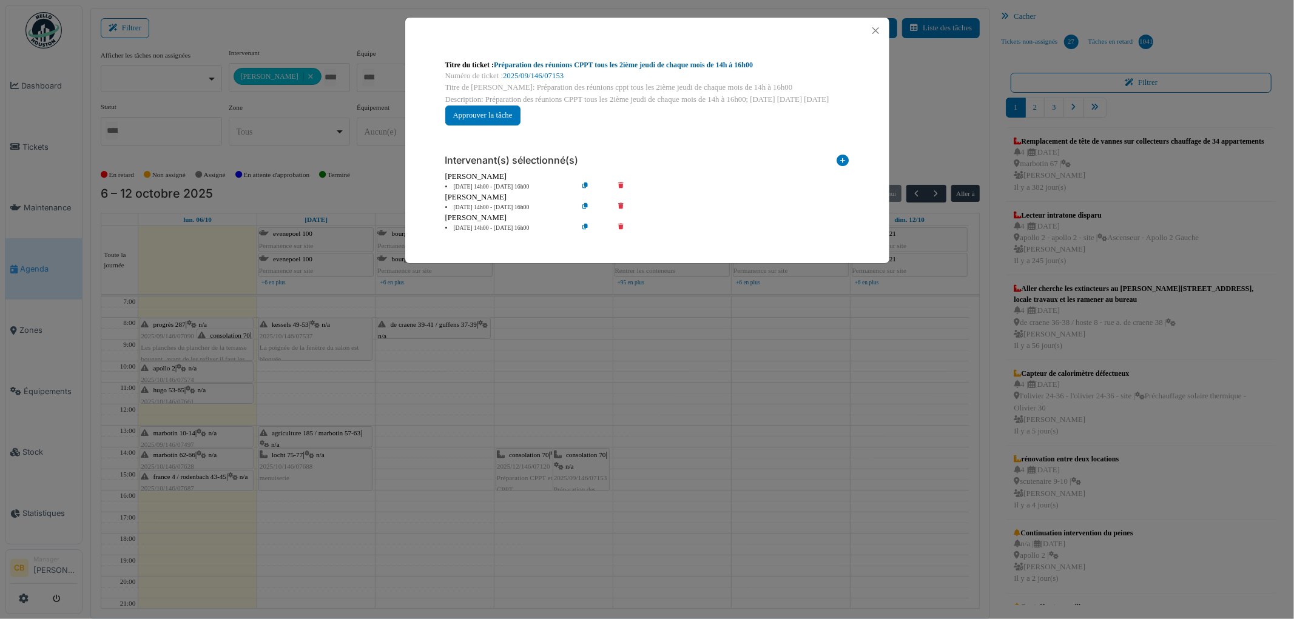
click at [653, 67] on link "Préparation des réunions CPPT tous les 2ième jeudi de chaque mois de 14h à 16h00" at bounding box center [623, 65] width 259 height 8
click at [878, 29] on button "Close" at bounding box center [876, 30] width 16 height 16
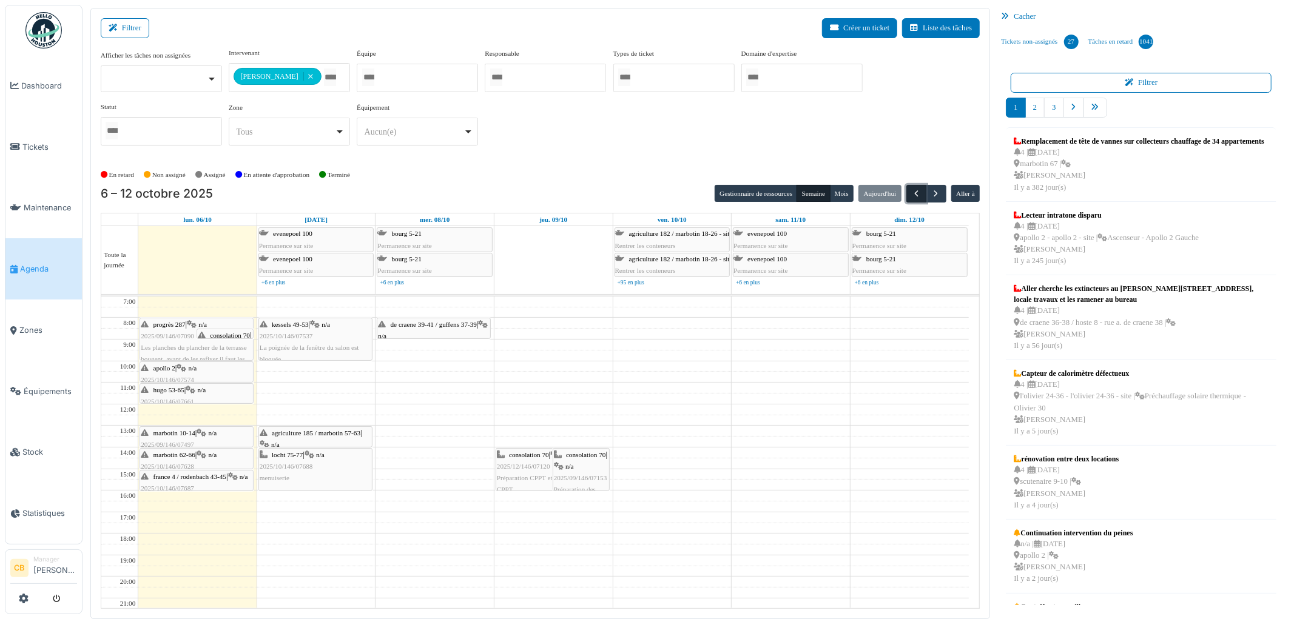
click at [914, 192] on span "button" at bounding box center [916, 194] width 10 height 10
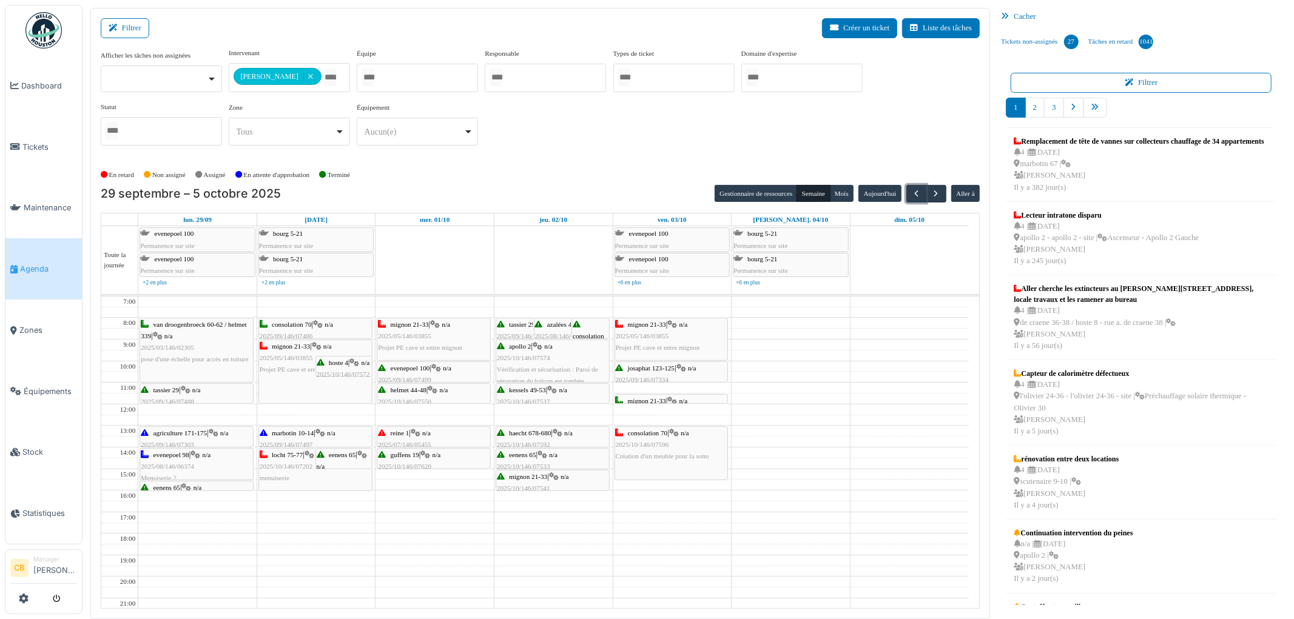
click at [677, 460] on span "Création d'un meuble pour la sono" at bounding box center [662, 456] width 93 height 7
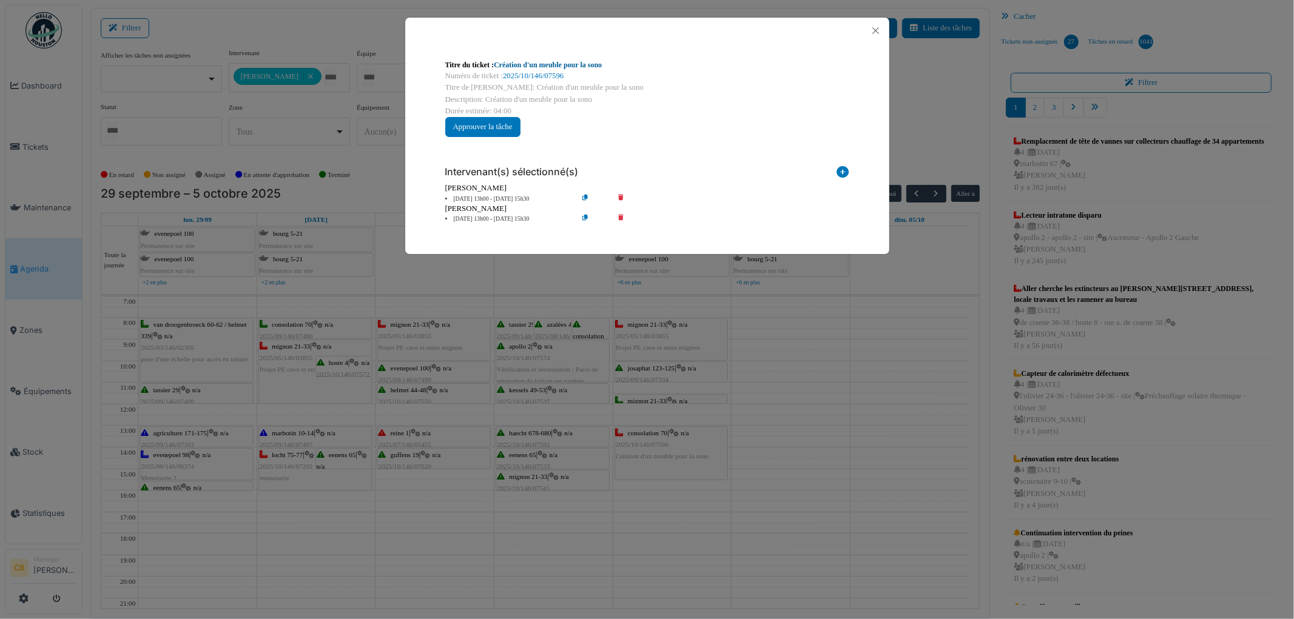
click at [556, 67] on link "Création d'un meuble pour la sono" at bounding box center [548, 65] width 108 height 8
click at [876, 32] on button "Close" at bounding box center [876, 30] width 16 height 16
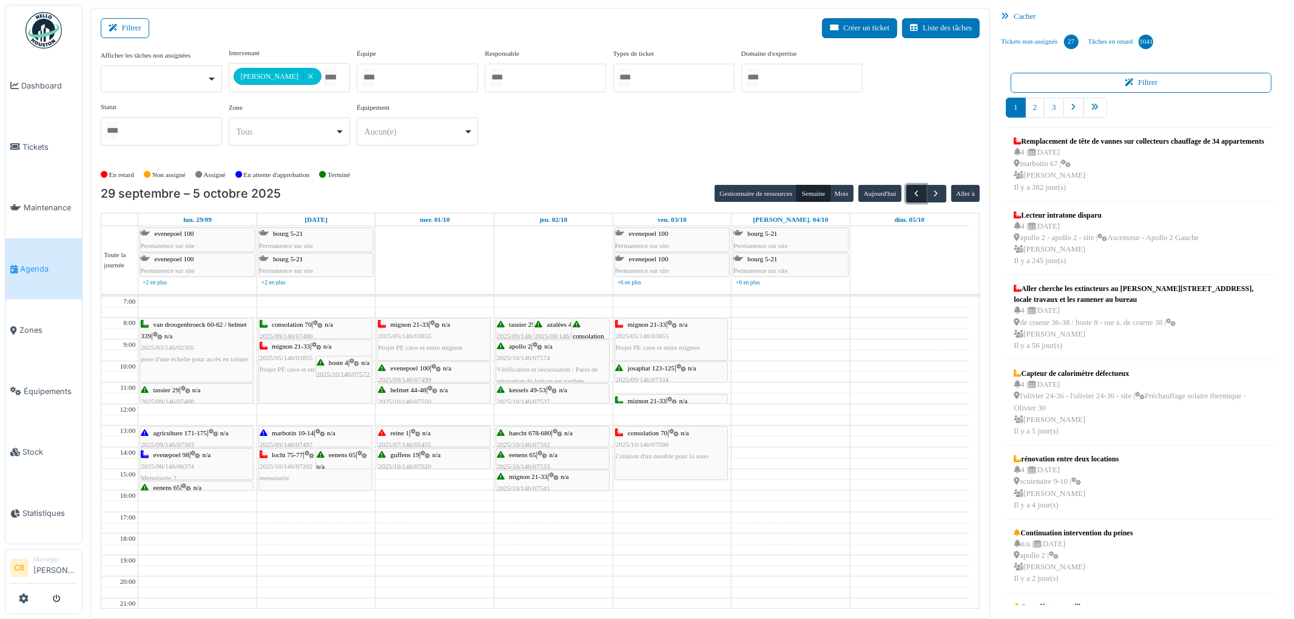
click at [914, 191] on span "button" at bounding box center [916, 194] width 10 height 10
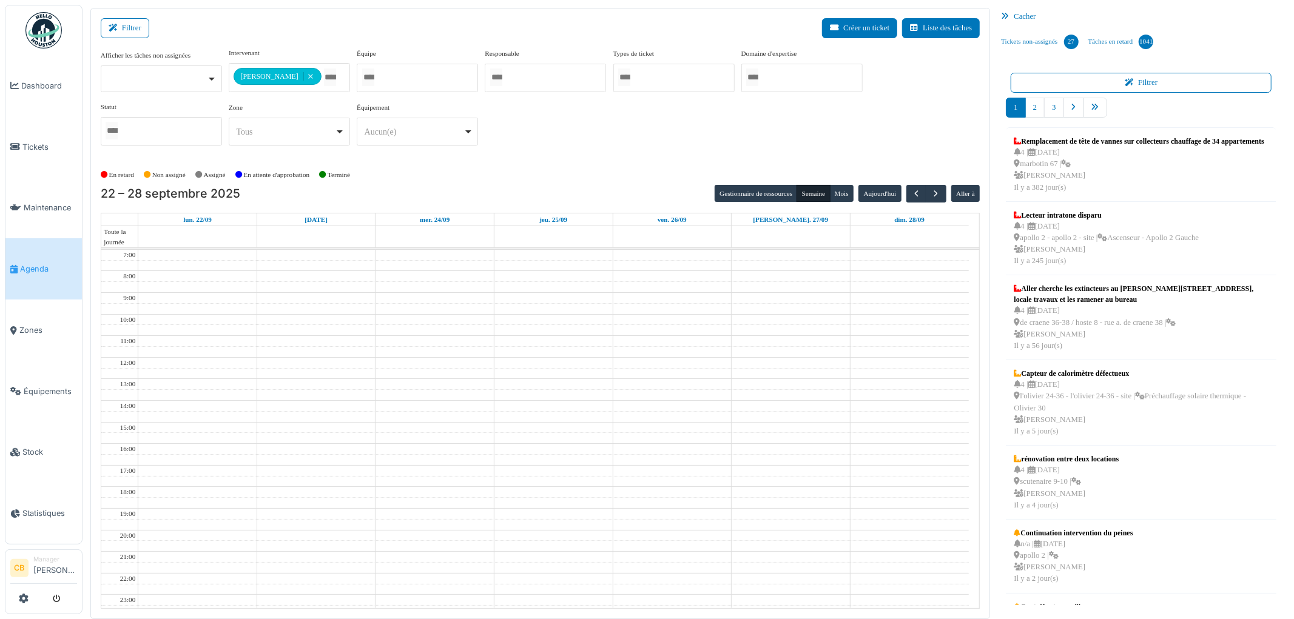
click at [946, 191] on div "Gestionnaire de ressources Semaine Mois Aujourd'hui Aller à" at bounding box center [847, 194] width 265 height 18
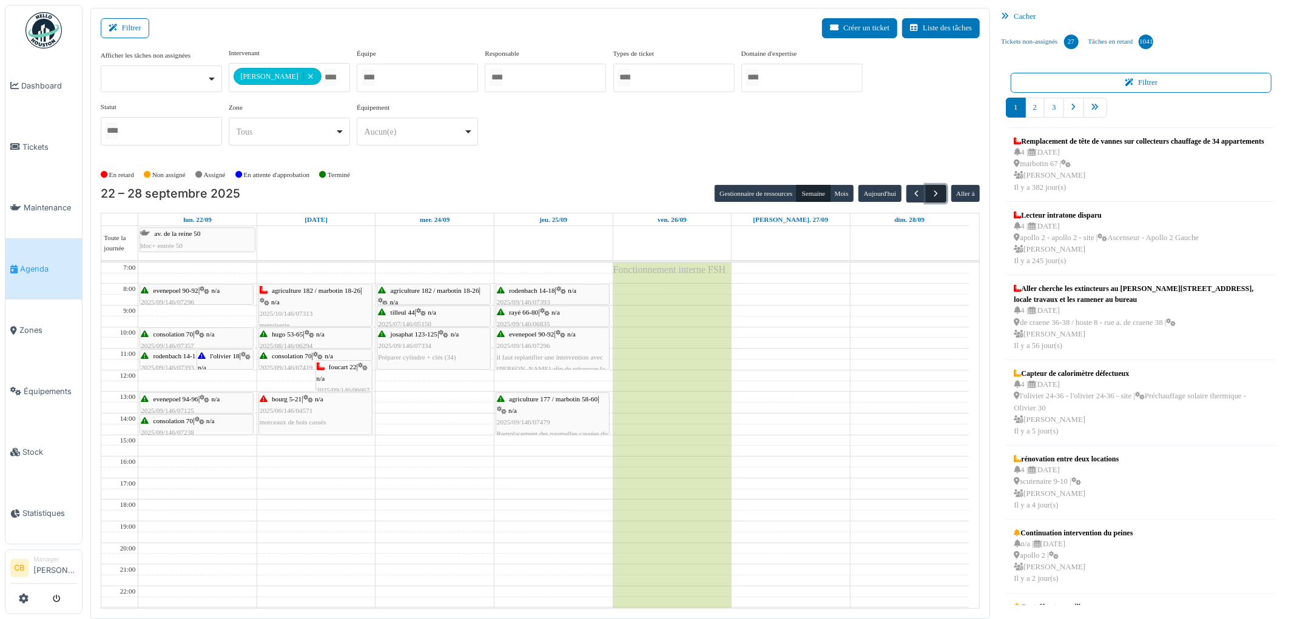
click at [927, 201] on button "button" at bounding box center [936, 194] width 20 height 18
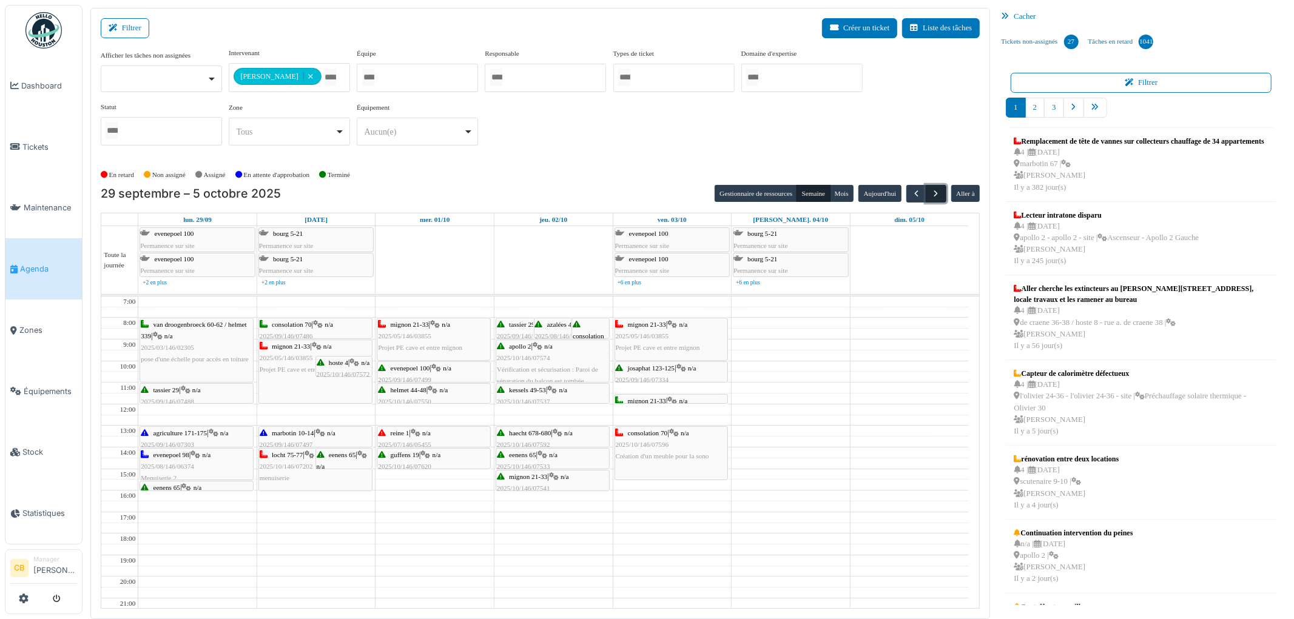
click at [934, 188] on button "button" at bounding box center [936, 194] width 20 height 18
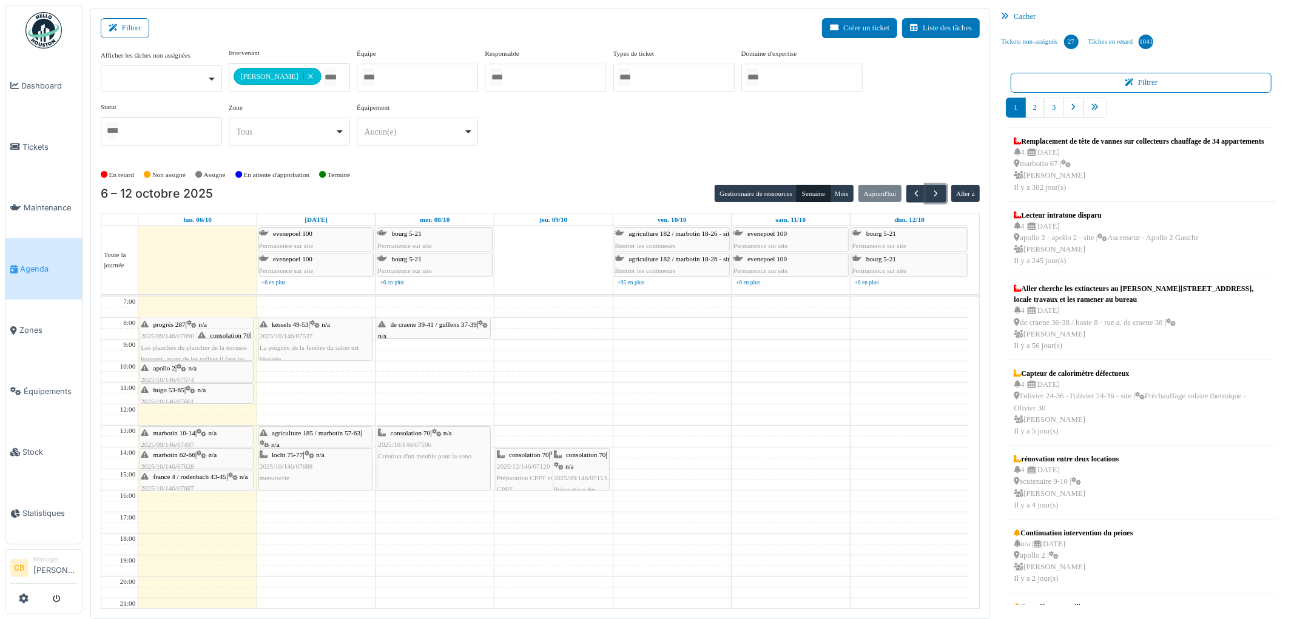
click at [213, 334] on span "consolation 70" at bounding box center [230, 335] width 40 height 7
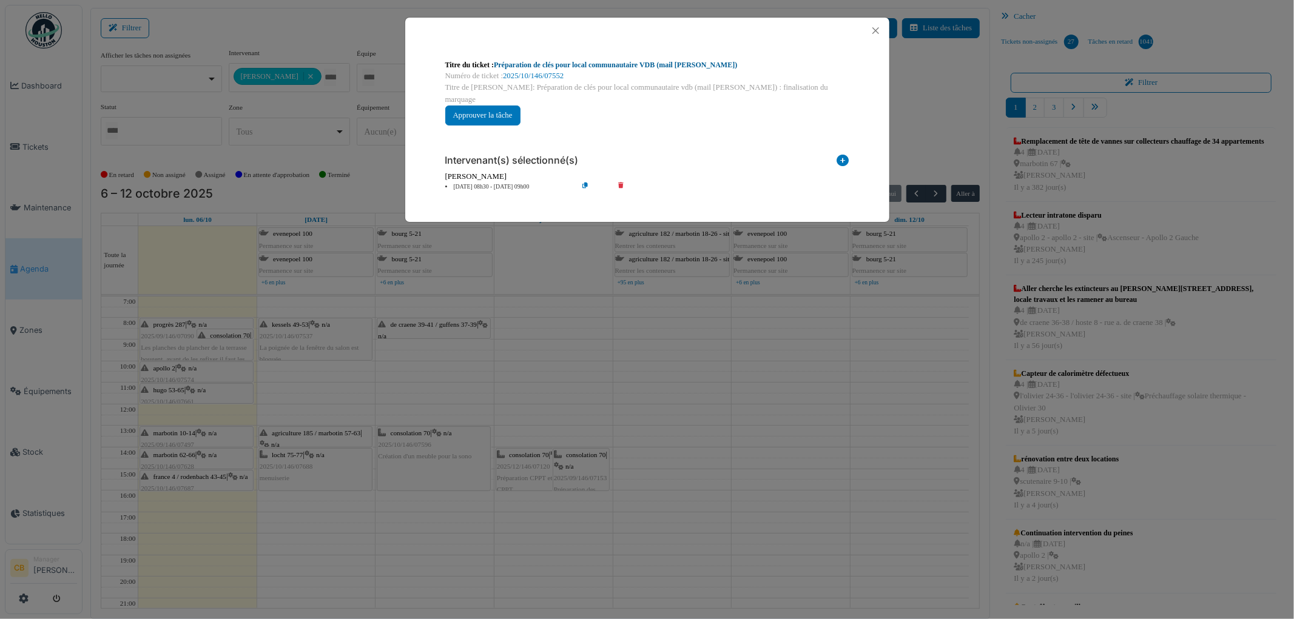
click at [585, 65] on link "Préparation de clés pour local communautaire VDB (mail charles)" at bounding box center [615, 65] width 243 height 8
click at [872, 31] on button "Close" at bounding box center [876, 30] width 16 height 16
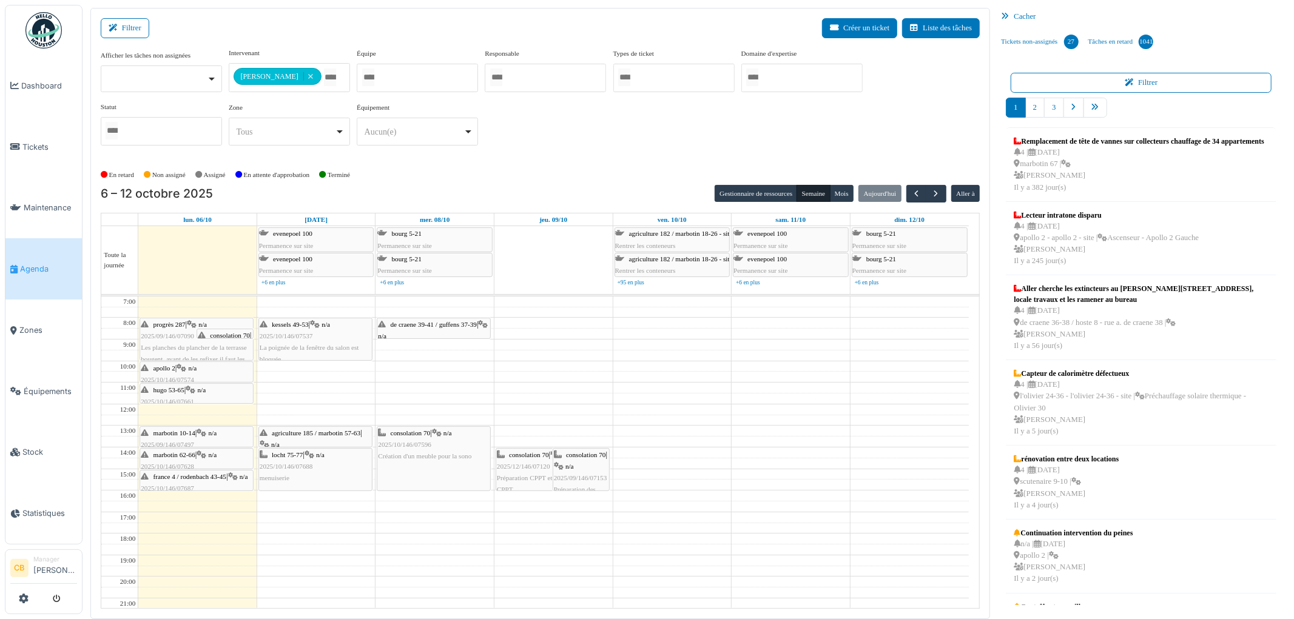
click at [227, 335] on span "consolation 70" at bounding box center [230, 335] width 40 height 7
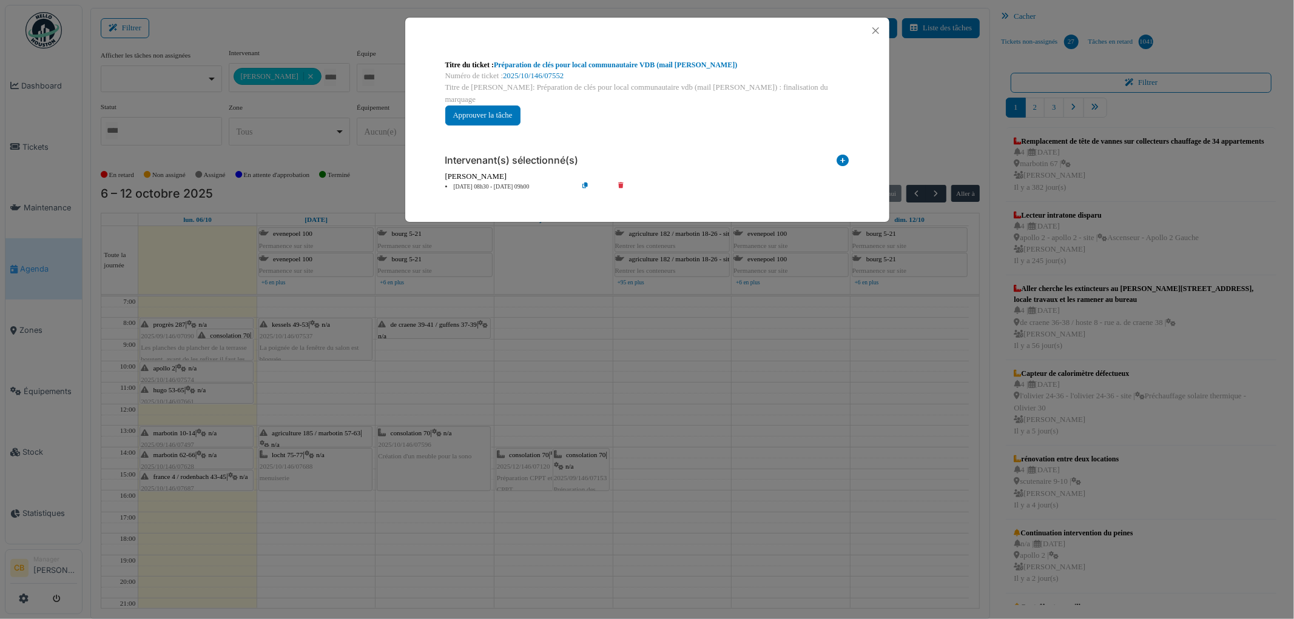
click at [194, 277] on div "Titre du ticket : Préparation de clés pour local communautaire VDB (mail charle…" at bounding box center [647, 309] width 1294 height 619
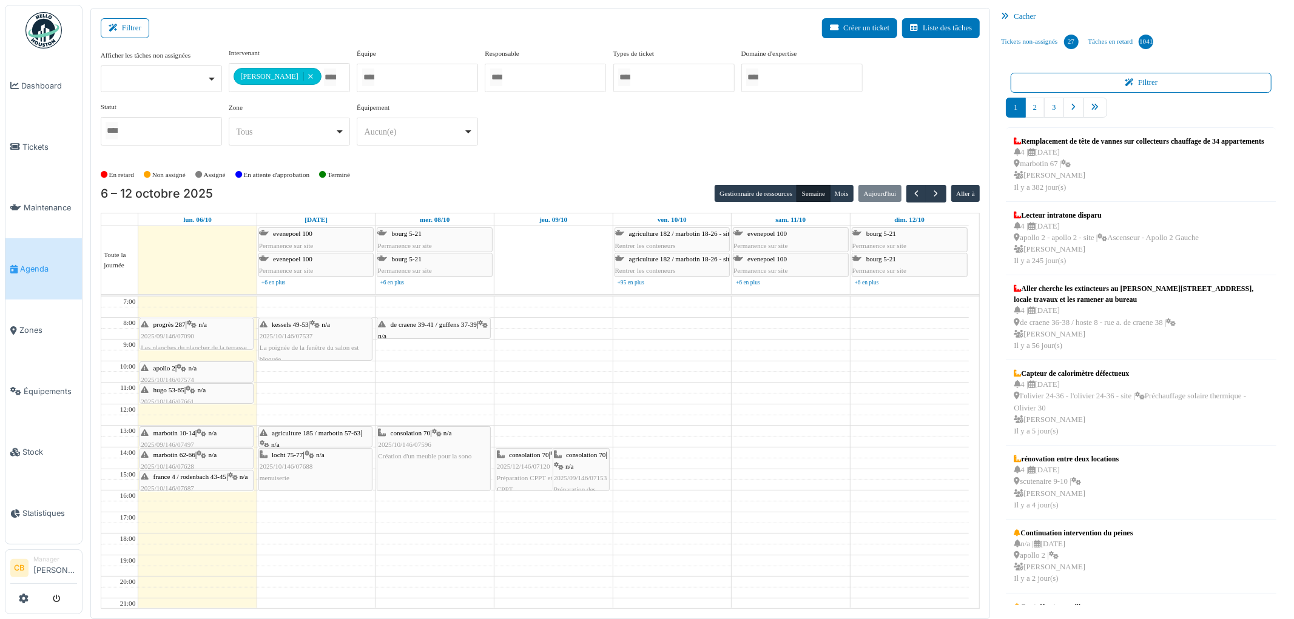
drag, startPoint x: 170, startPoint y: 360, endPoint x: 170, endPoint y: 349, distance: 10.9
click at [170, 349] on div "progrès 287 | n/a 2025/09/146/07090 Les planches du plancher de la terrasse bou…" at bounding box center [197, 480] width 118 height 366
drag, startPoint x: 172, startPoint y: 334, endPoint x: 172, endPoint y: 346, distance: 11.5
click at [172, 346] on div "progrès 287 | n/a 2025/09/146/07090 Les planches du plancher de la terrasse bou…" at bounding box center [197, 480] width 118 height 366
click at [212, 328] on div "progrès 287 | n/a 2025/09/146/07090 Les planches du plancher de la terrasse bou…" at bounding box center [197, 480] width 118 height 366
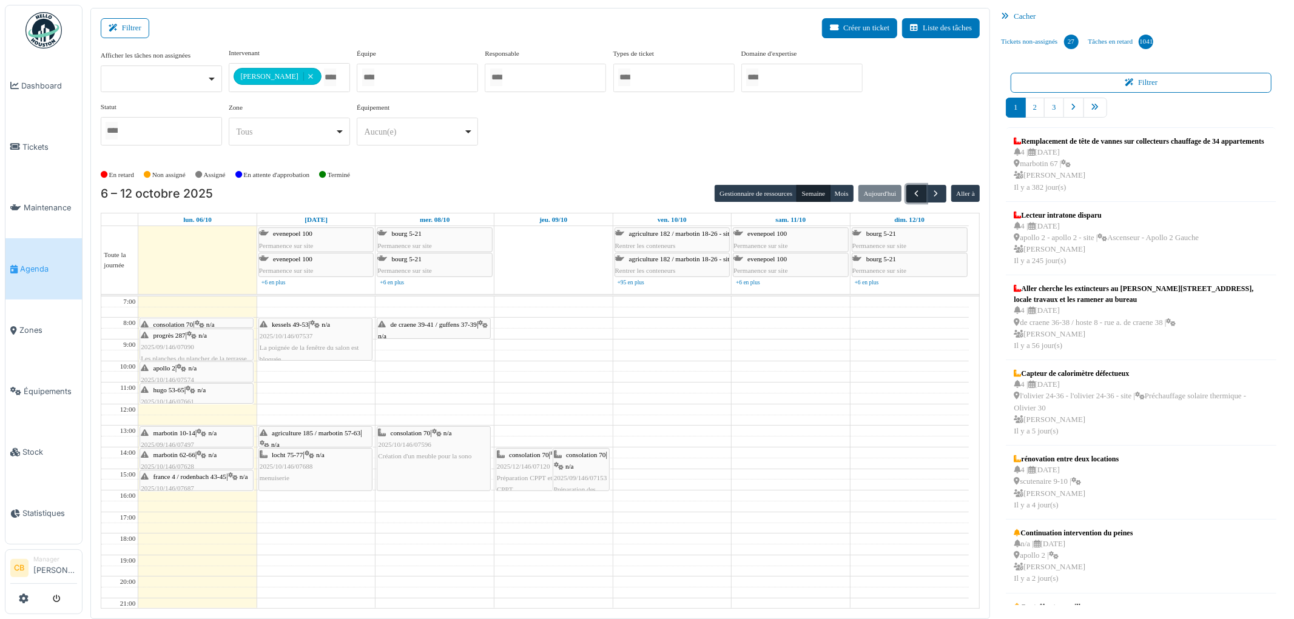
click at [911, 193] on span "button" at bounding box center [916, 194] width 10 height 10
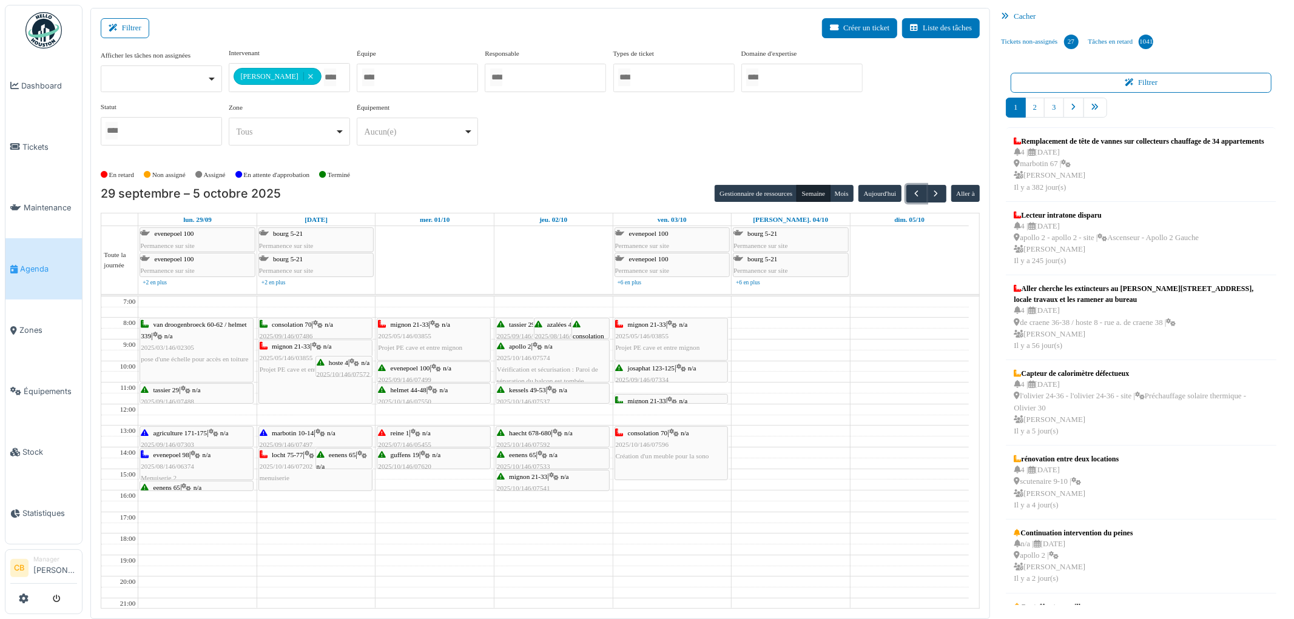
click at [297, 470] on span "2025/10/146/07202" at bounding box center [286, 466] width 53 height 7
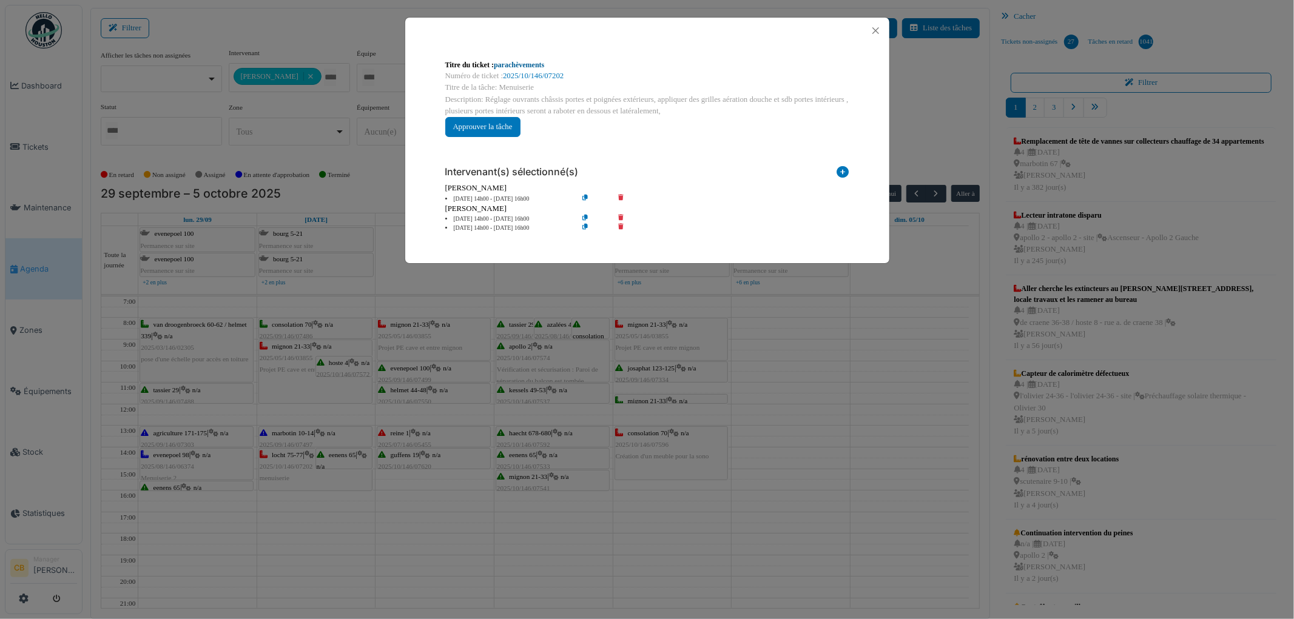
click at [519, 64] on link "parachèvements" at bounding box center [519, 65] width 50 height 8
click at [878, 29] on button "Close" at bounding box center [876, 30] width 16 height 16
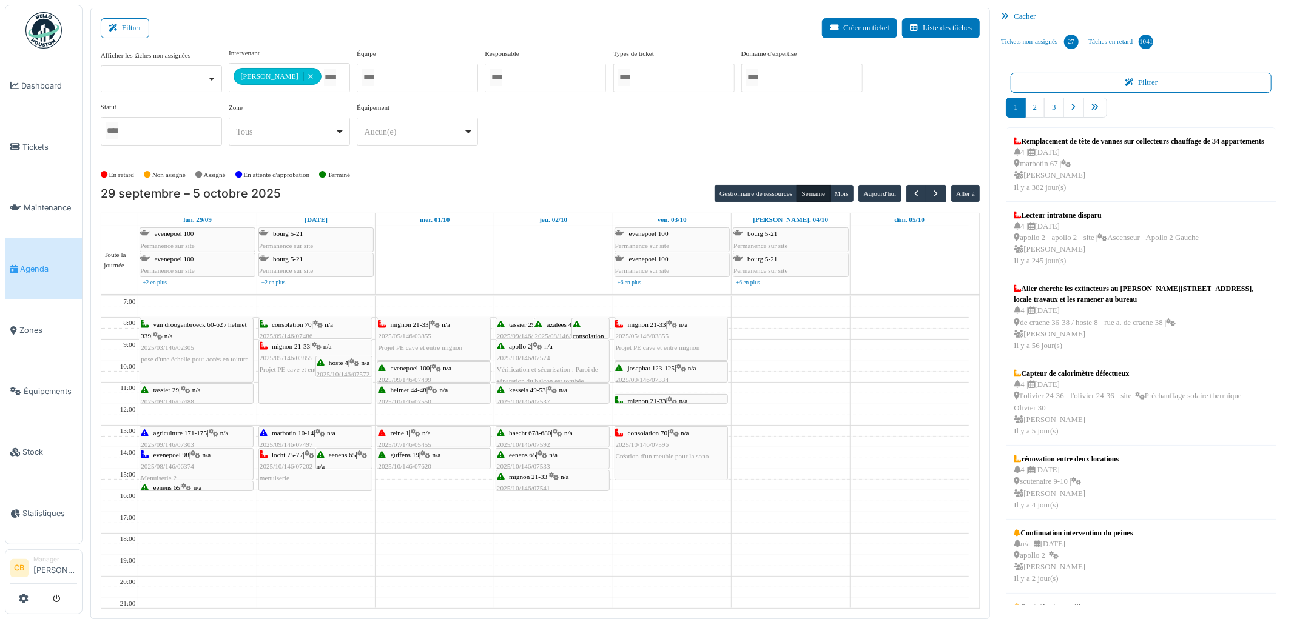
click at [411, 437] on div "reine 1 | n/a 2025/07/146/05455 Charnière de la fenêtre cassée" at bounding box center [434, 445] width 112 height 35
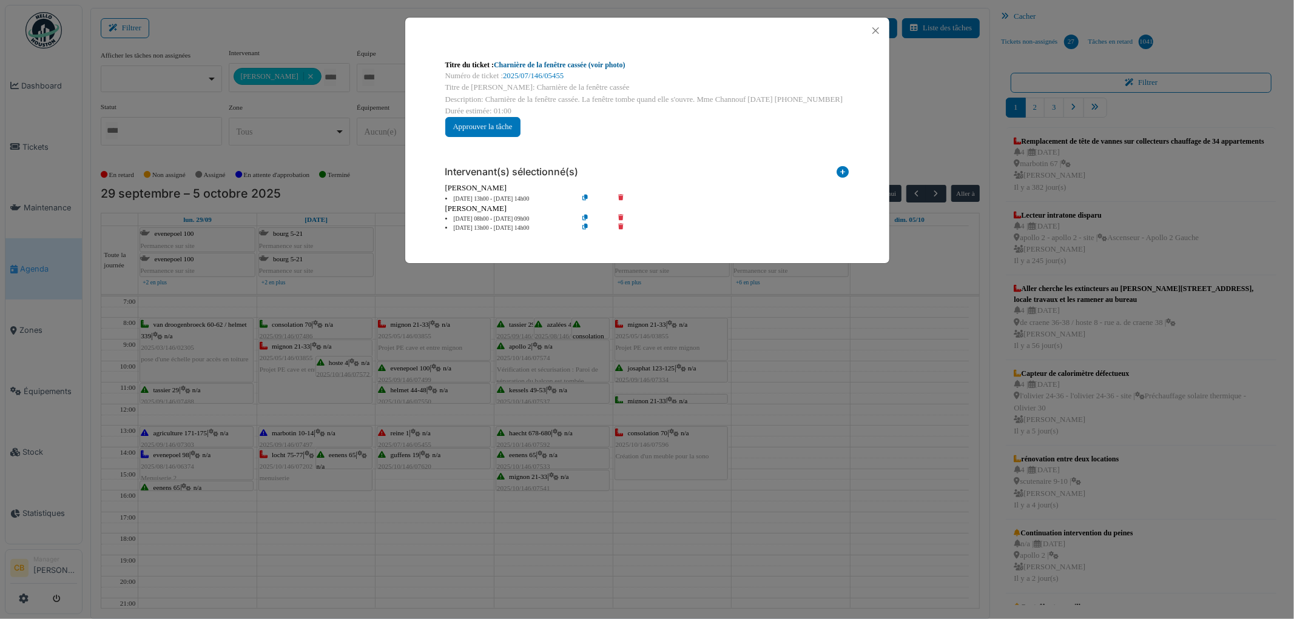
click at [591, 64] on link "Charnière de la fenêtre cassée (voir photo)" at bounding box center [560, 65] width 132 height 8
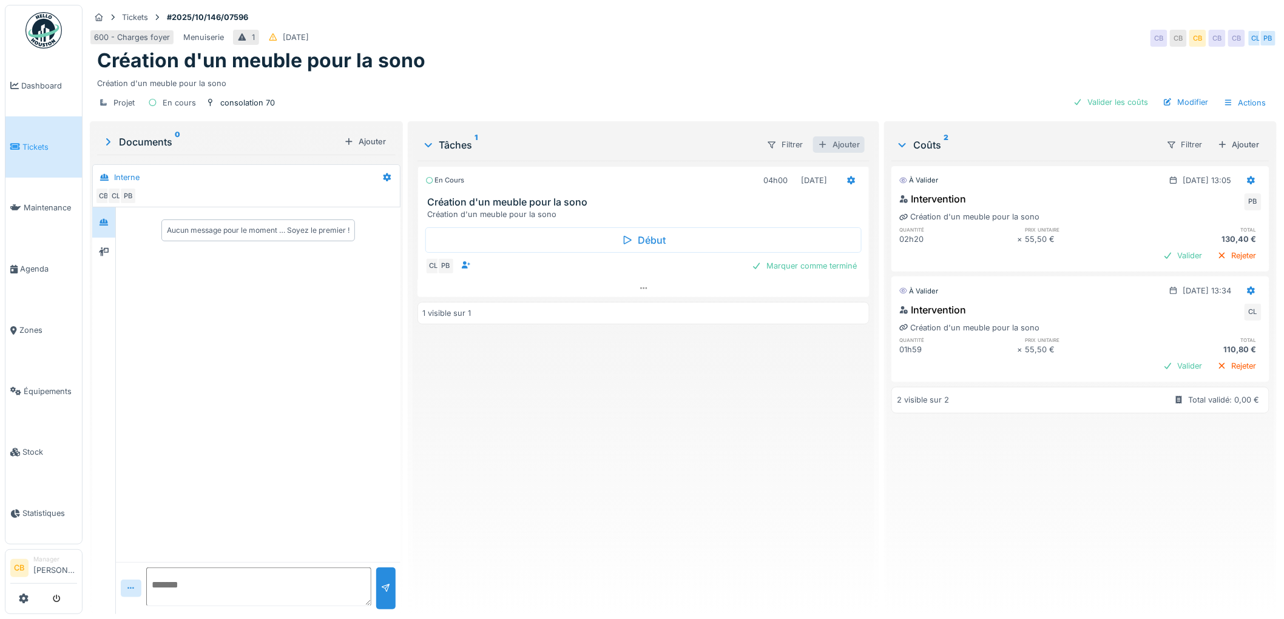
click at [838, 142] on div "Ajouter" at bounding box center [839, 145] width 52 height 16
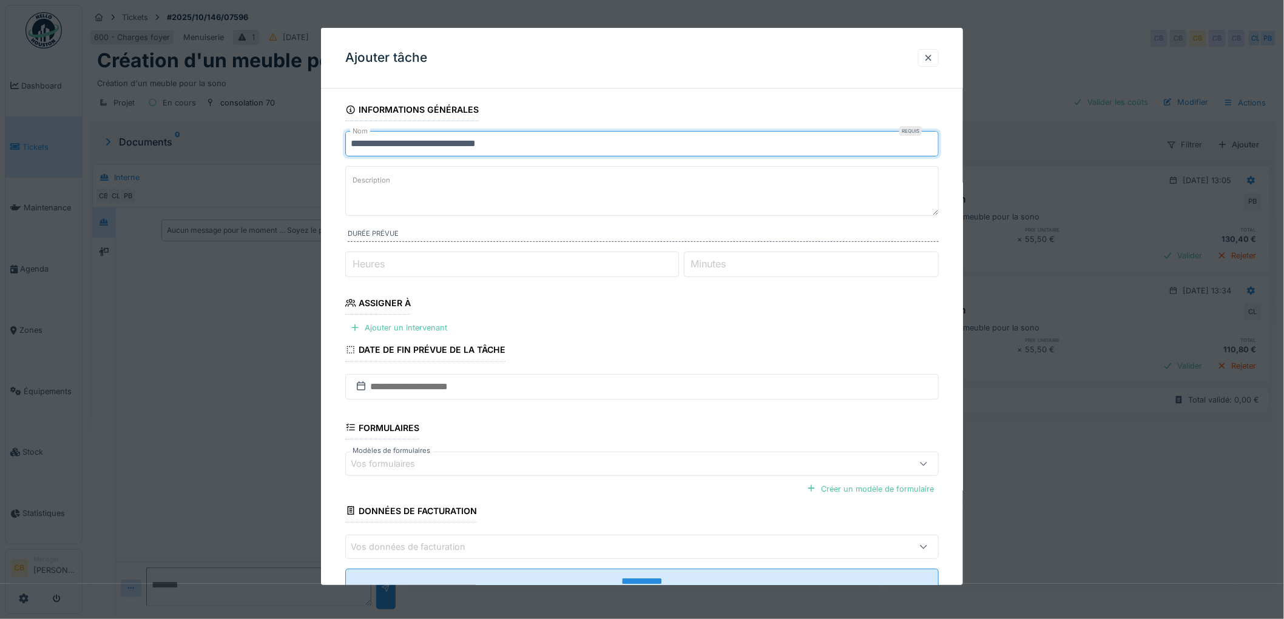
drag, startPoint x: 511, startPoint y: 146, endPoint x: 313, endPoint y: 158, distance: 198.2
click at [313, 158] on div "**********" at bounding box center [683, 309] width 1201 height 619
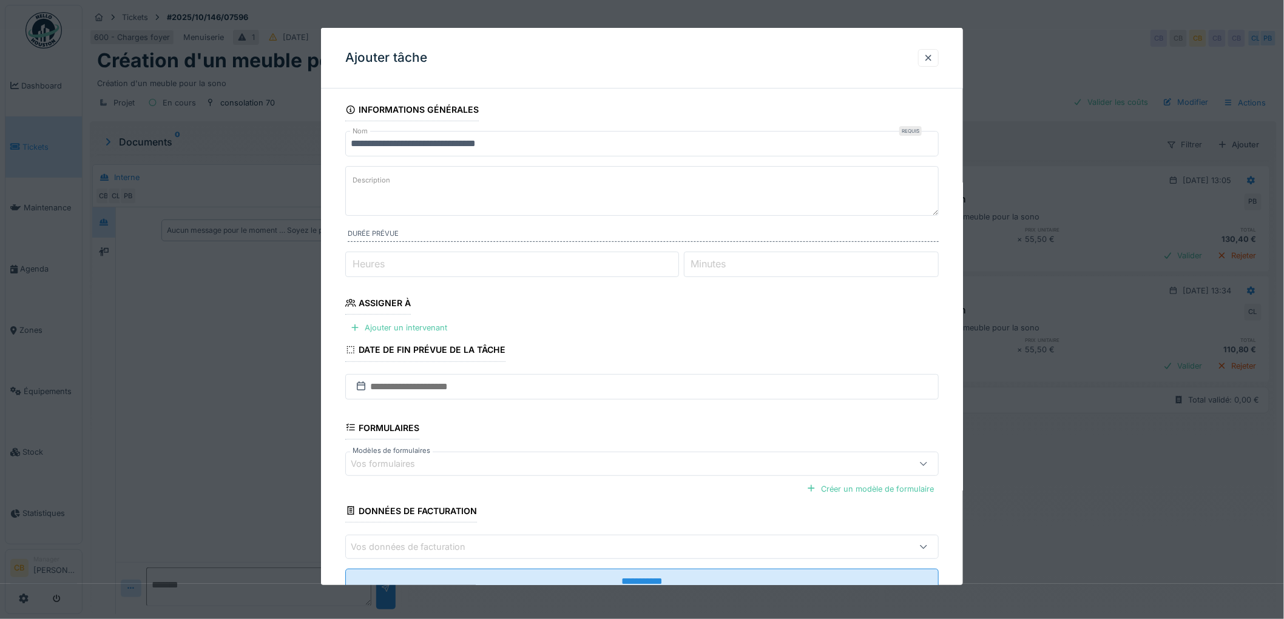
click at [410, 264] on input "Heures" at bounding box center [512, 264] width 334 height 25
click at [391, 194] on textarea "Description" at bounding box center [641, 191] width 593 height 50
paste textarea "**********"
type textarea "**********"
click at [402, 263] on input "Heures" at bounding box center [512, 264] width 334 height 25
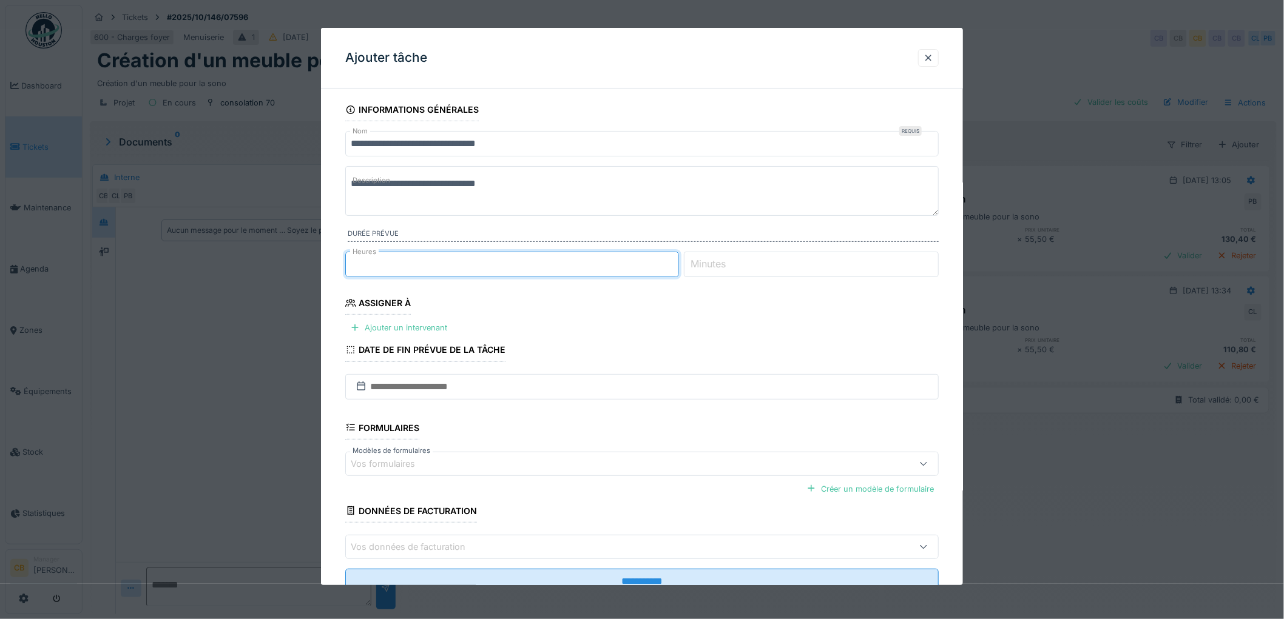
type input "*"
click at [718, 265] on label "Minutes" at bounding box center [709, 264] width 40 height 15
click at [718, 265] on input "Minutes" at bounding box center [811, 264] width 255 height 25
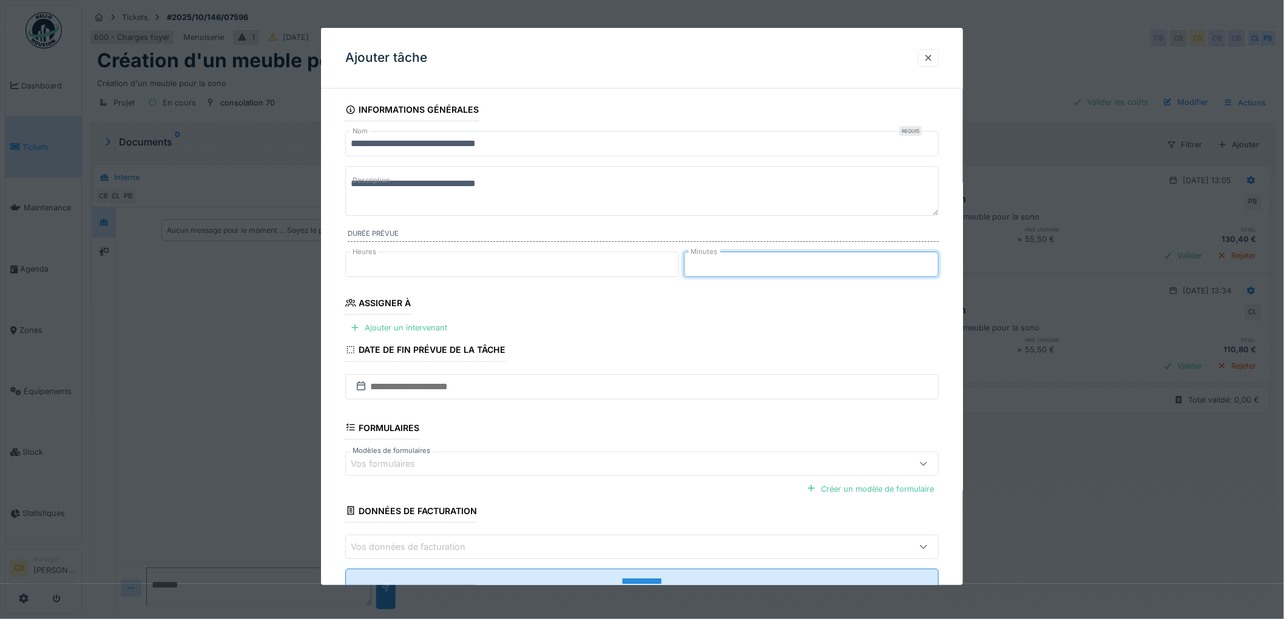
type input "*"
click at [706, 322] on fieldset "**********" at bounding box center [641, 351] width 593 height 506
click at [436, 329] on div "Ajouter un intervenant" at bounding box center [398, 328] width 107 height 16
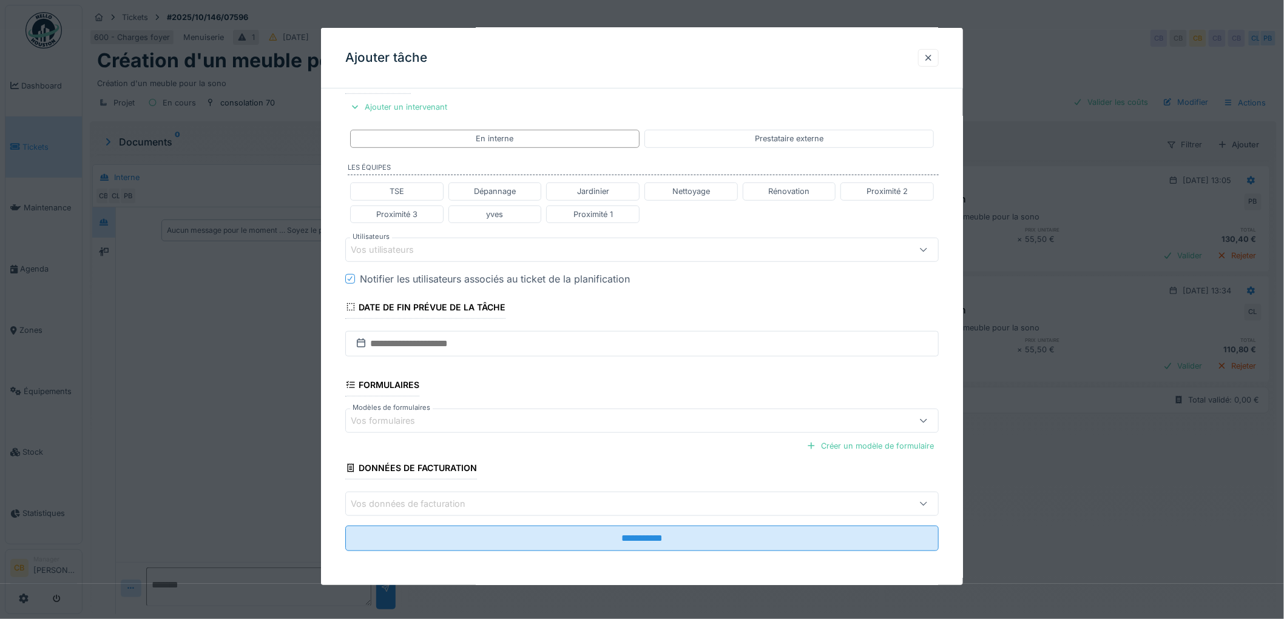
click at [370, 245] on div "Vos utilisateurs" at bounding box center [391, 249] width 80 height 13
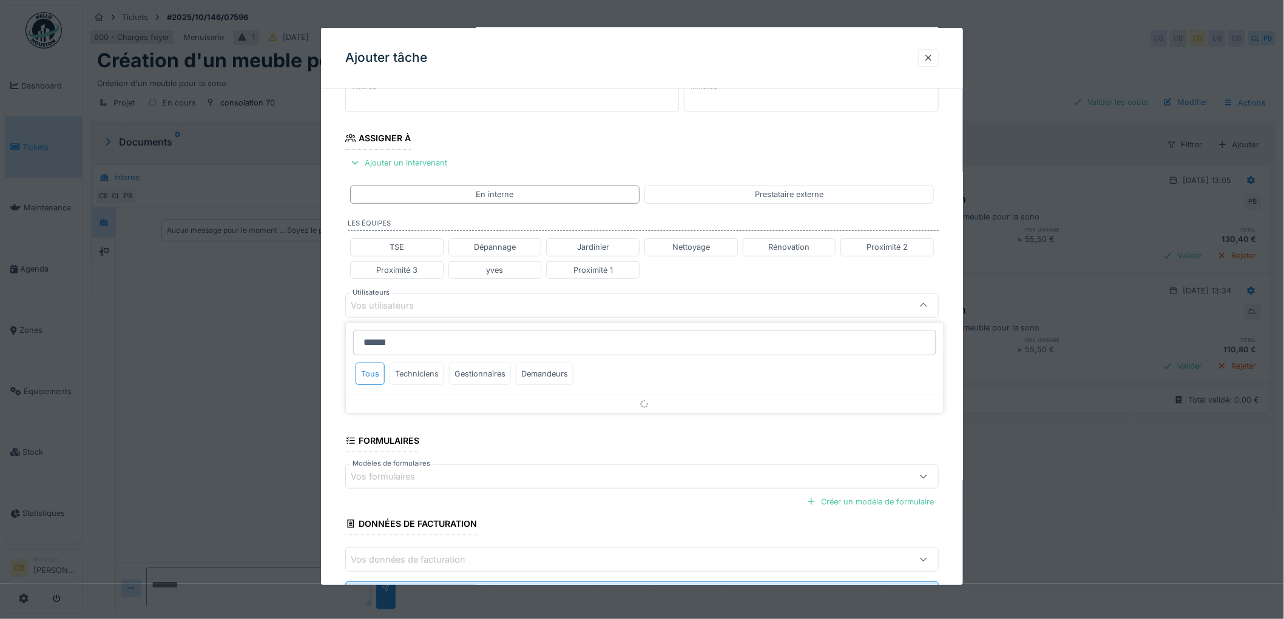
click at [437, 368] on div "Techniciens" at bounding box center [416, 374] width 55 height 22
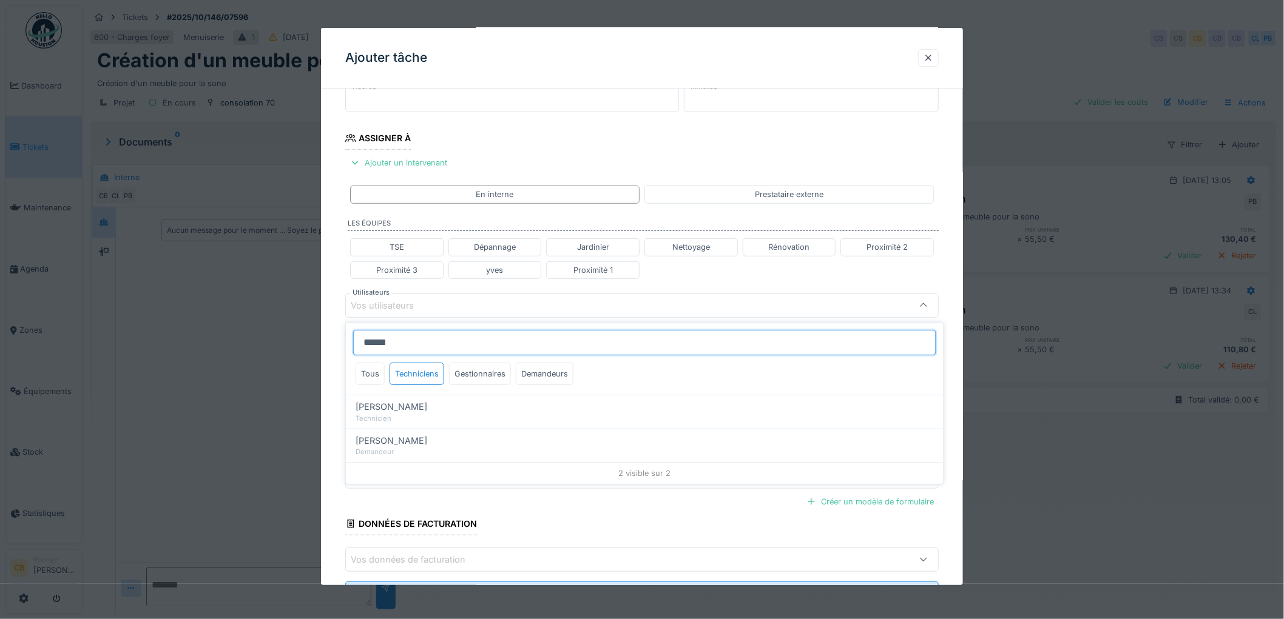
click at [368, 342] on input "******" at bounding box center [644, 342] width 583 height 25
type input "******"
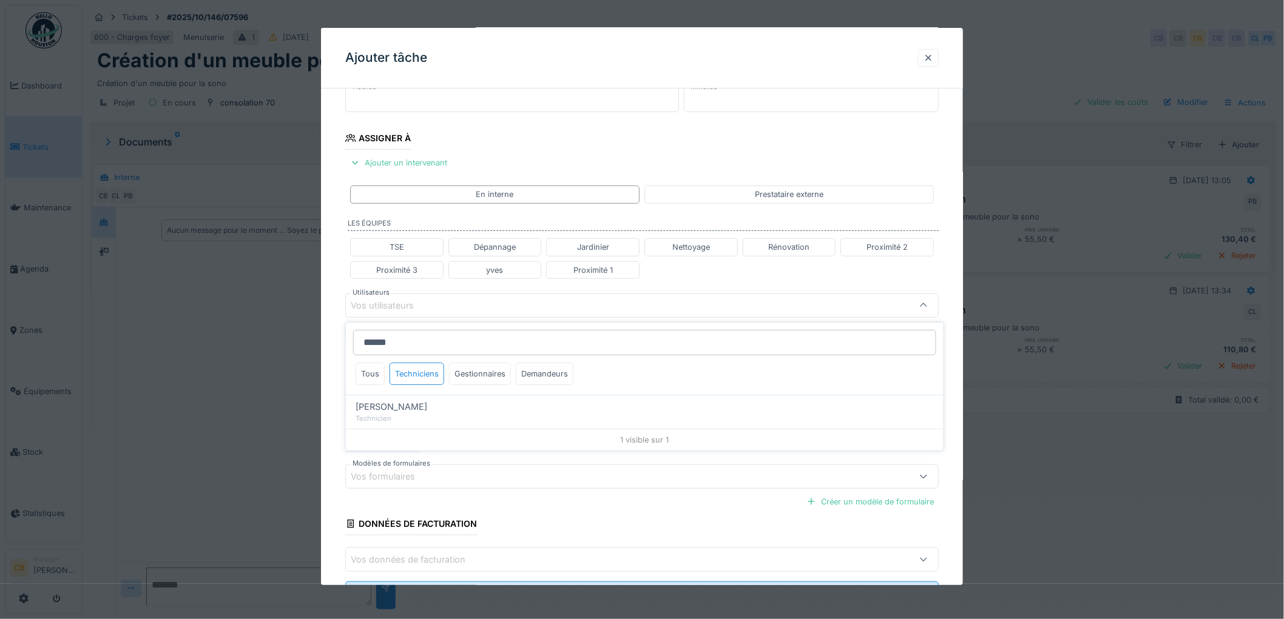
click at [608, 376] on div "Tous Techniciens Gestionnaires Demandeurs" at bounding box center [645, 379] width 598 height 32
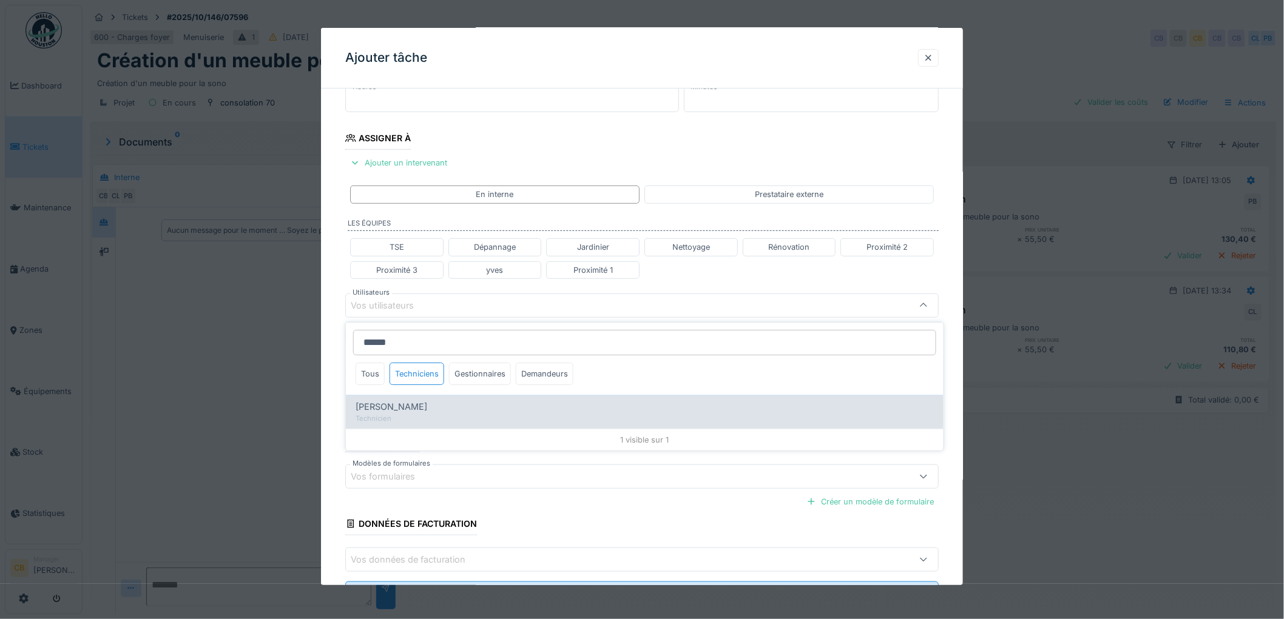
click at [410, 400] on span "Charef Lahmar" at bounding box center [392, 406] width 72 height 13
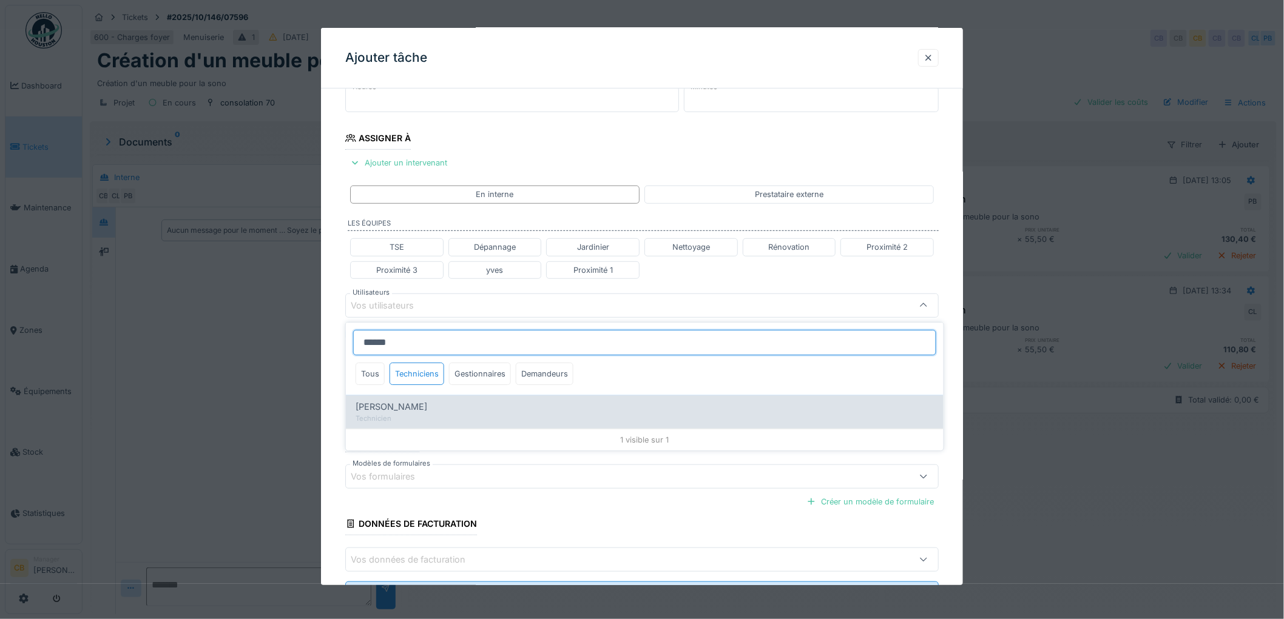
type input "****"
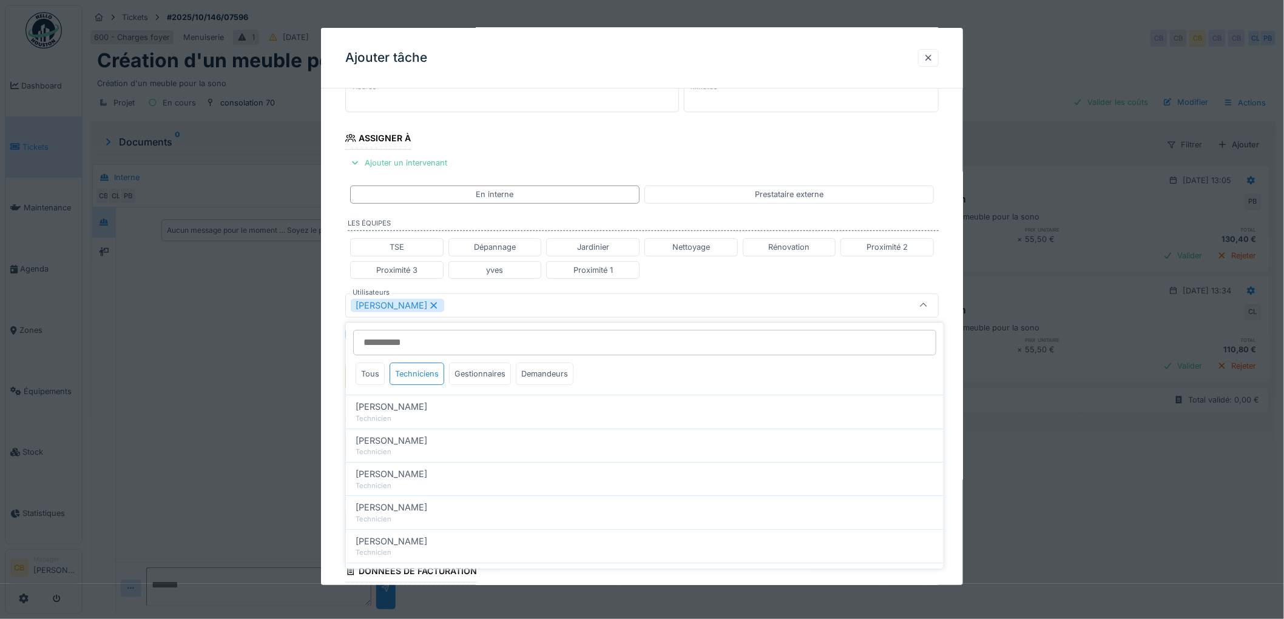
click at [323, 377] on div "**********" at bounding box center [642, 310] width 642 height 755
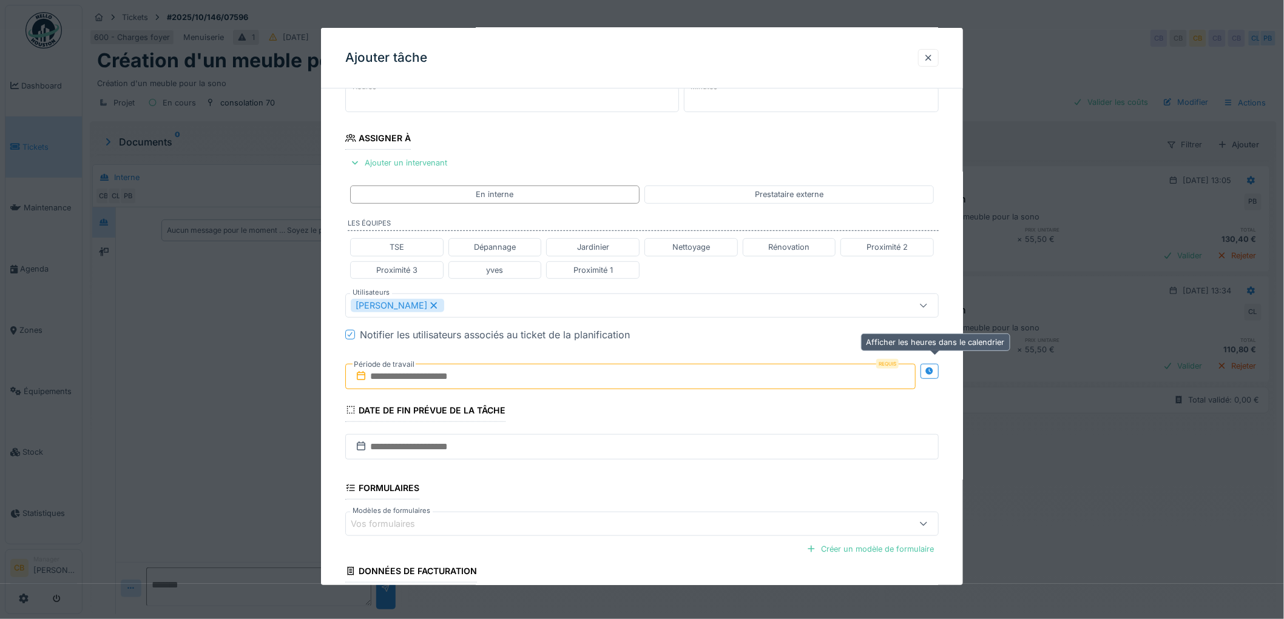
click at [928, 376] on div at bounding box center [929, 371] width 18 height 15
click at [368, 377] on input "text" at bounding box center [483, 376] width 277 height 25
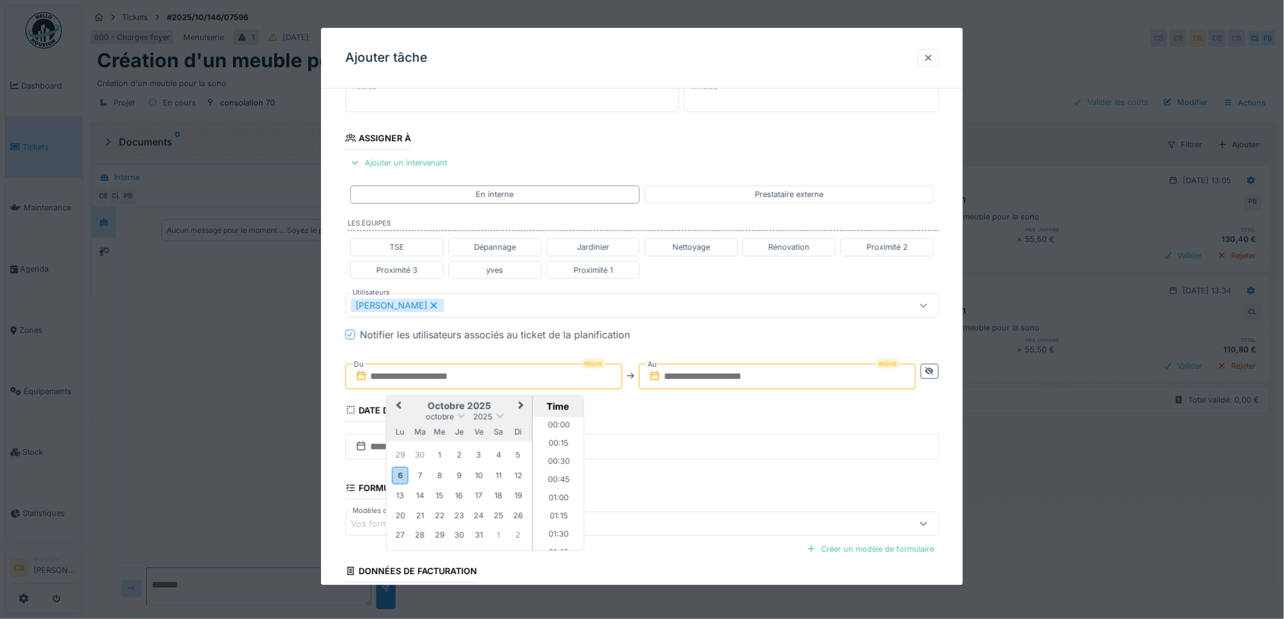
scroll to position [561, 0]
click at [439, 476] on div "8" at bounding box center [439, 476] width 16 height 16
click at [456, 374] on input "**********" at bounding box center [483, 376] width 277 height 25
drag, startPoint x: 559, startPoint y: 454, endPoint x: 566, endPoint y: 456, distance: 7.5
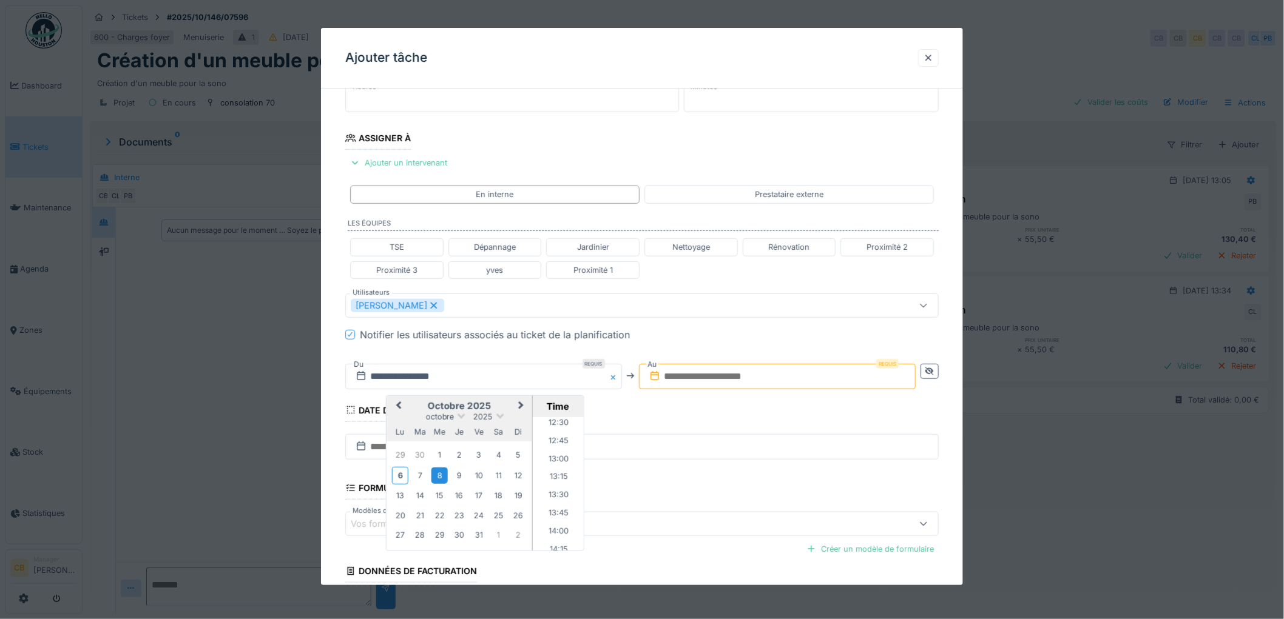
click at [559, 454] on li "13:00" at bounding box center [559, 460] width 52 height 18
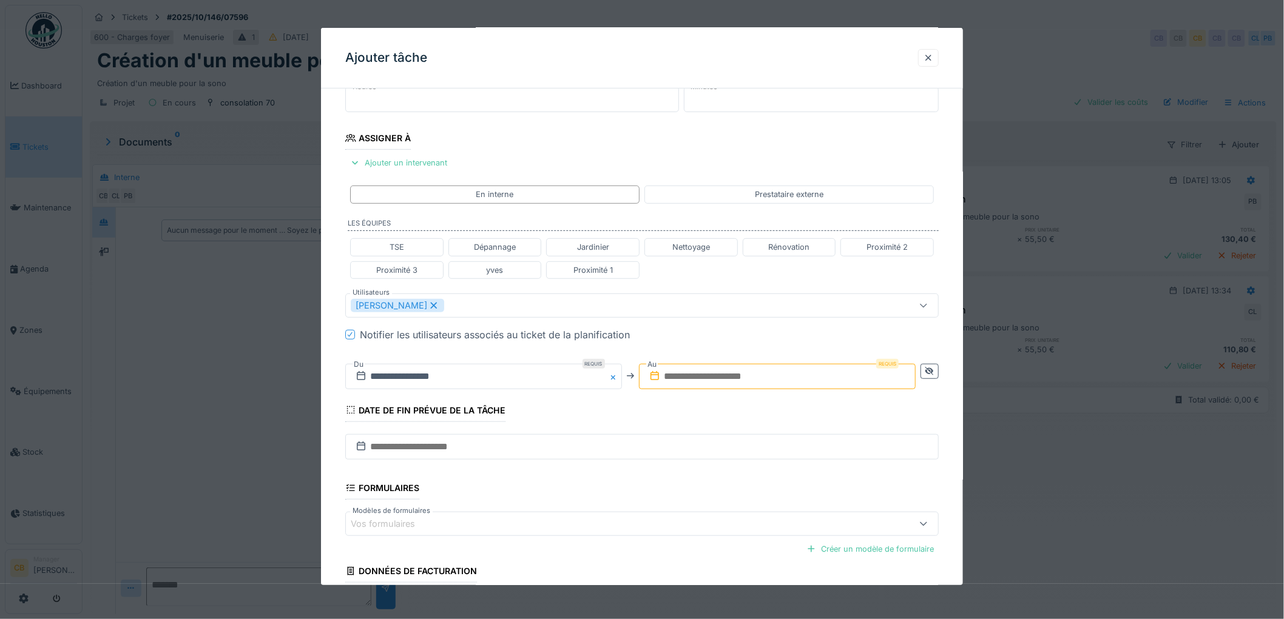
click at [590, 408] on fieldset "**********" at bounding box center [641, 298] width 593 height 731
click at [661, 377] on icon at bounding box center [655, 376] width 12 height 10
click at [686, 379] on input "text" at bounding box center [777, 376] width 277 height 25
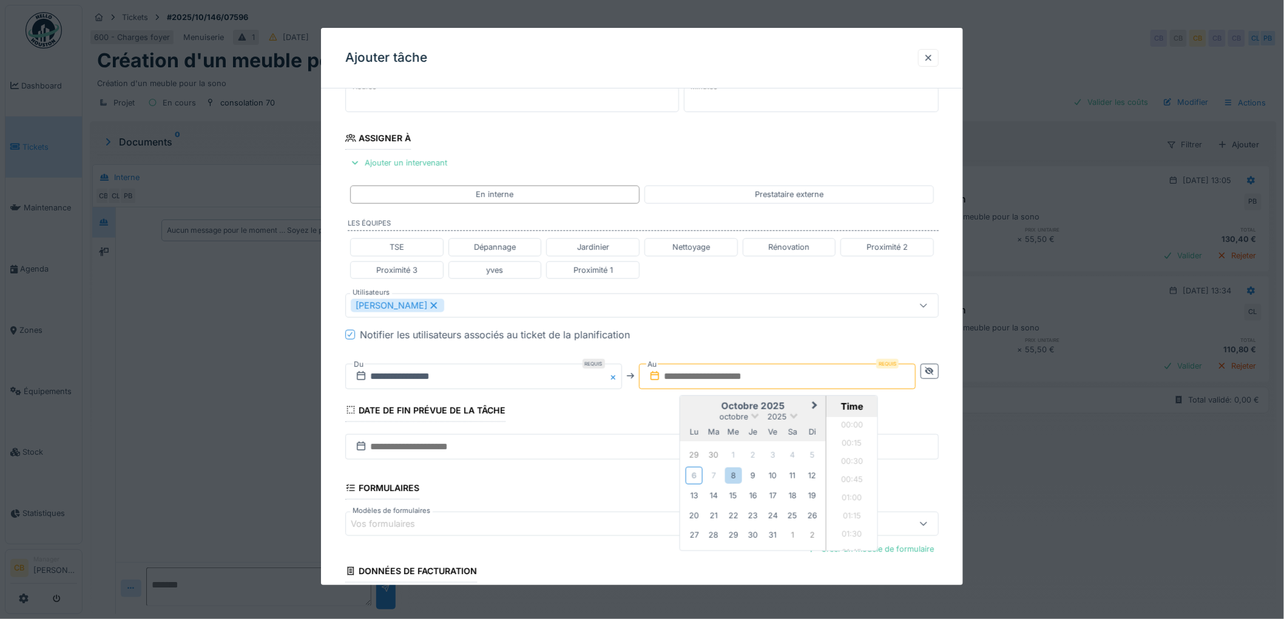
scroll to position [561, 0]
click at [736, 476] on div "8" at bounding box center [733, 476] width 16 height 16
click at [848, 490] on li "16:00" at bounding box center [852, 496] width 52 height 18
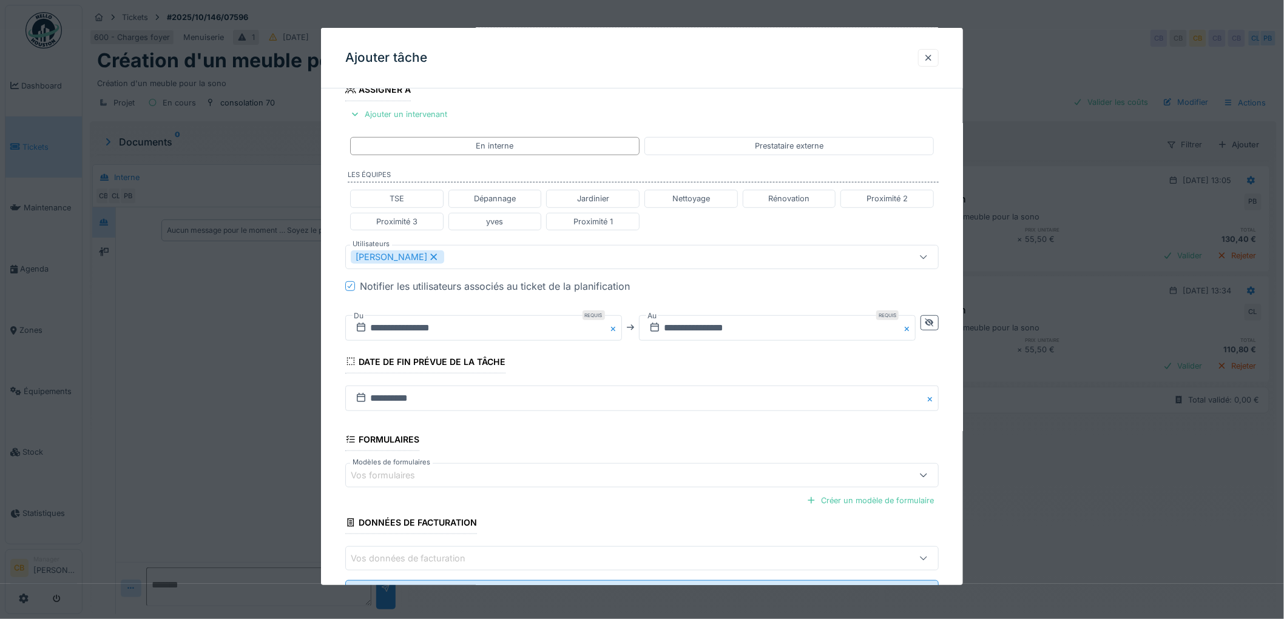
scroll to position [269, 0]
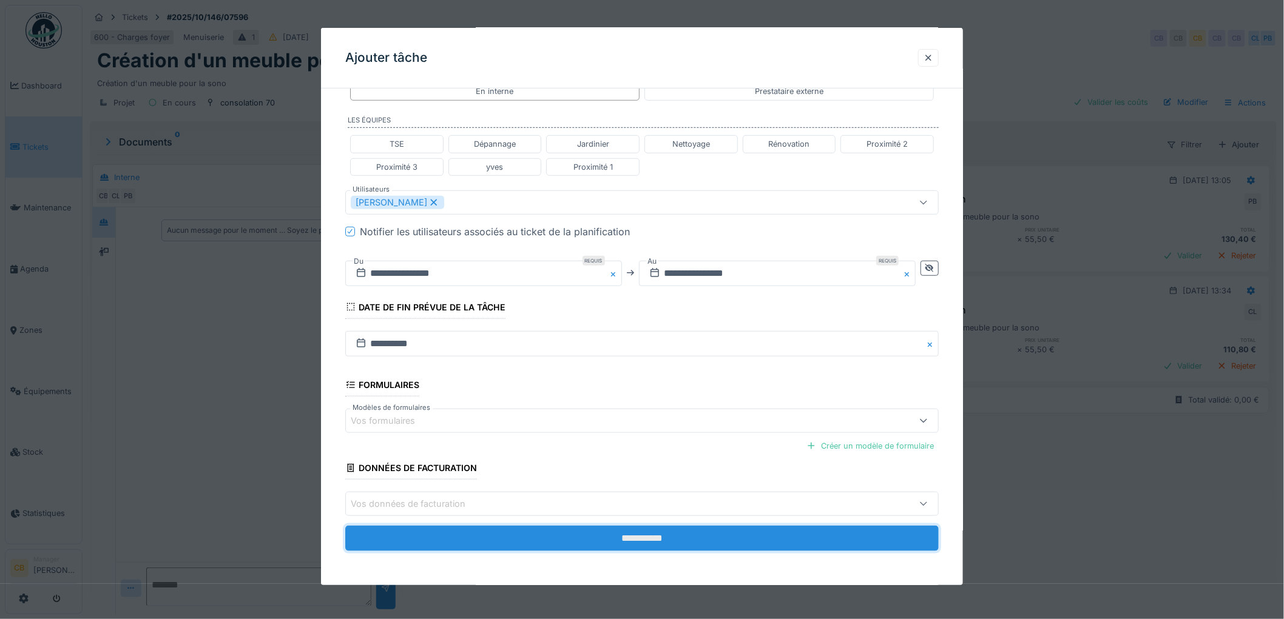
click at [654, 533] on input "**********" at bounding box center [641, 538] width 593 height 25
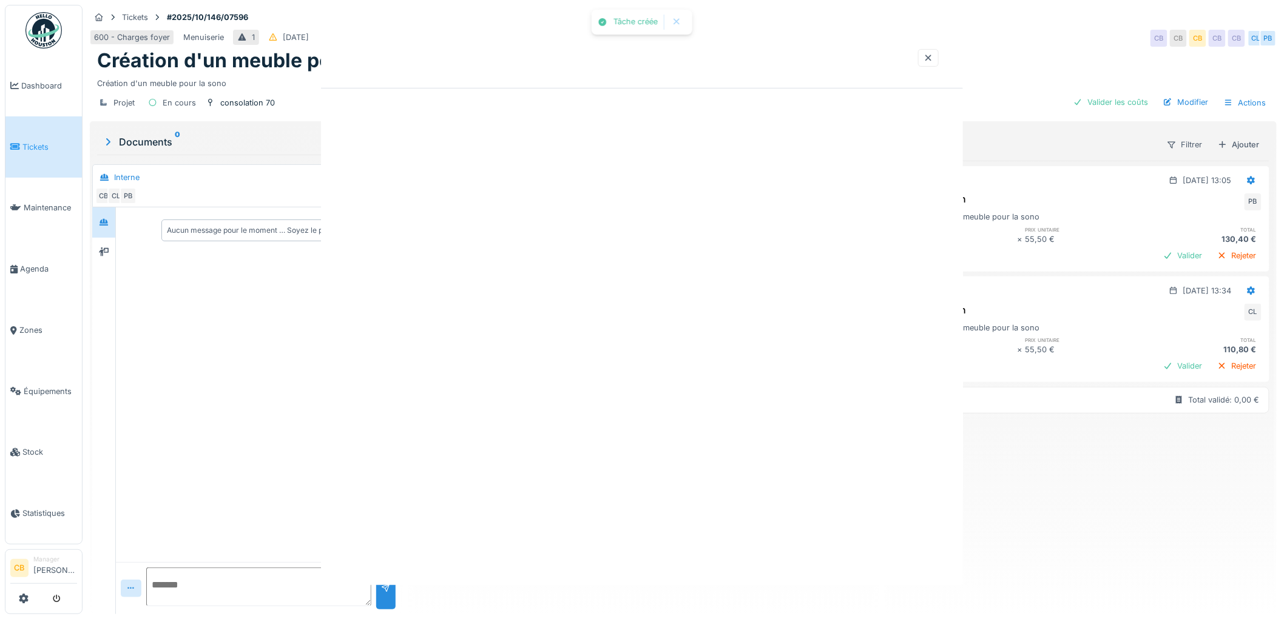
scroll to position [0, 0]
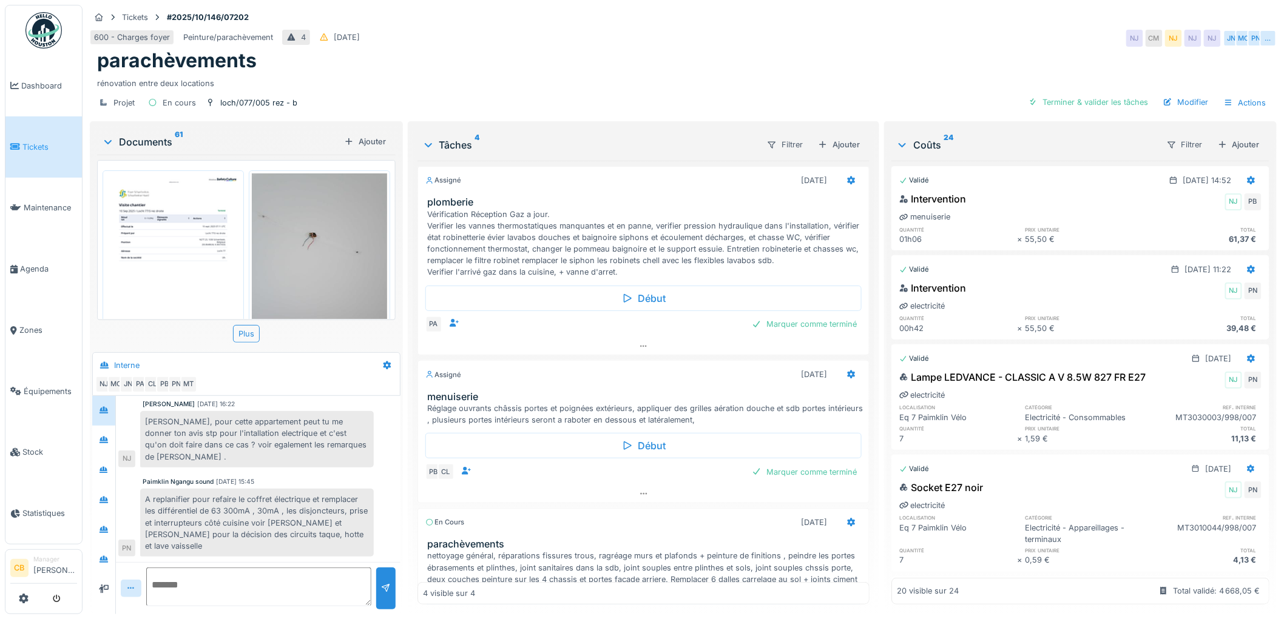
scroll to position [10, 0]
click at [106, 136] on icon at bounding box center [108, 142] width 10 height 12
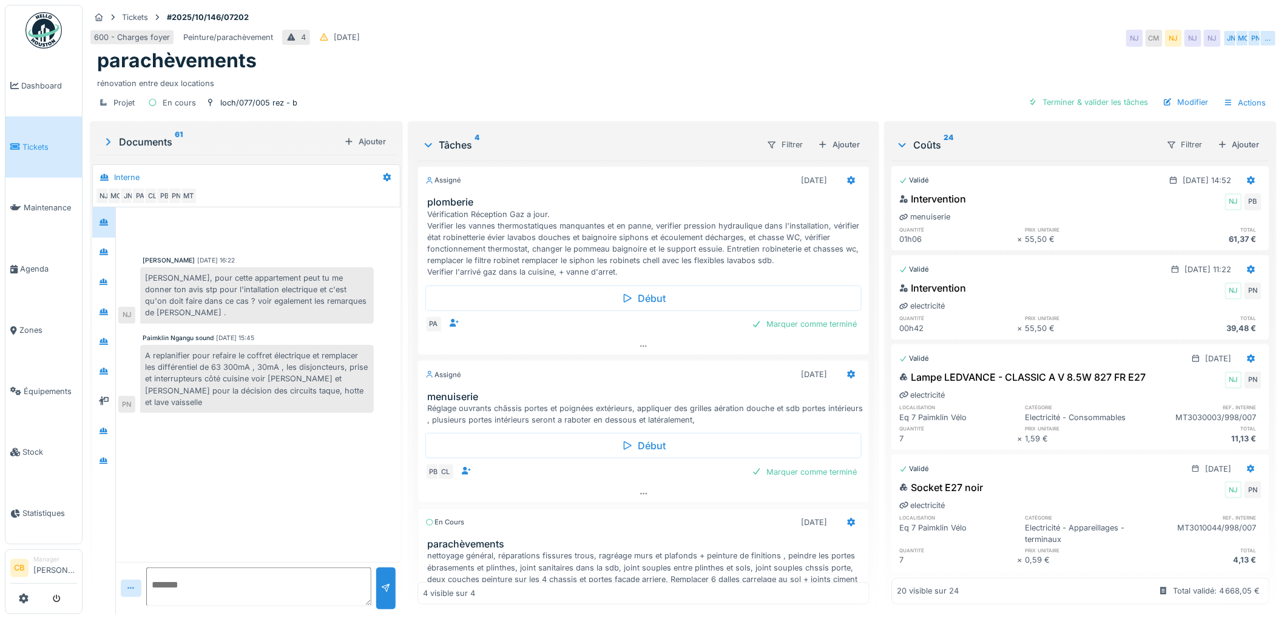
scroll to position [0, 0]
click at [104, 249] on icon at bounding box center [103, 252] width 8 height 7
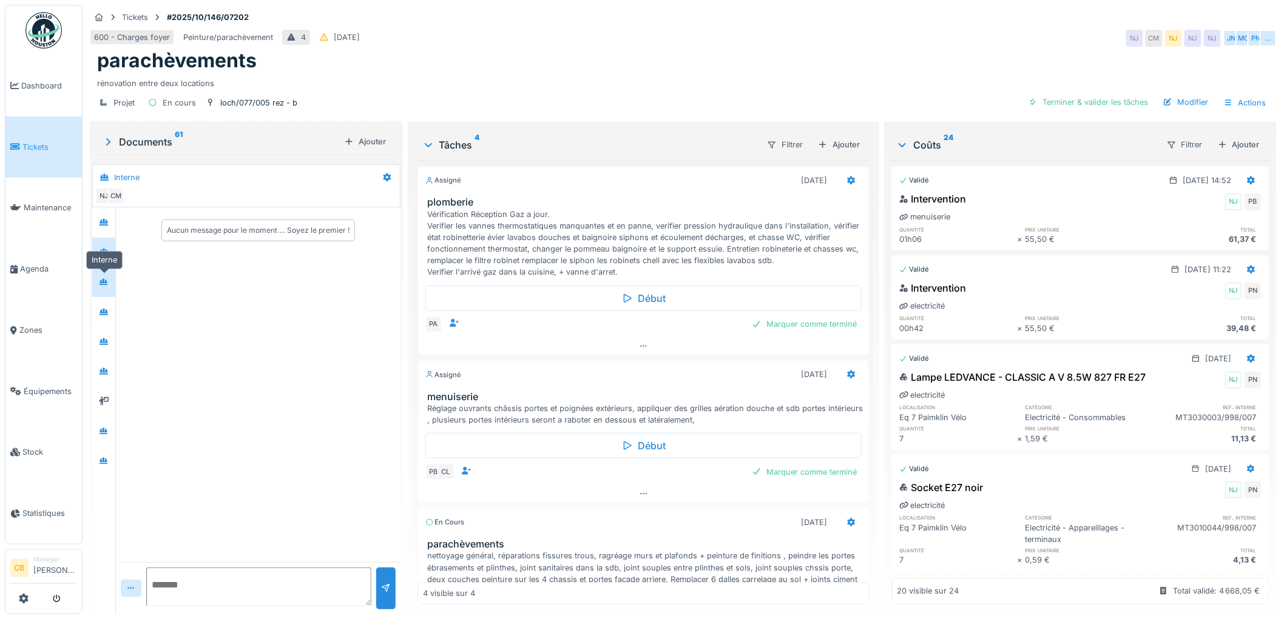
click at [104, 278] on icon at bounding box center [104, 282] width 10 height 8
click at [109, 306] on div at bounding box center [104, 312] width 10 height 12
click at [104, 339] on icon at bounding box center [103, 342] width 8 height 7
click at [104, 366] on div at bounding box center [104, 372] width 10 height 12
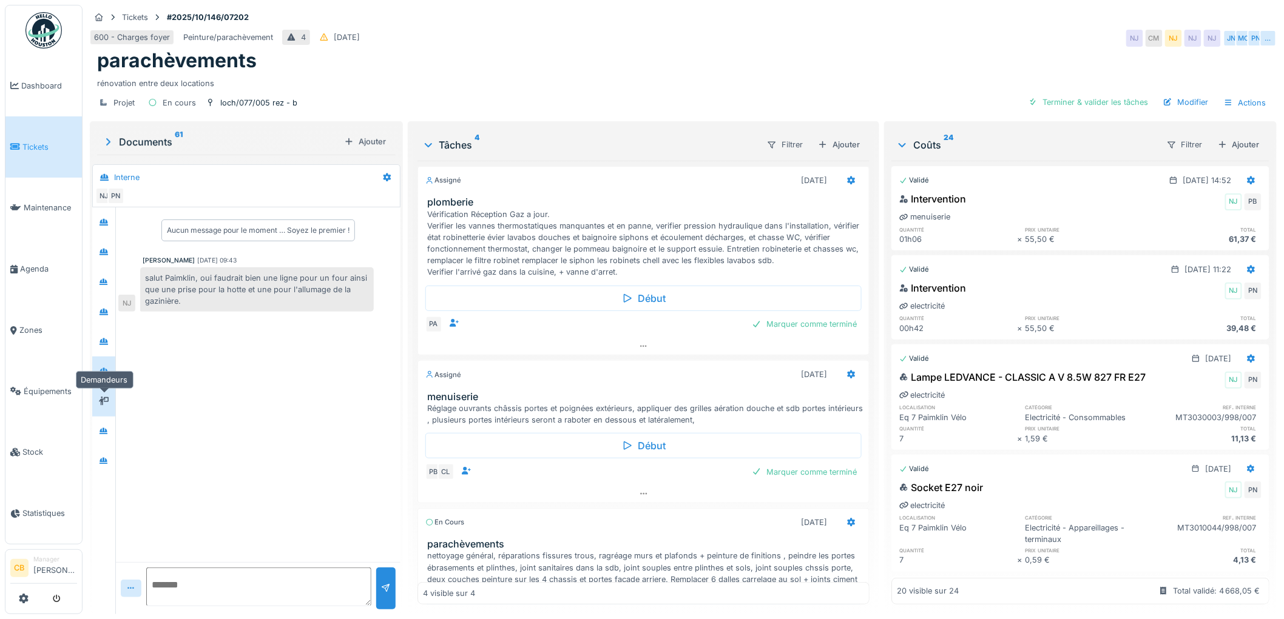
click at [103, 396] on div at bounding box center [104, 402] width 10 height 12
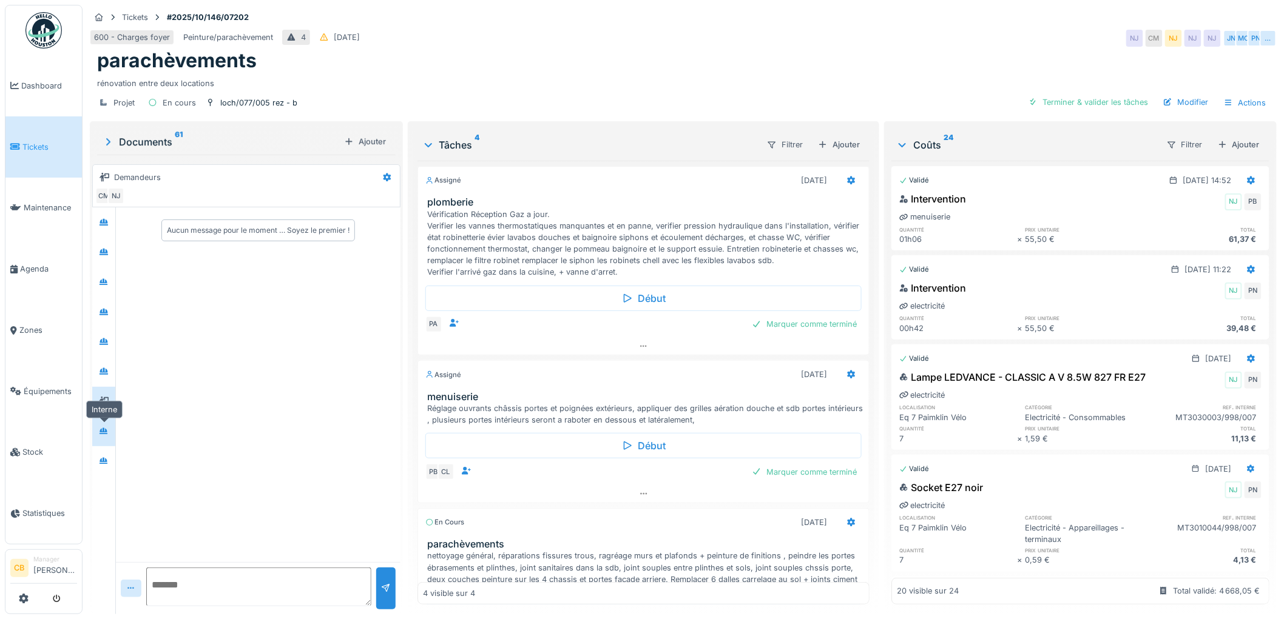
click at [104, 426] on div at bounding box center [104, 432] width 10 height 12
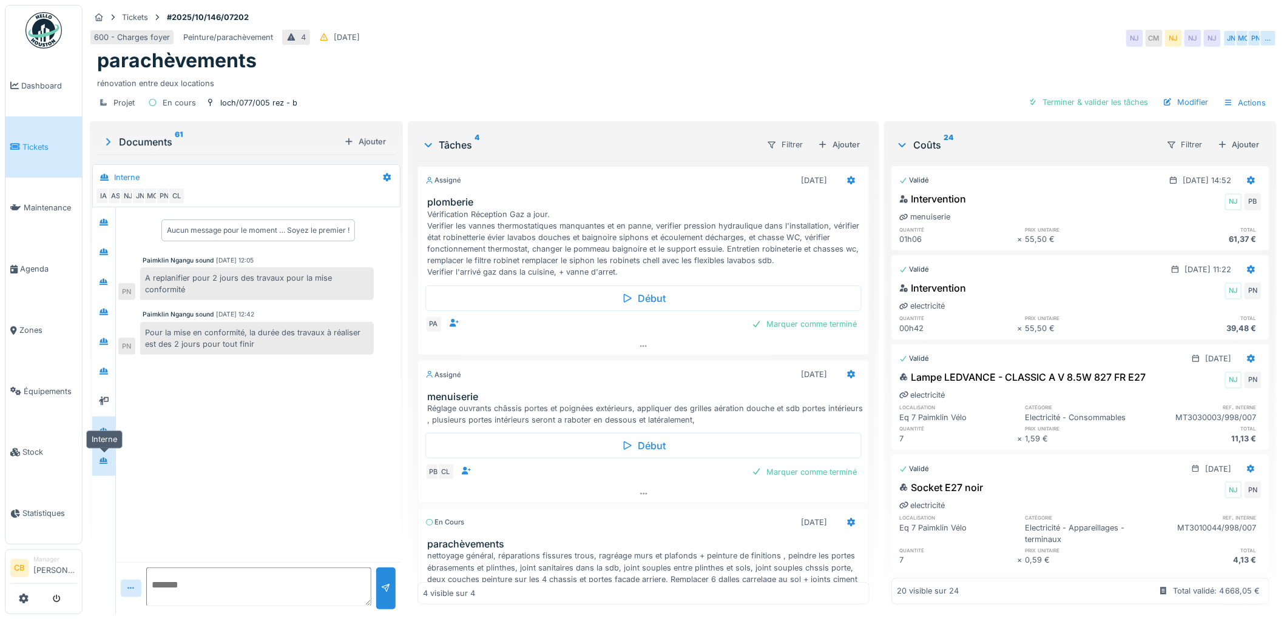
click at [104, 457] on icon at bounding box center [104, 461] width 10 height 8
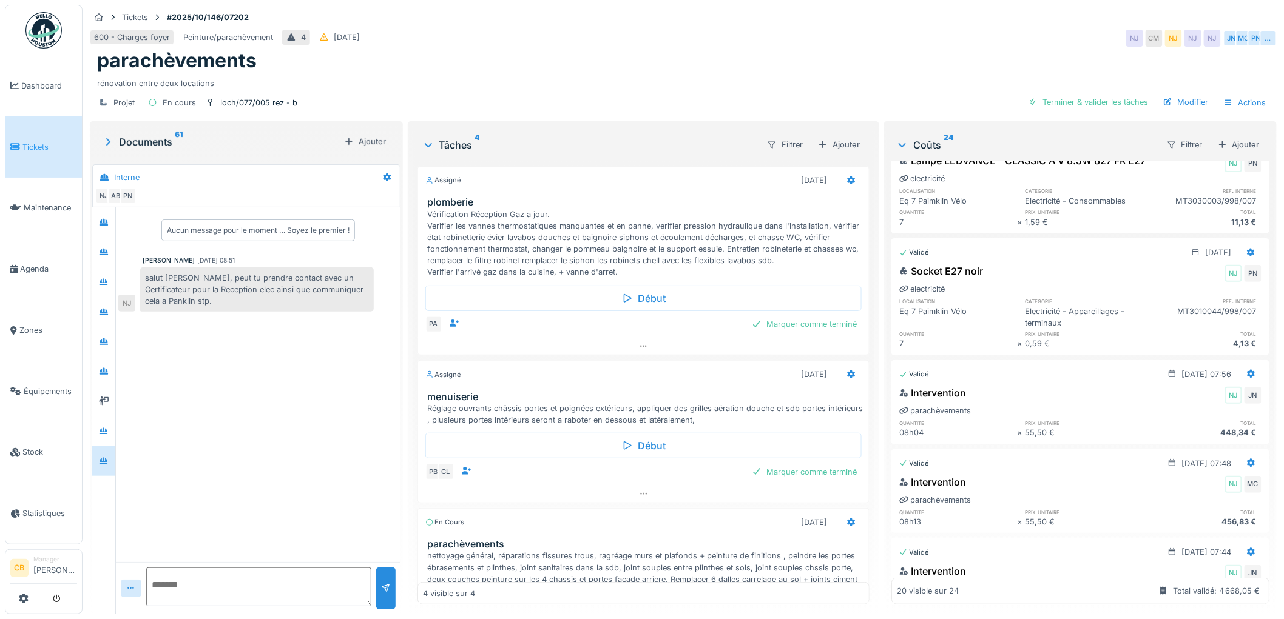
scroll to position [337, 0]
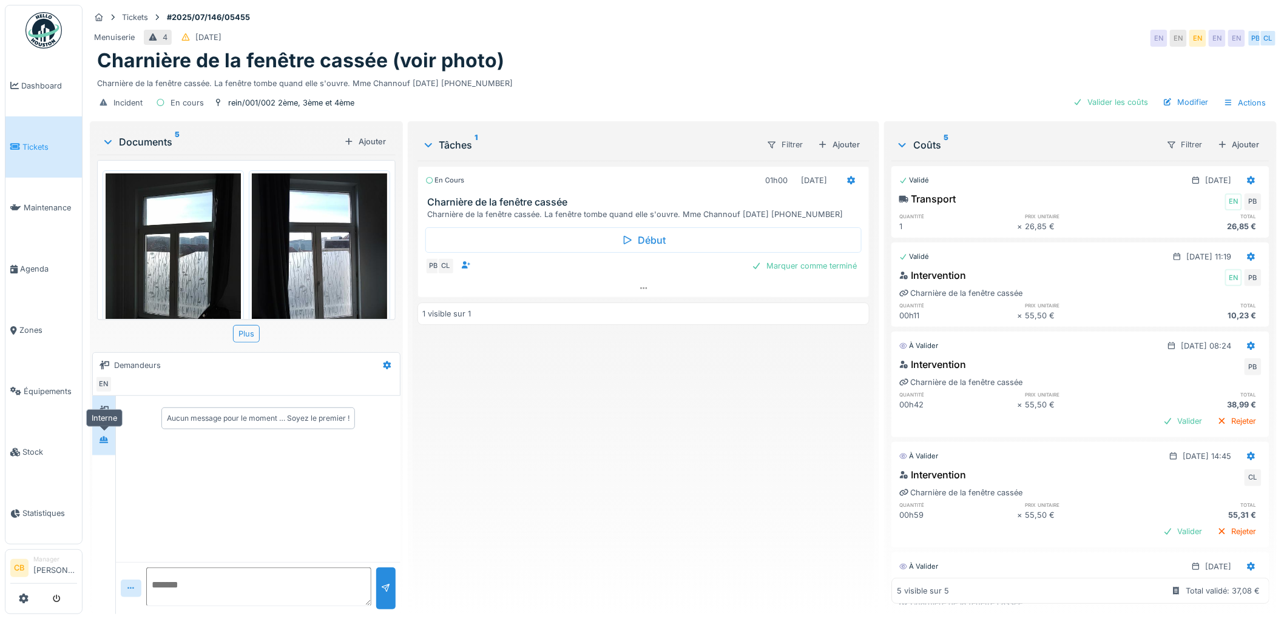
click at [110, 433] on div at bounding box center [104, 440] width 18 height 15
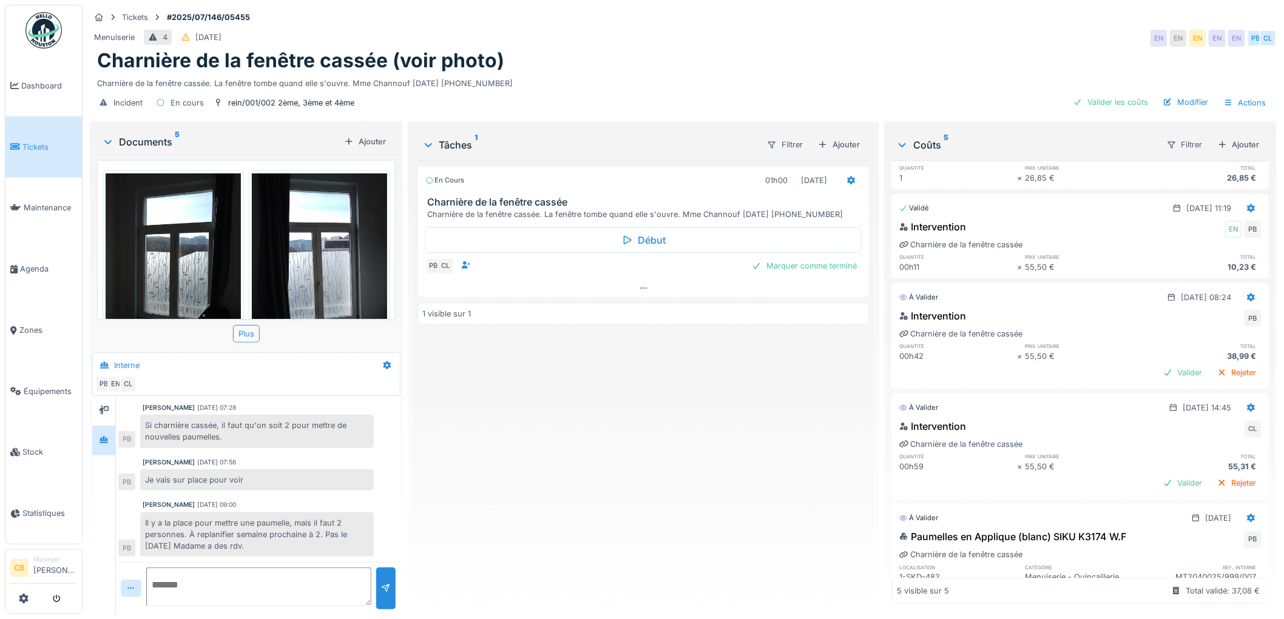
scroll to position [129, 0]
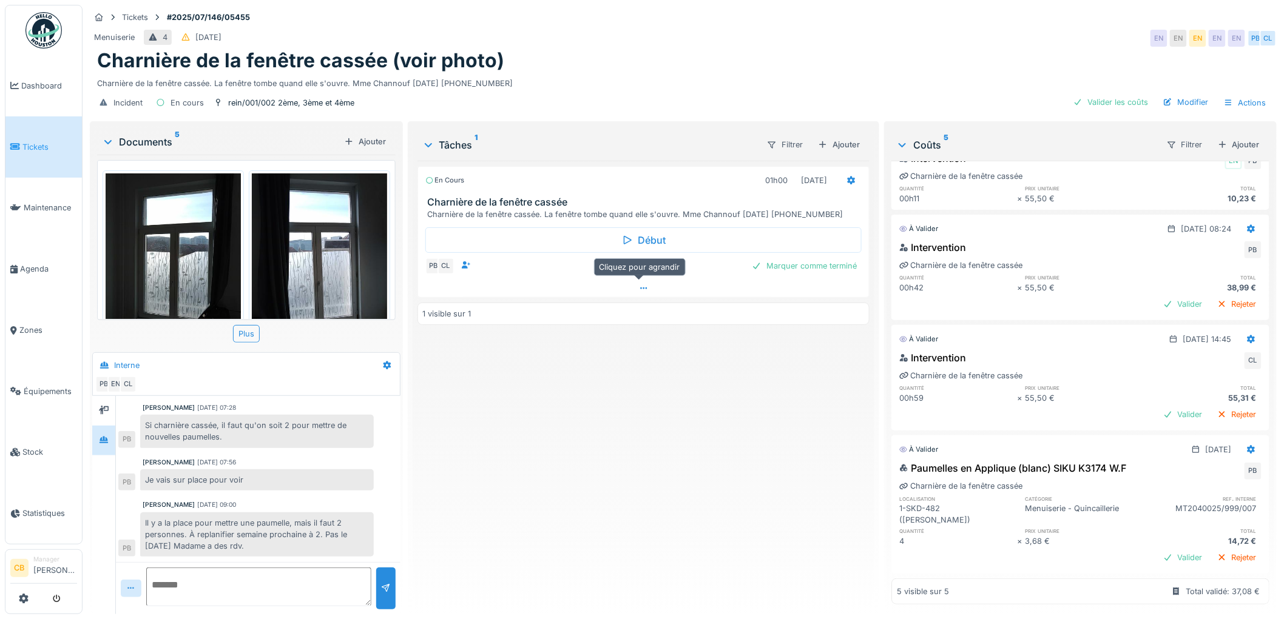
click at [639, 285] on icon at bounding box center [644, 289] width 10 height 8
